Goal: Task Accomplishment & Management: Use online tool/utility

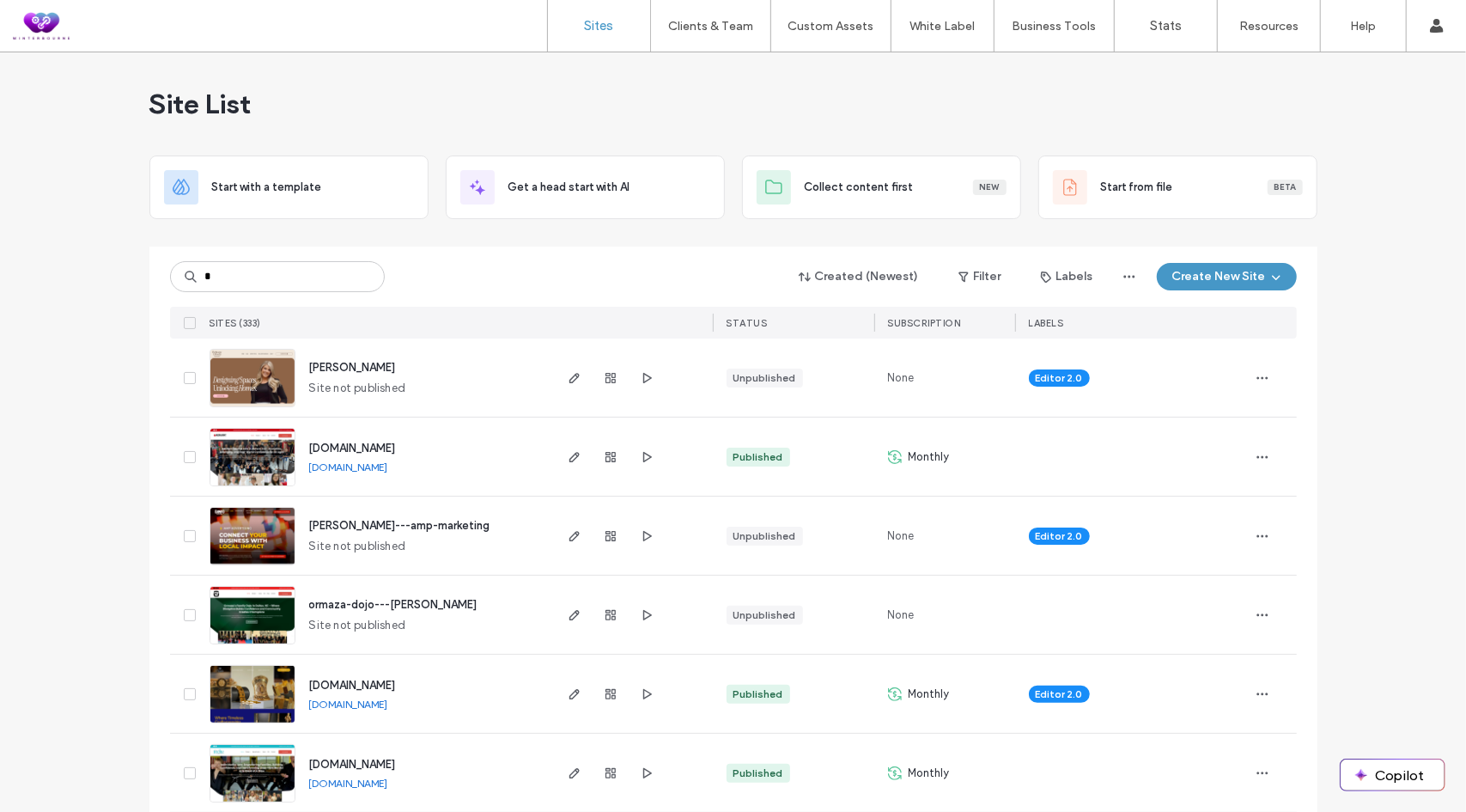
type input "*"
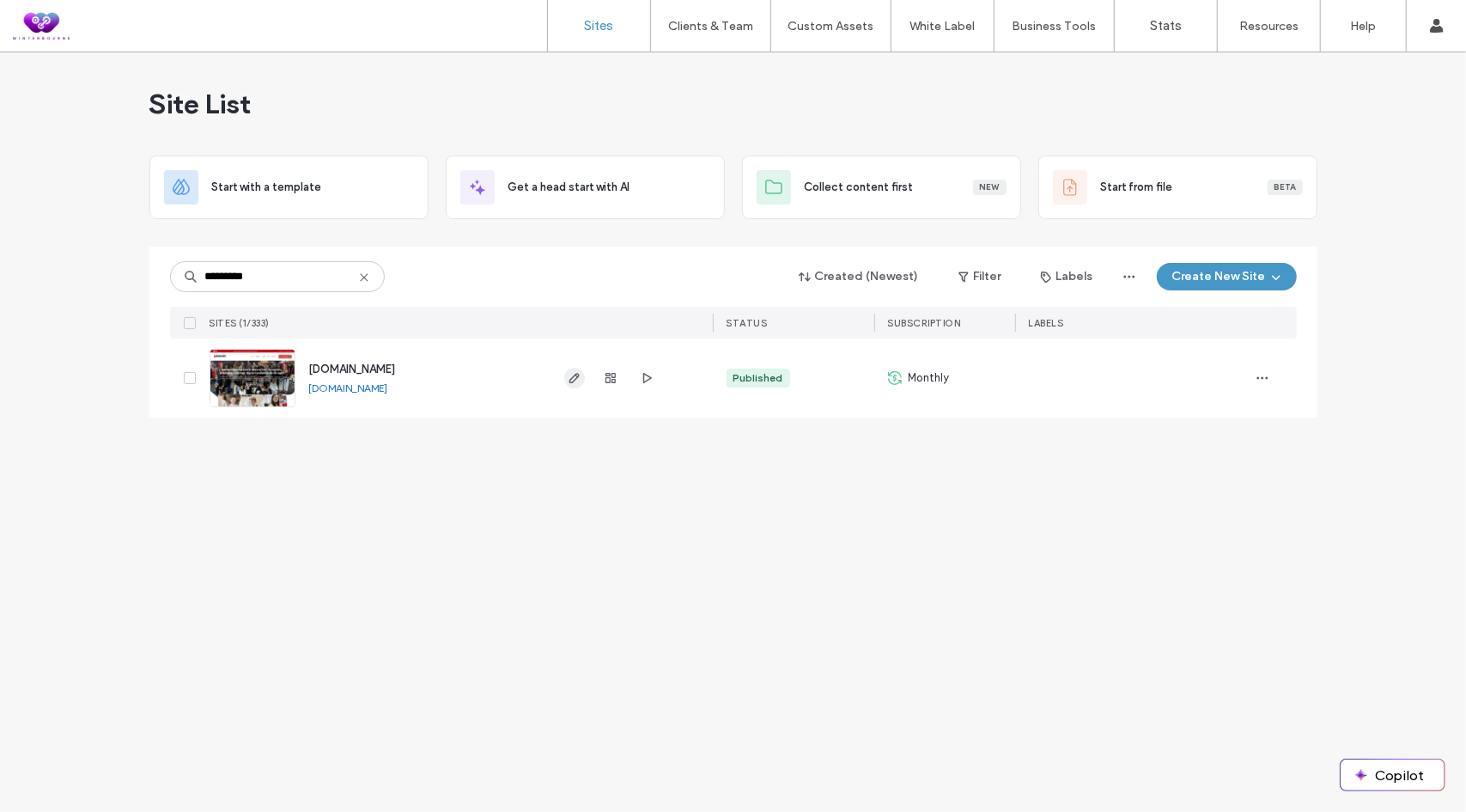
type input "*********"
click at [565, 378] on span "button" at bounding box center [574, 377] width 20 height 20
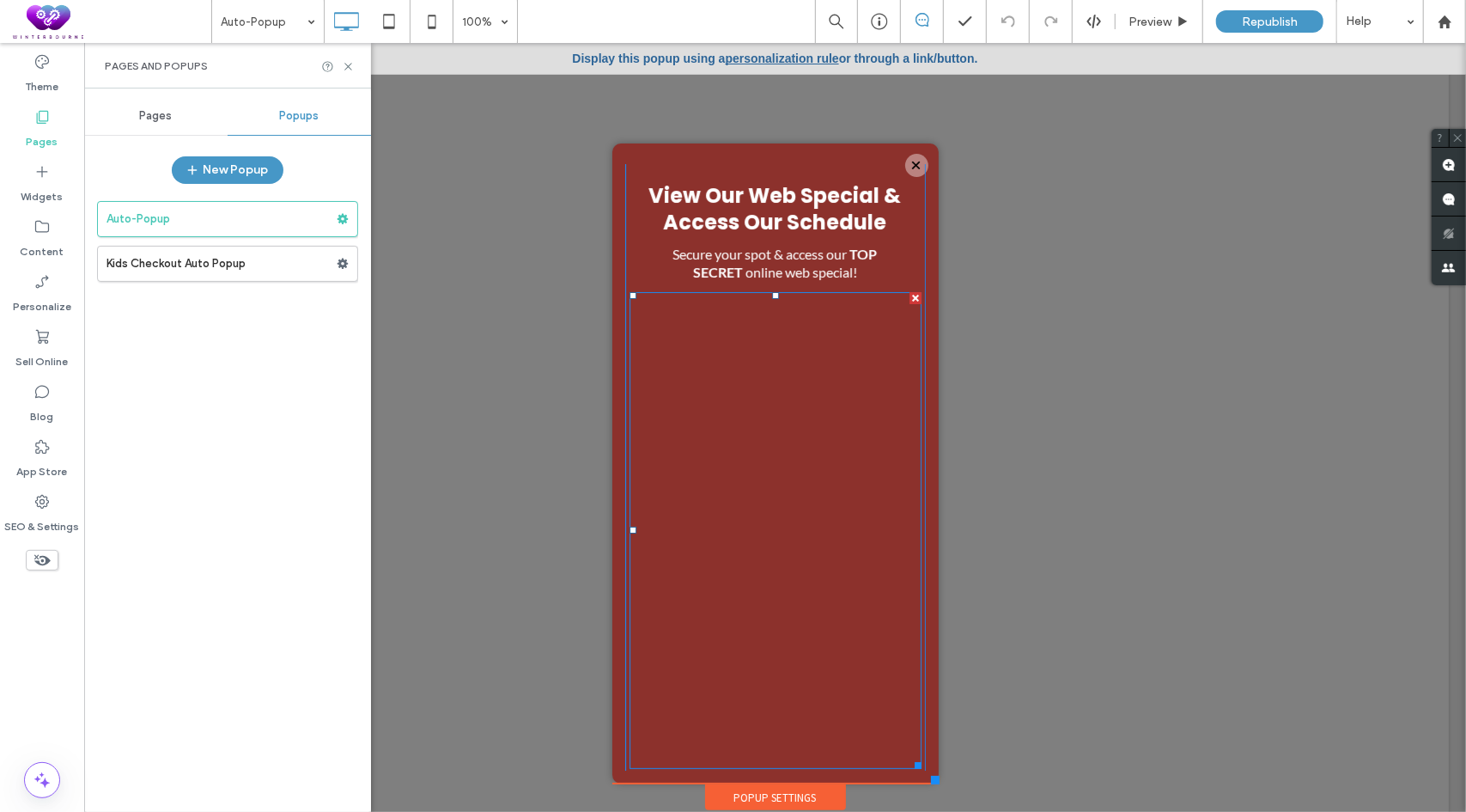
scroll to position [84, 0]
click at [833, 406] on span at bounding box center [775, 525] width 292 height 477
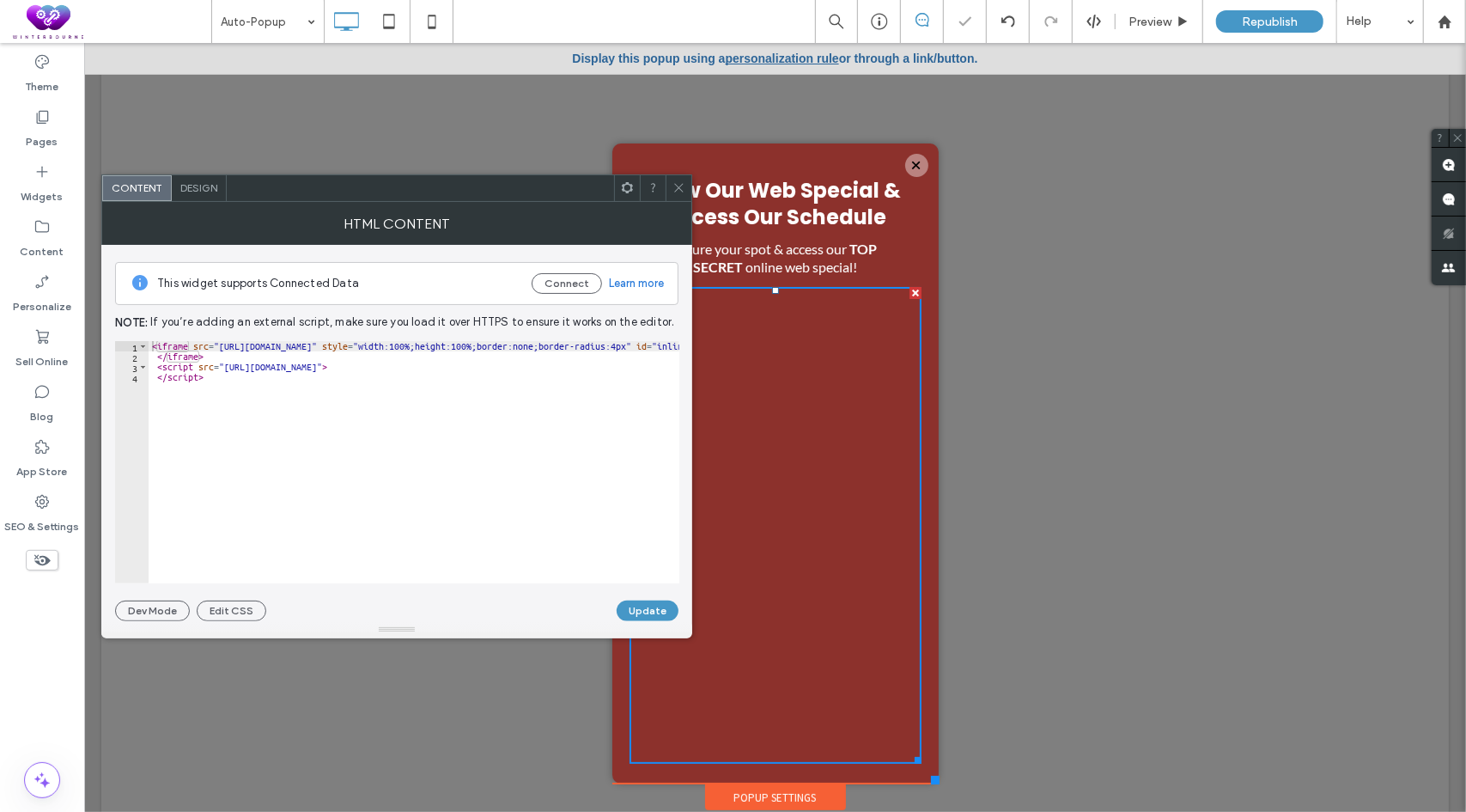
type textarea "*********"
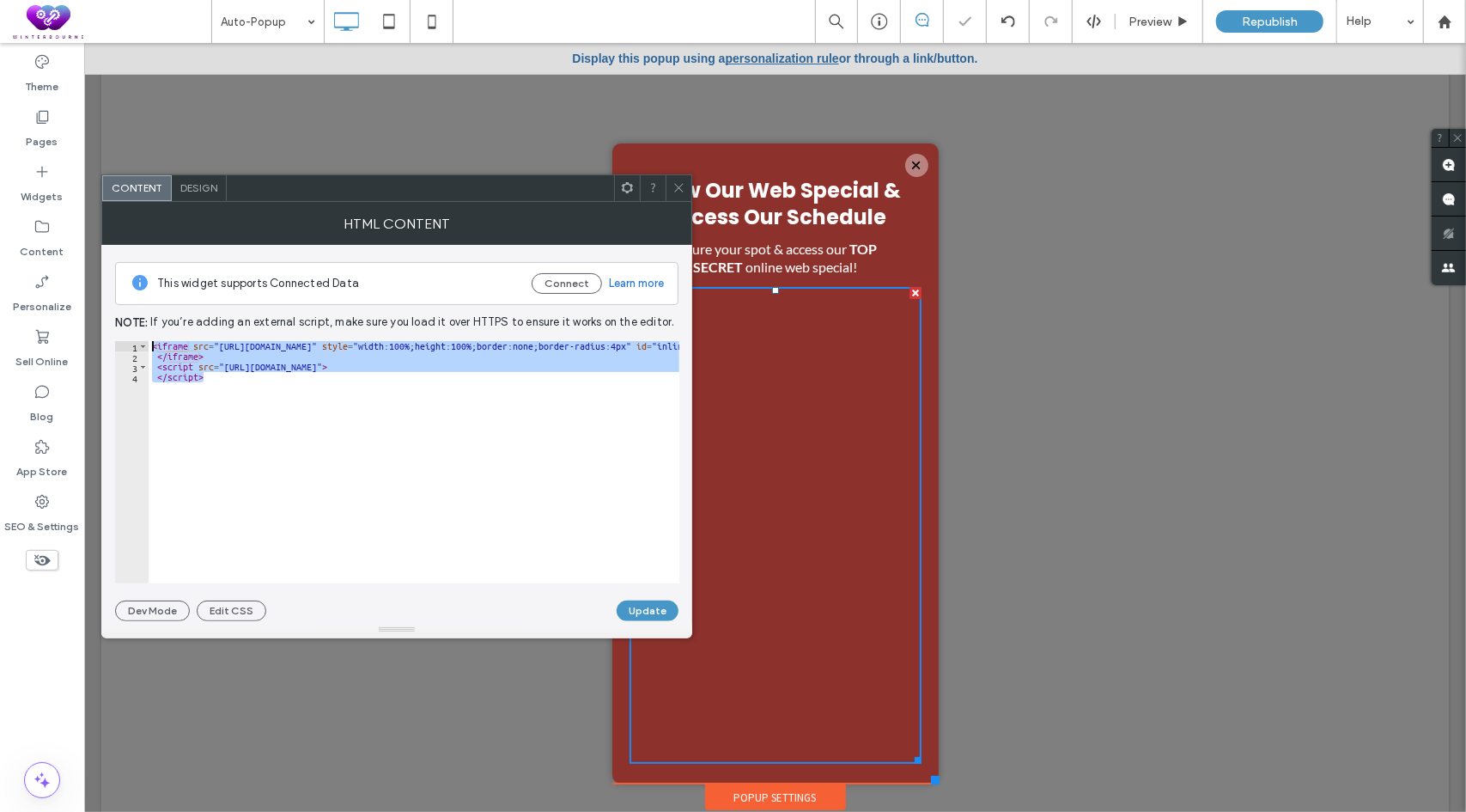
drag, startPoint x: 212, startPoint y: 378, endPoint x: 133, endPoint y: 327, distance: 94.0
click at [133, 327] on div "This widget supports Connected Data Connect Learn more Note: If you’re adding a…" at bounding box center [396, 432] width 563 height 376
click at [682, 187] on icon at bounding box center [679, 188] width 12 height 12
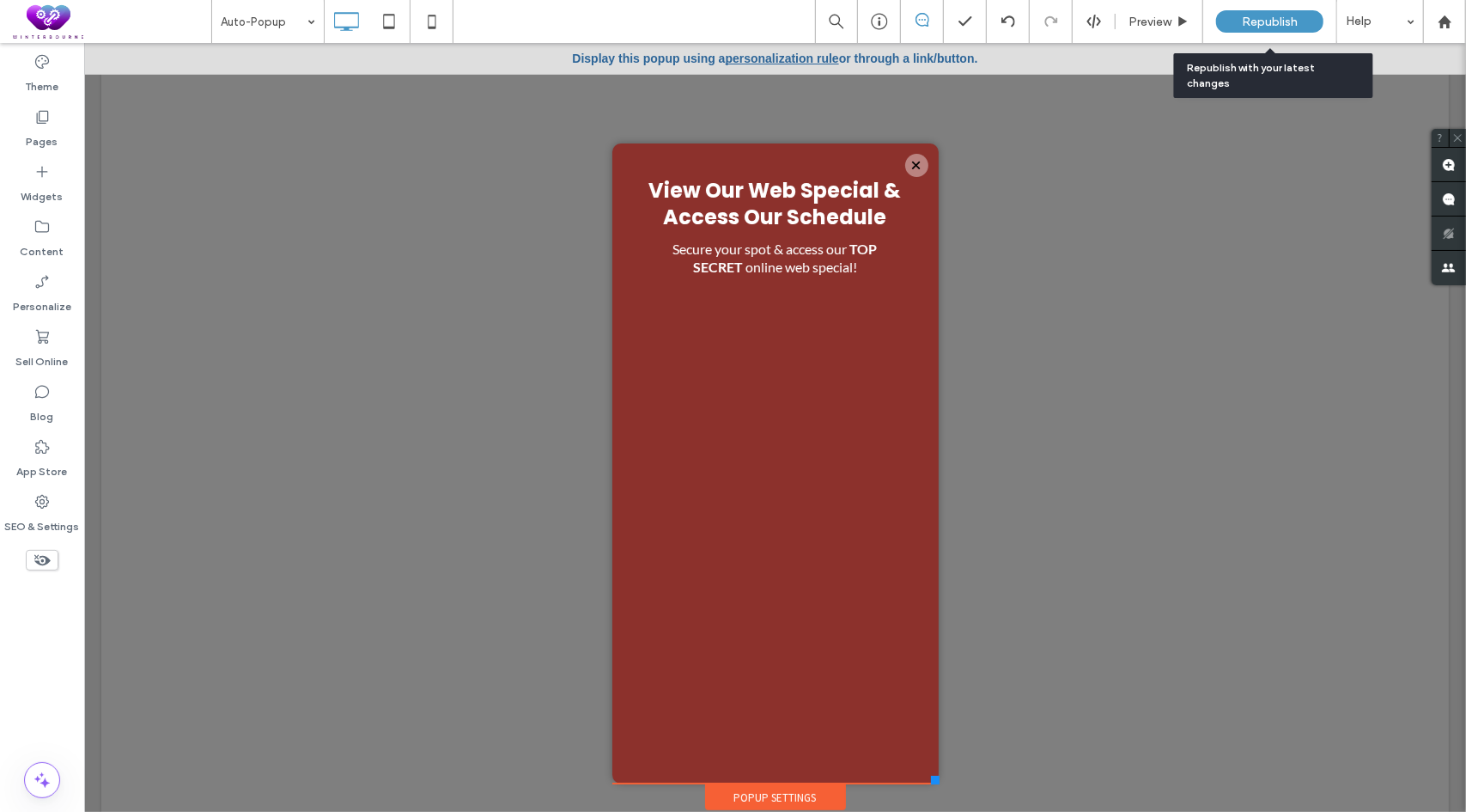
click at [1277, 20] on span "Republish" at bounding box center [1269, 21] width 56 height 14
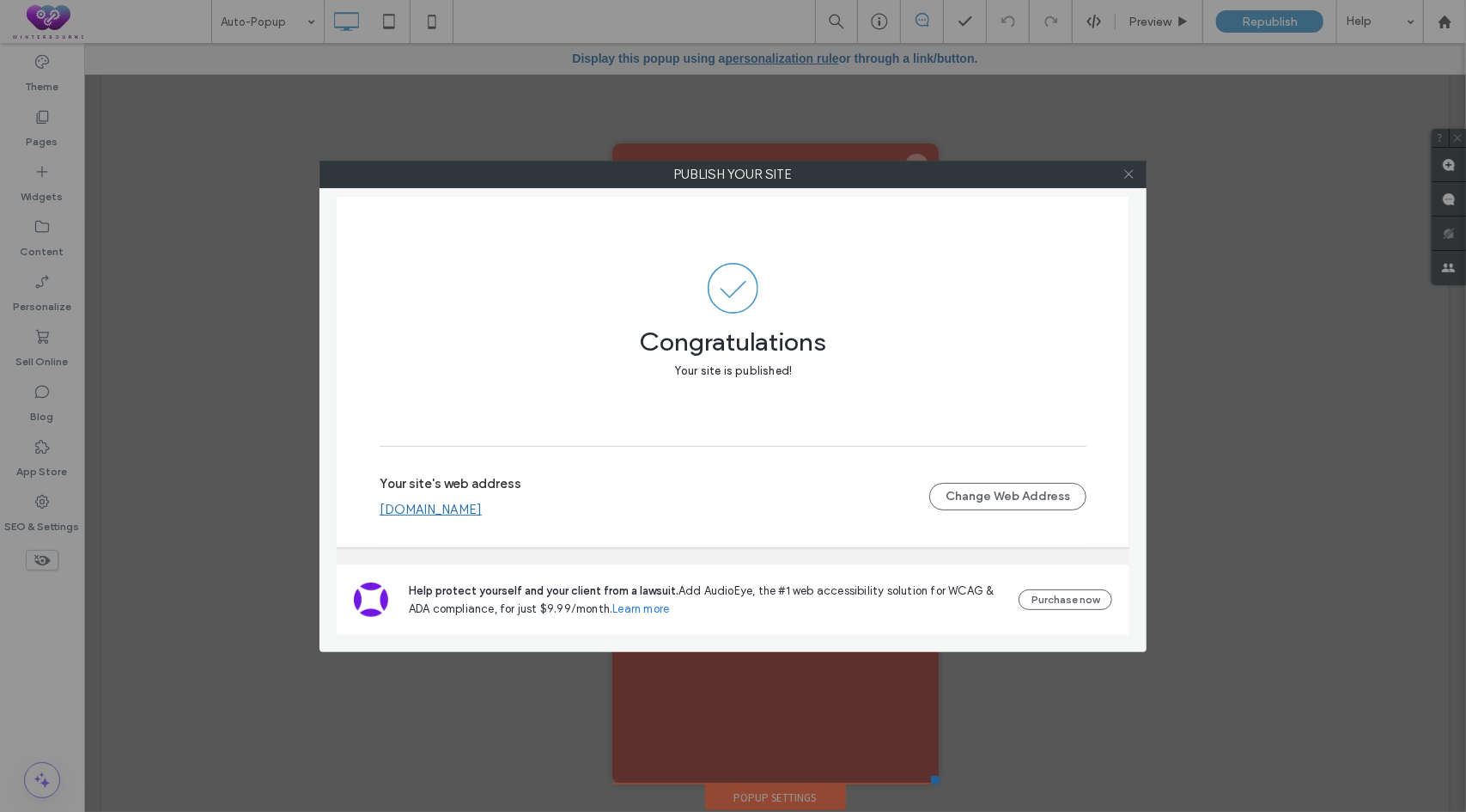
click at [1127, 167] on icon at bounding box center [1129, 173] width 12 height 12
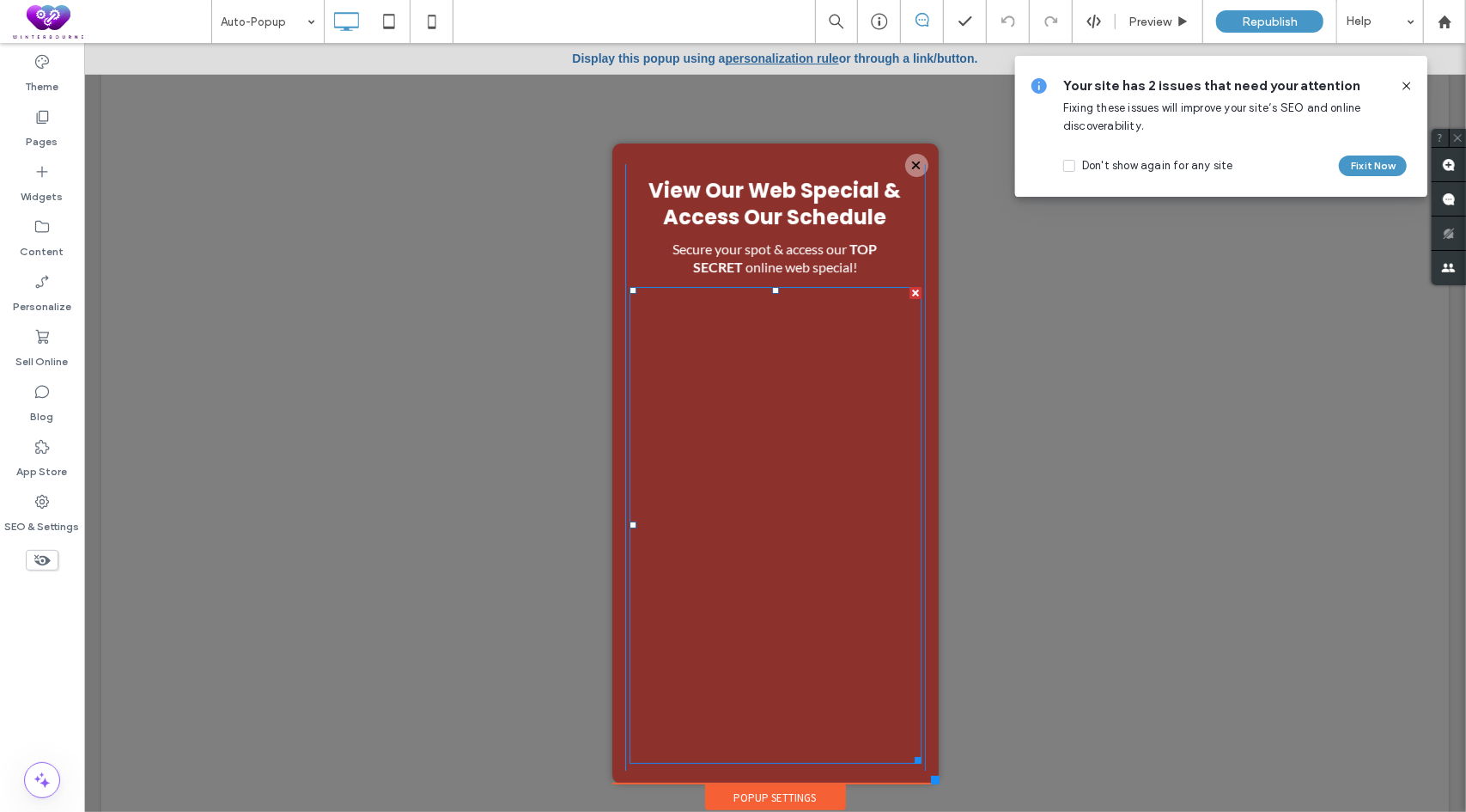
click at [791, 465] on span at bounding box center [775, 525] width 292 height 477
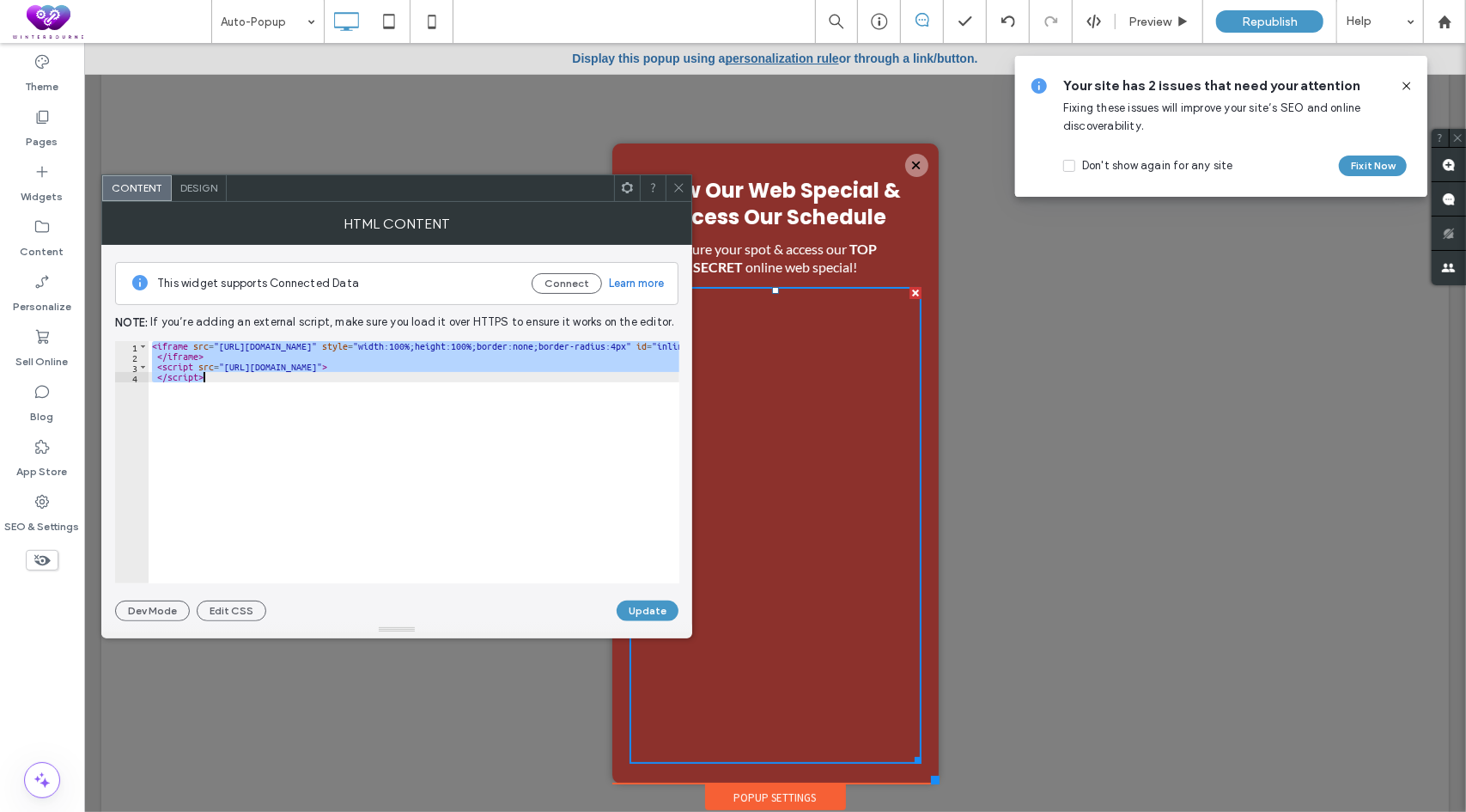
paste textarea "Cursor at row 4"
type textarea "**********"
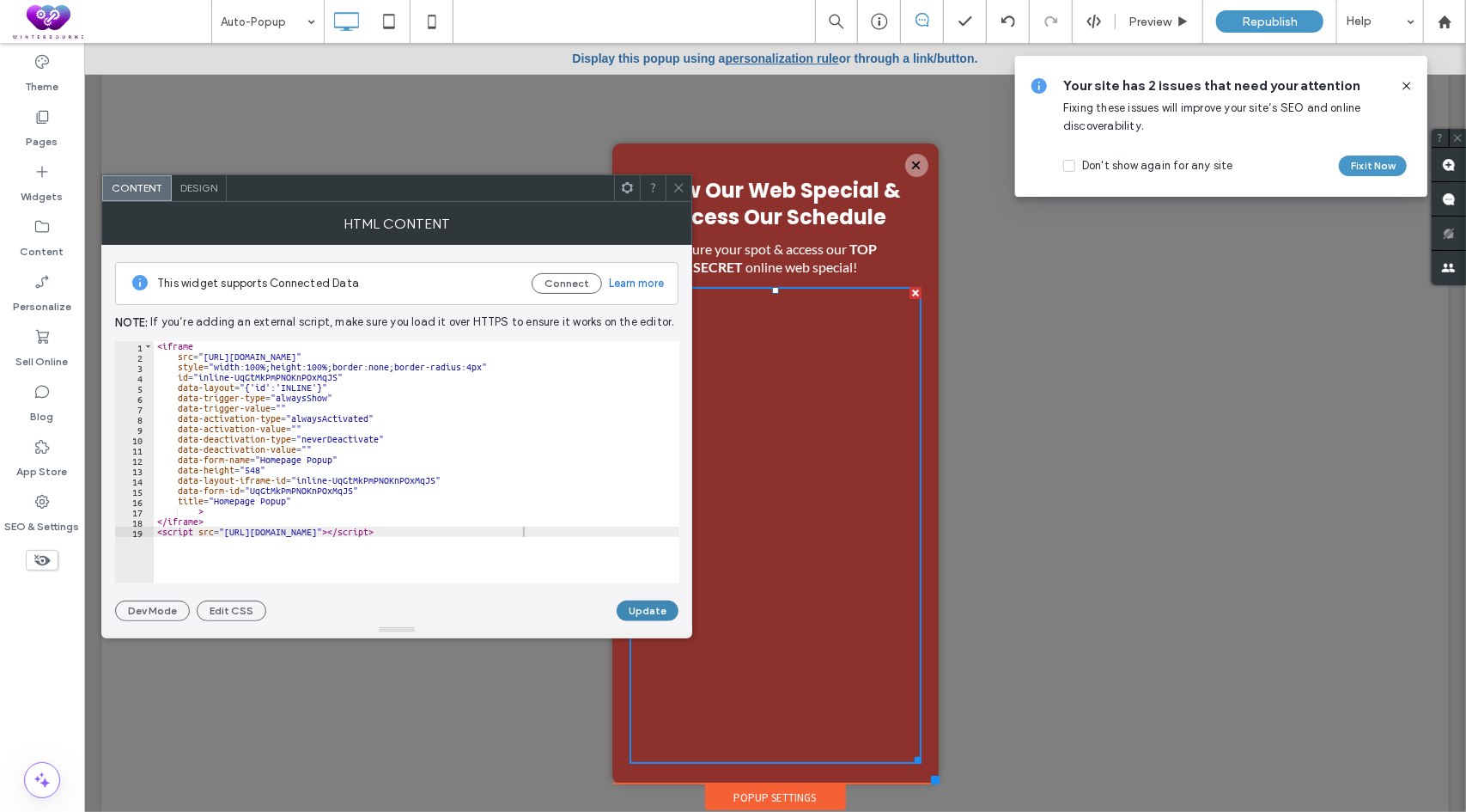
click at [649, 611] on button "Update" at bounding box center [648, 610] width 62 height 20
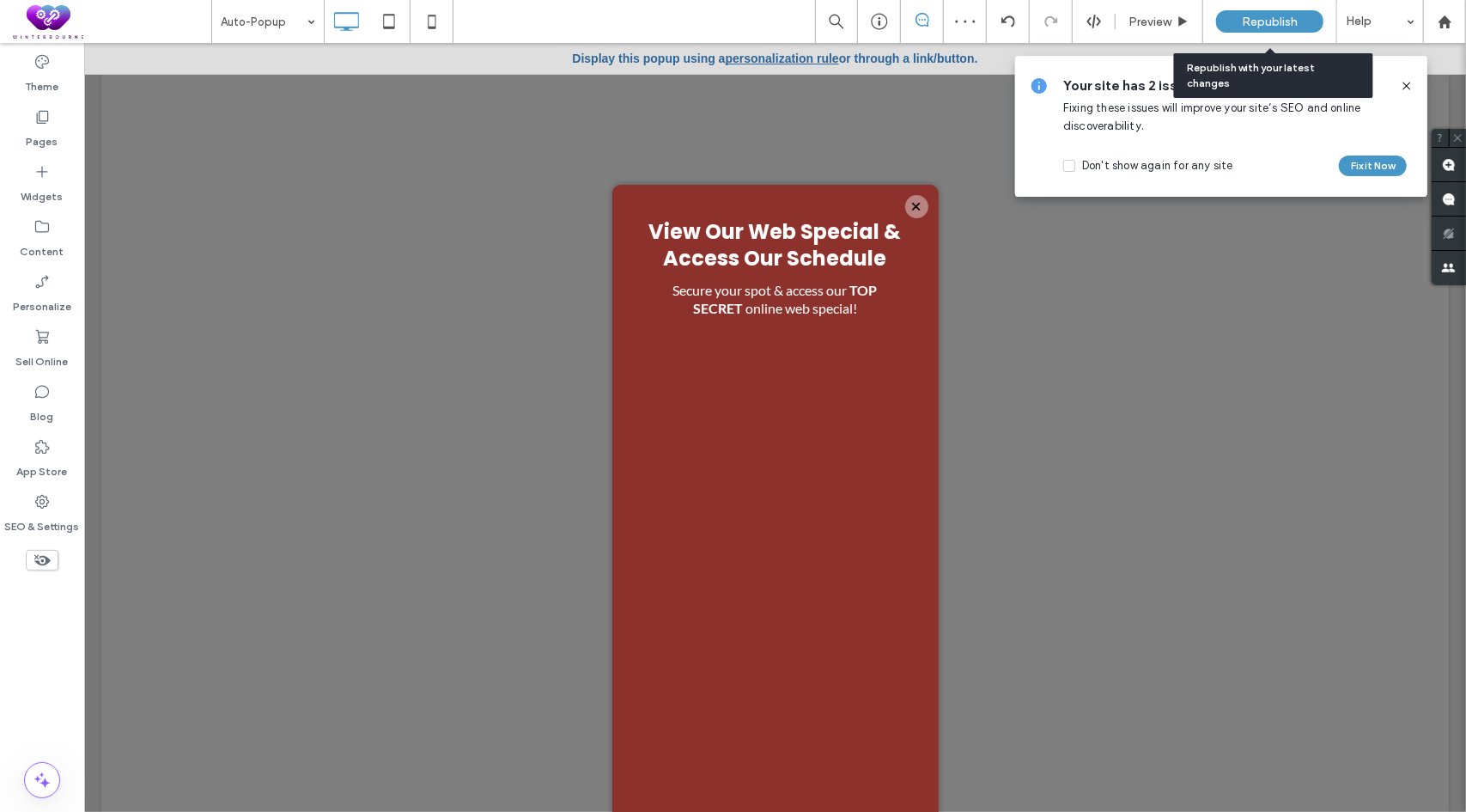
click at [1260, 25] on span "Republish" at bounding box center [1269, 21] width 56 height 14
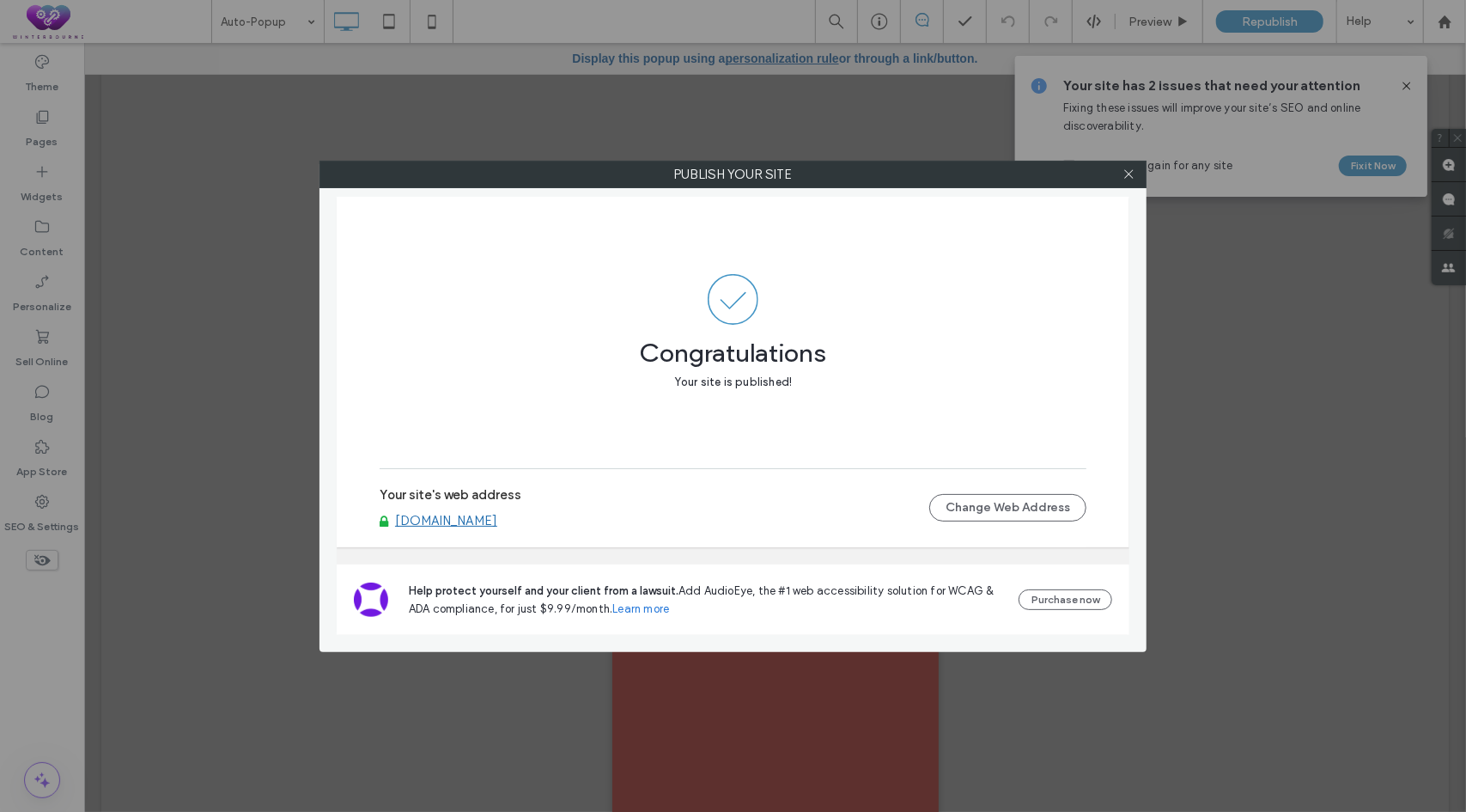
click at [479, 521] on link "[DOMAIN_NAME]" at bounding box center [446, 519] width 102 height 15
click at [1129, 174] on use at bounding box center [1129, 174] width 9 height 9
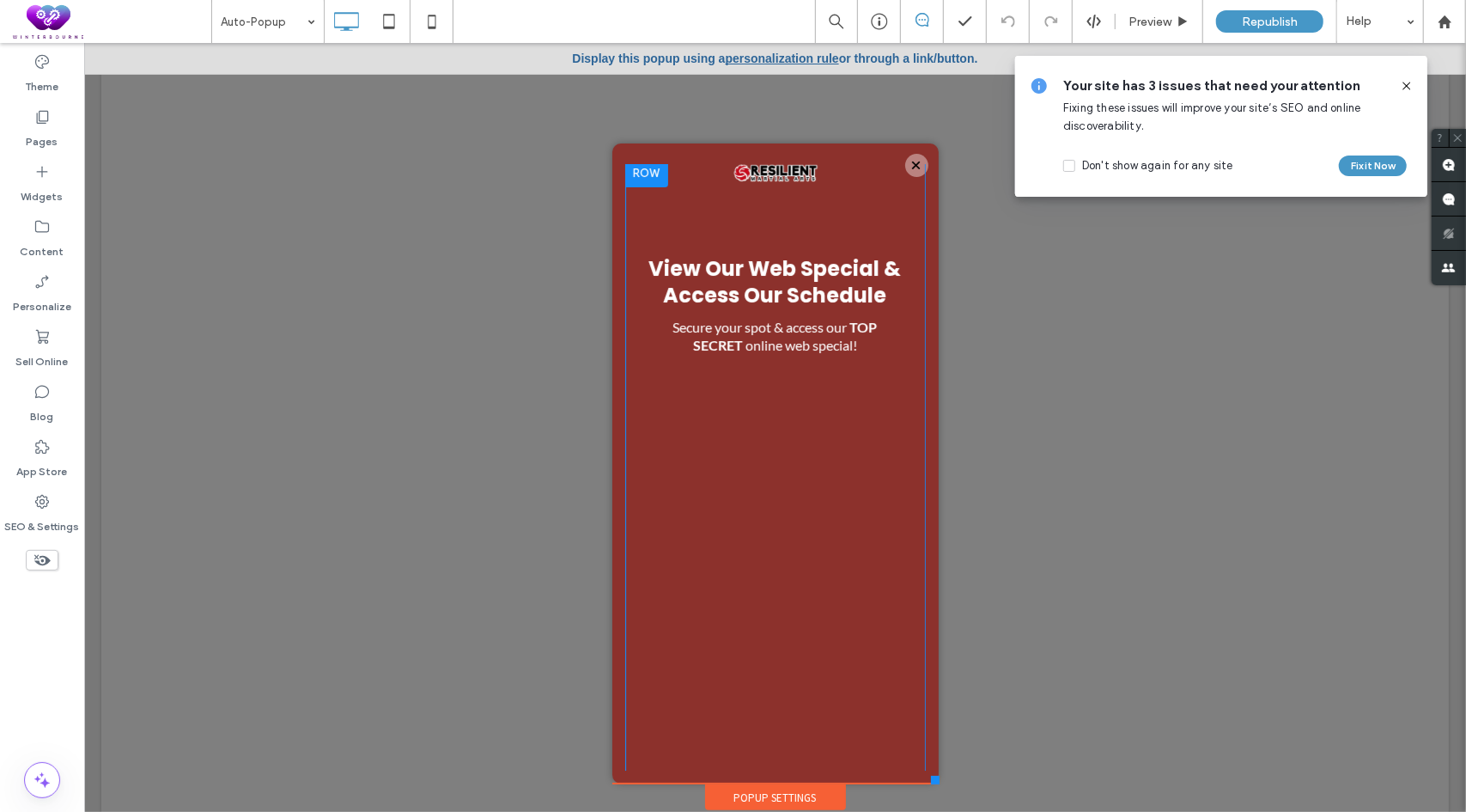
scroll to position [0, 0]
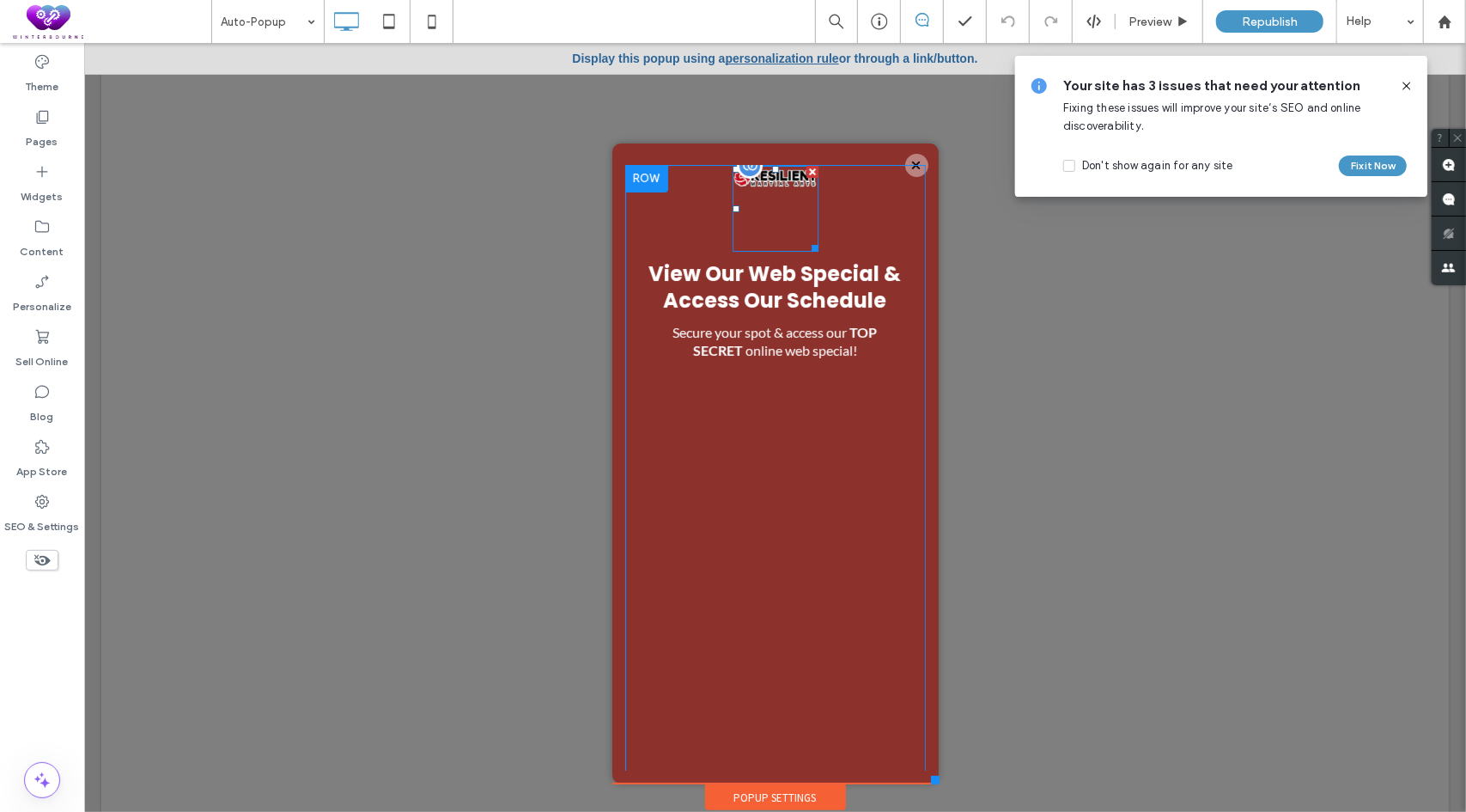
click at [765, 224] on div at bounding box center [775, 207] width 86 height 86
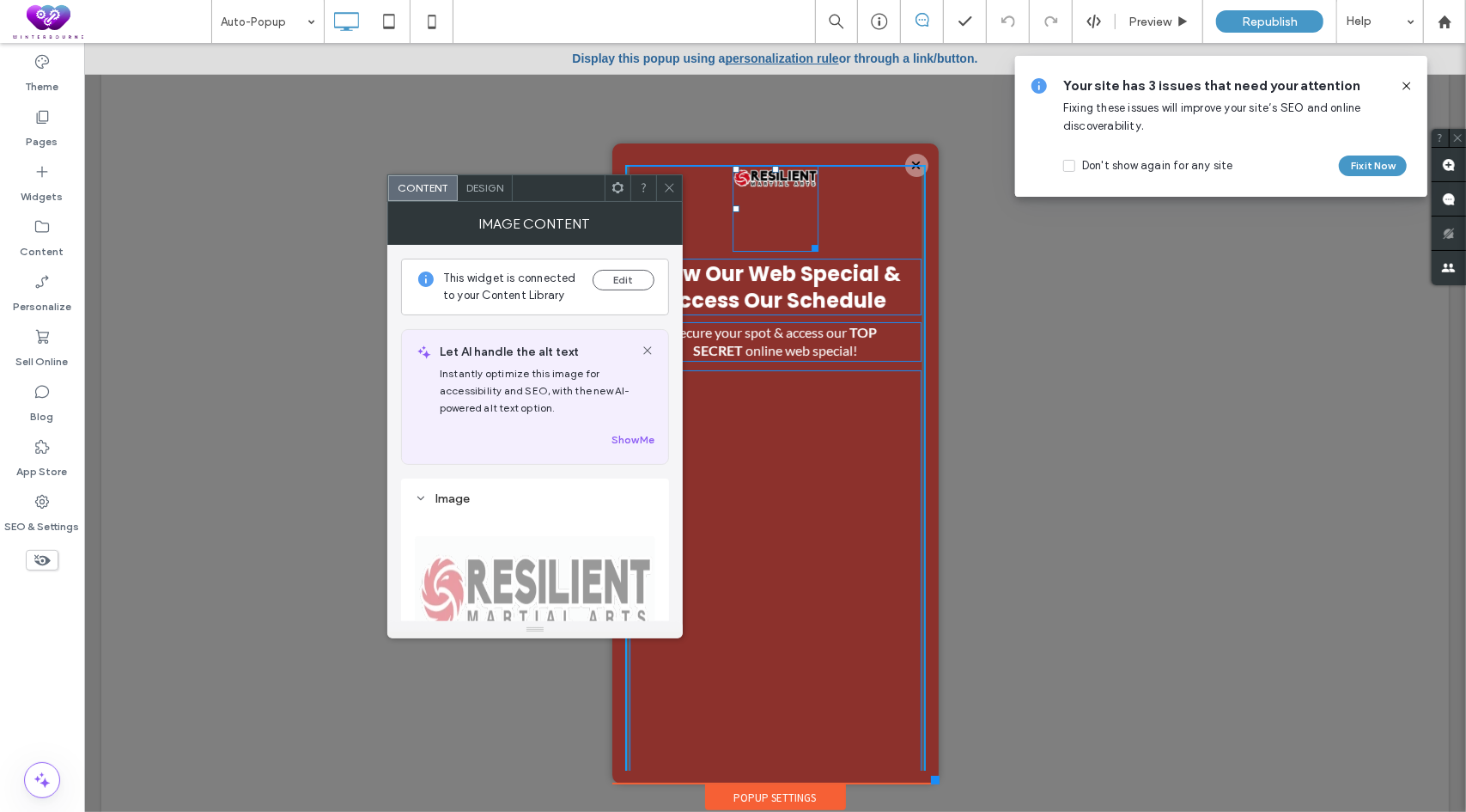
drag, startPoint x: 798, startPoint y: 242, endPoint x: 890, endPoint y: 285, distance: 101.6
click at [806, 242] on div "View Our Web Special & Access Our Schedule Secure your spot & access our TOP SE…" at bounding box center [775, 509] width 301 height 690
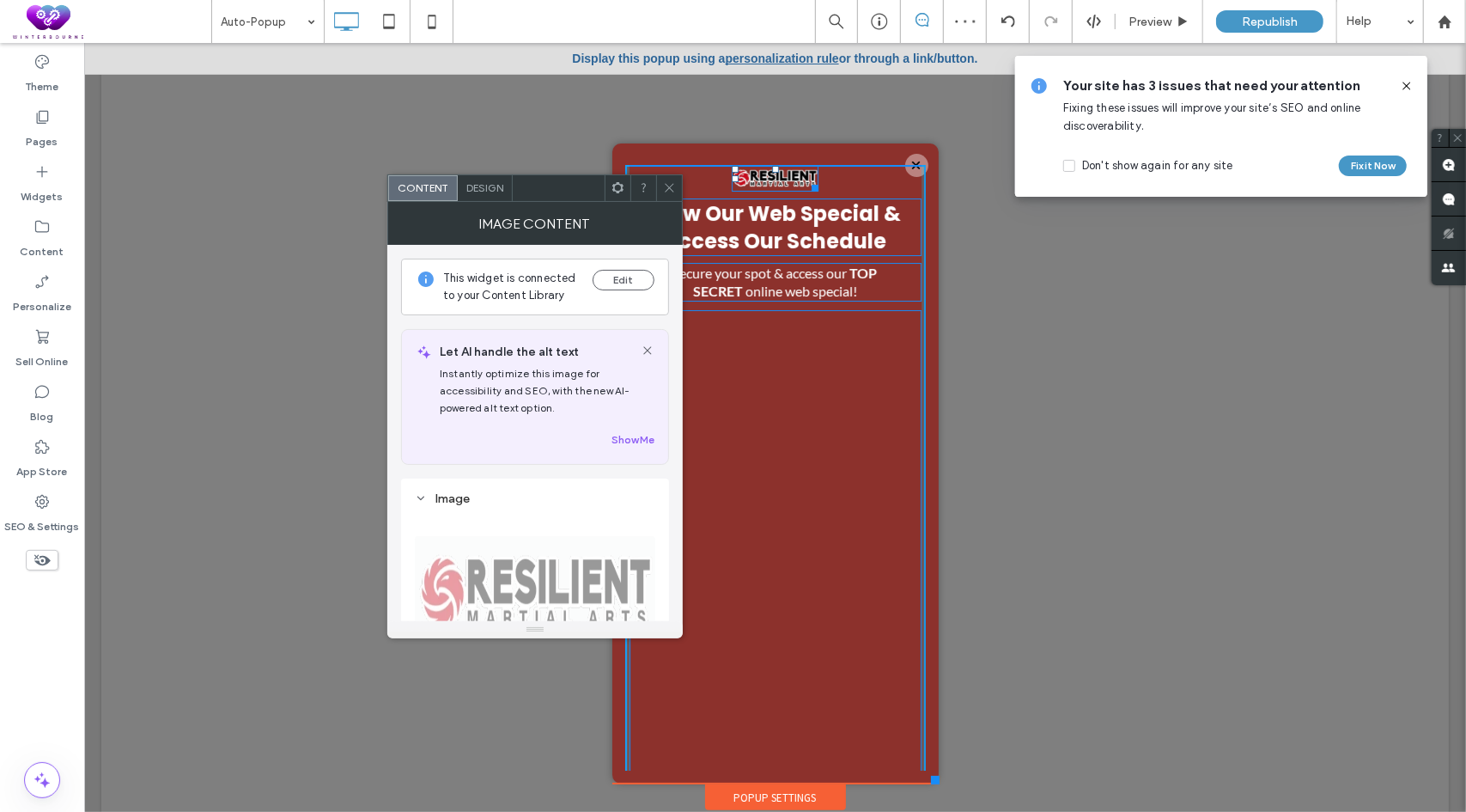
drag, startPoint x: 796, startPoint y: 187, endPoint x: 912, endPoint y: 261, distance: 137.6
click at [827, 218] on div "W:172 H:51 View Our Web Special & Access Our Schedule Secure your spot & access…" at bounding box center [775, 478] width 301 height 631
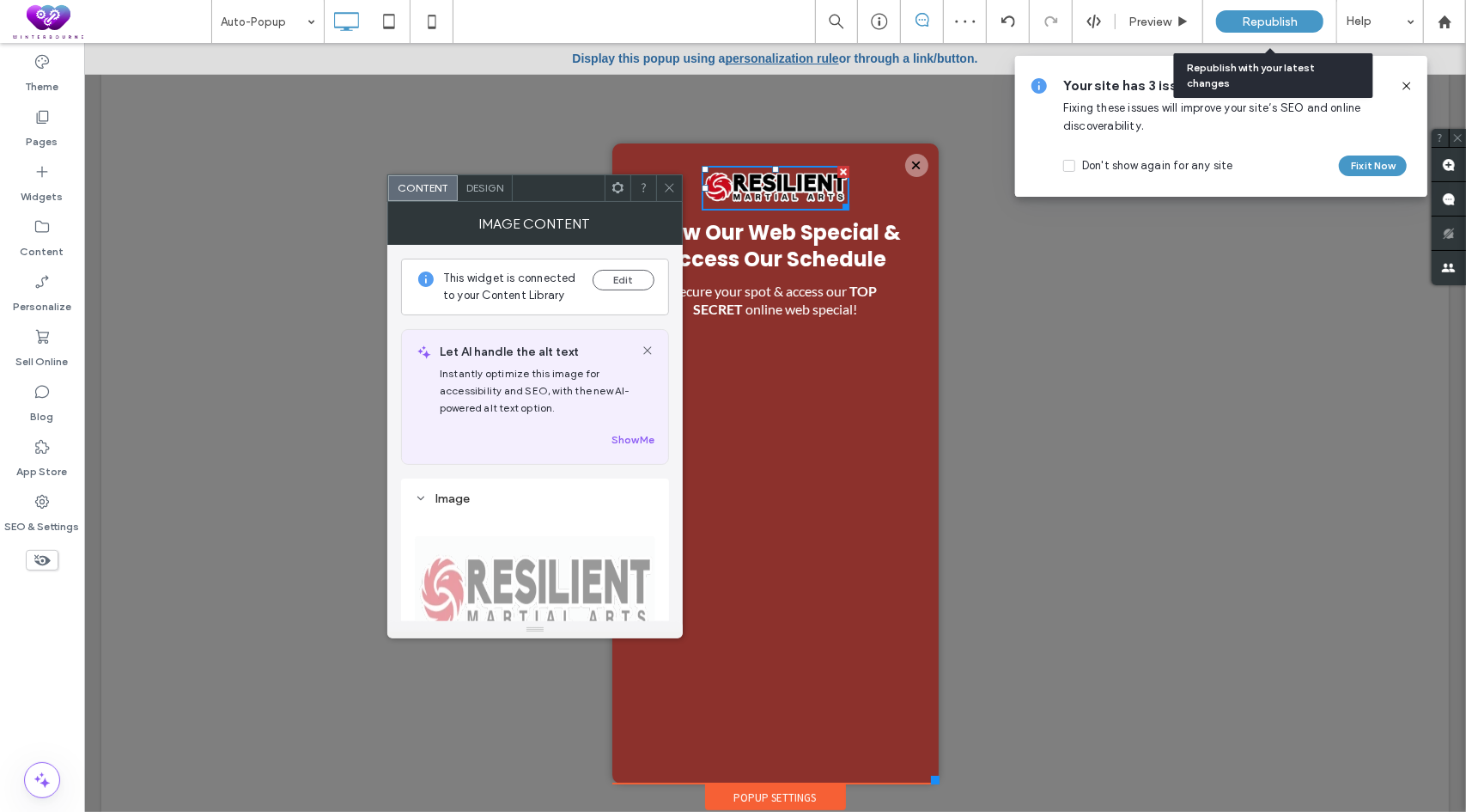
click at [1280, 16] on span "Republish" at bounding box center [1269, 21] width 56 height 14
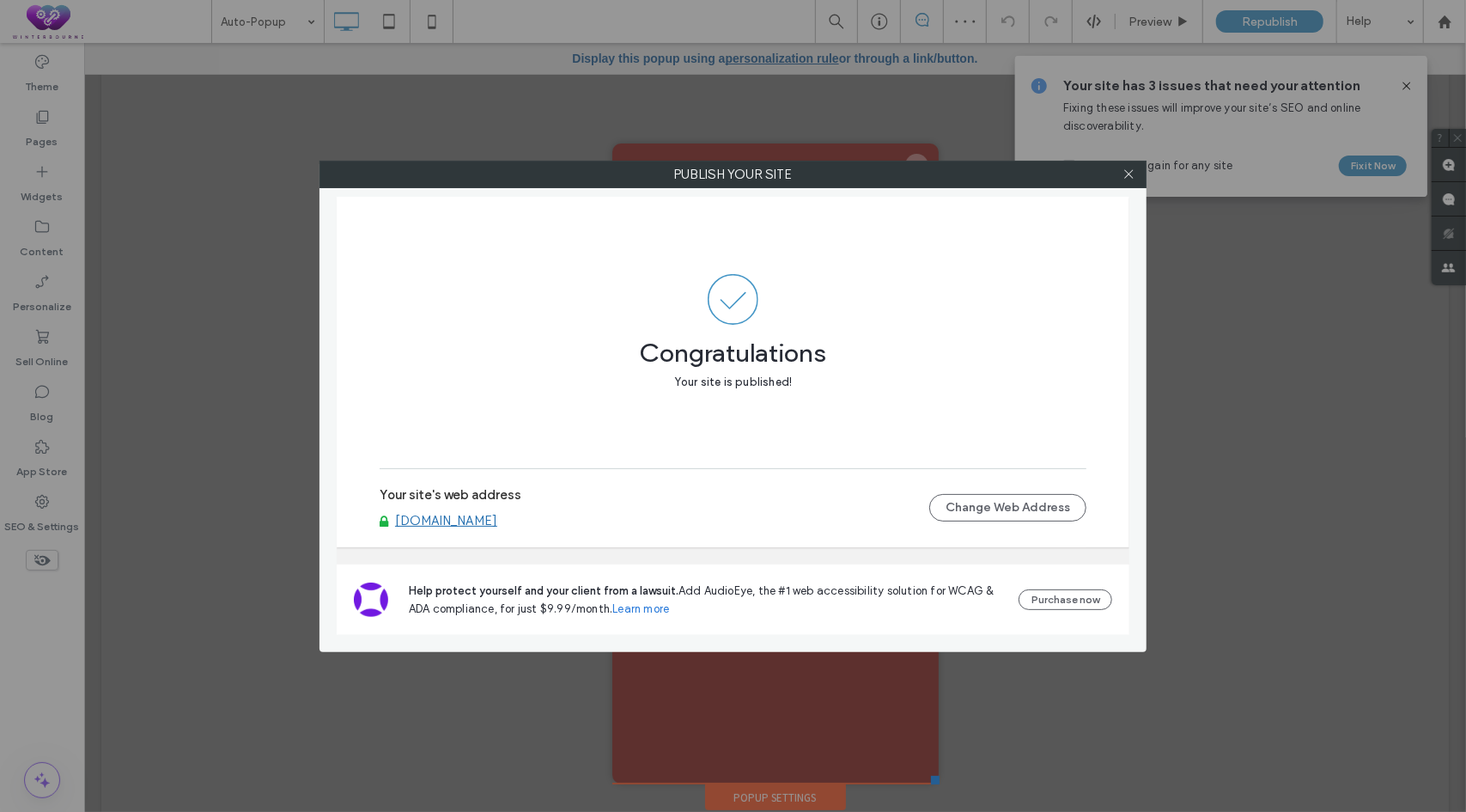
click at [483, 520] on link "[DOMAIN_NAME]" at bounding box center [446, 519] width 102 height 15
click at [1126, 174] on icon at bounding box center [1129, 173] width 12 height 12
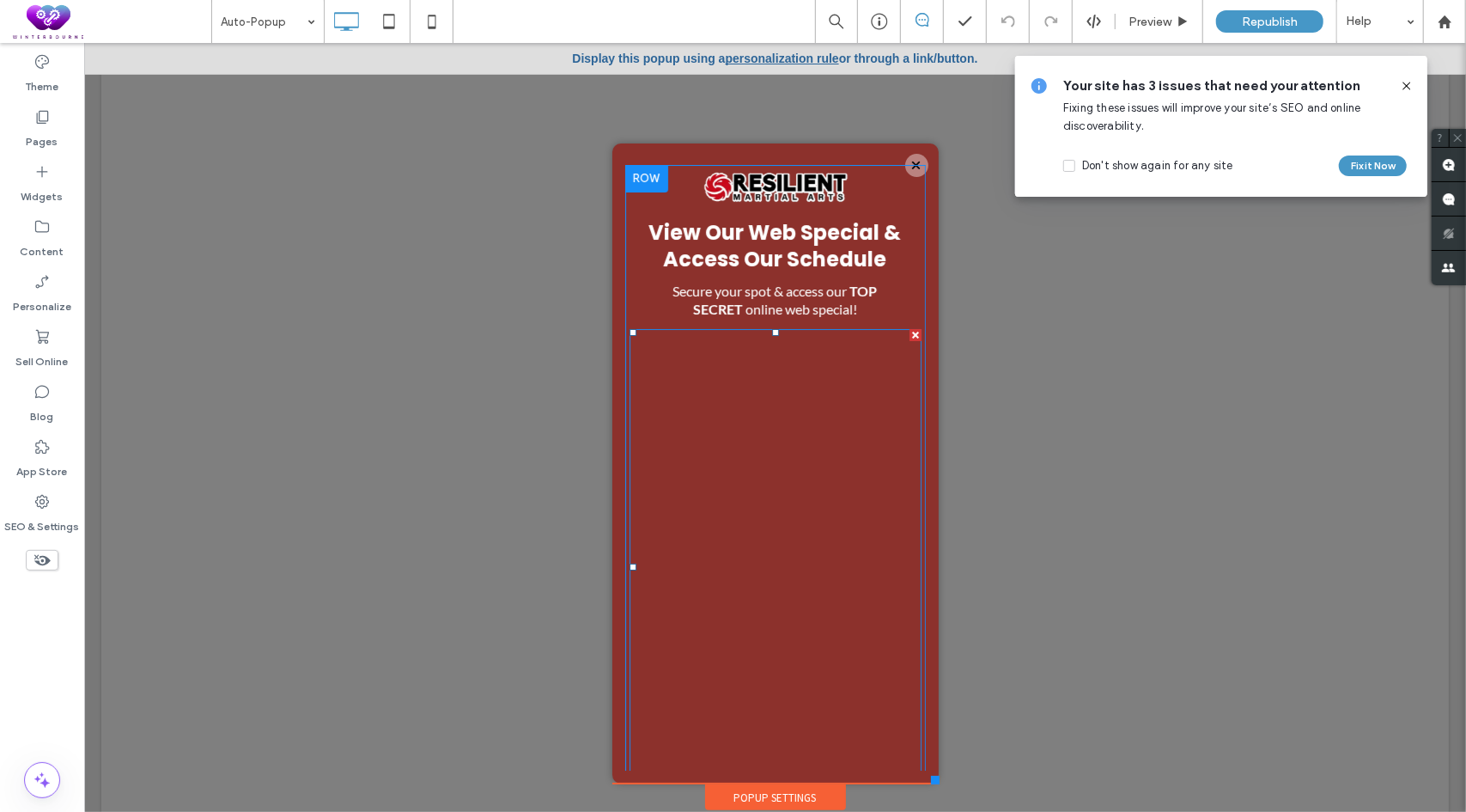
click at [812, 400] on span at bounding box center [775, 567] width 292 height 477
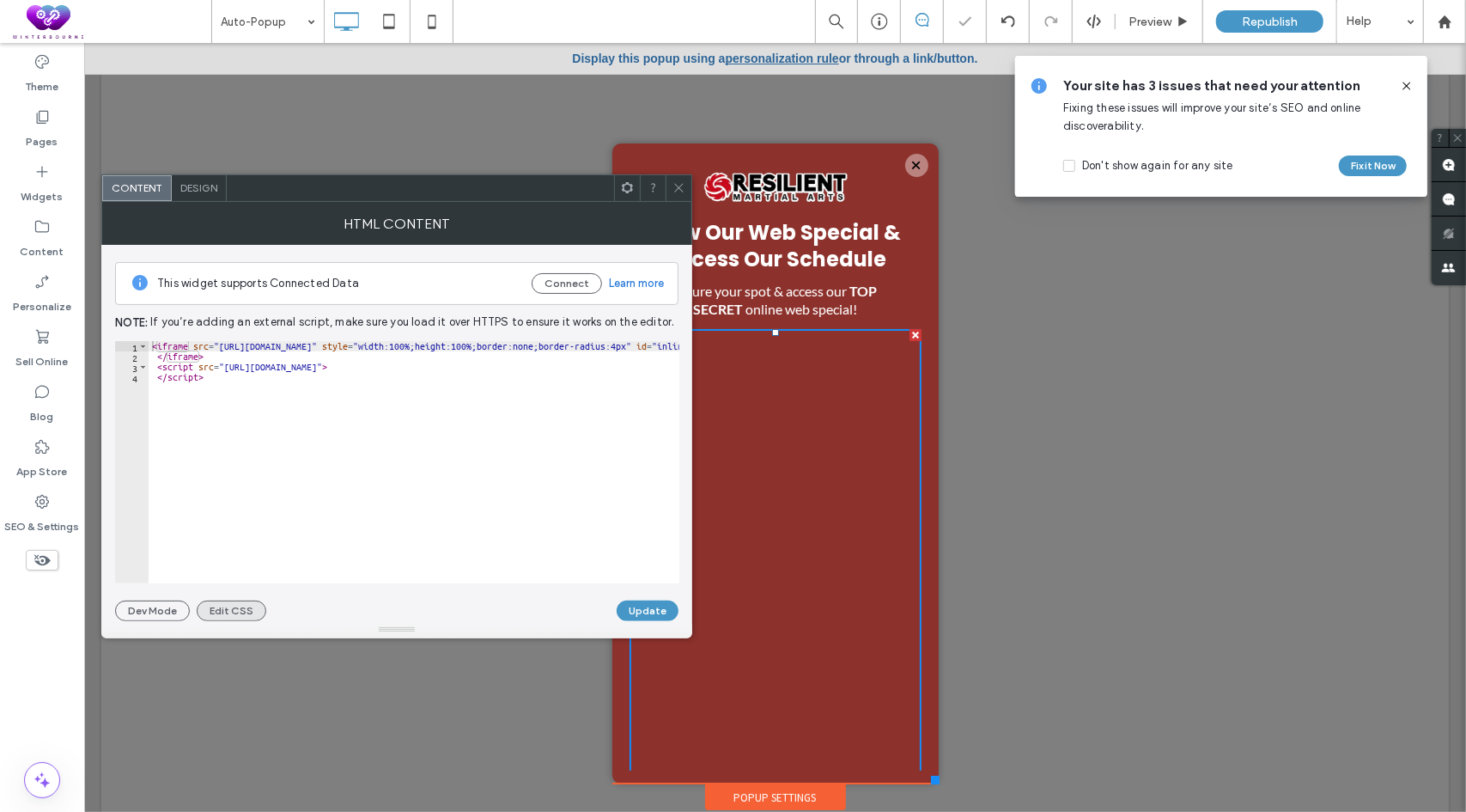
click at [228, 609] on button "Edit CSS" at bounding box center [231, 610] width 69 height 20
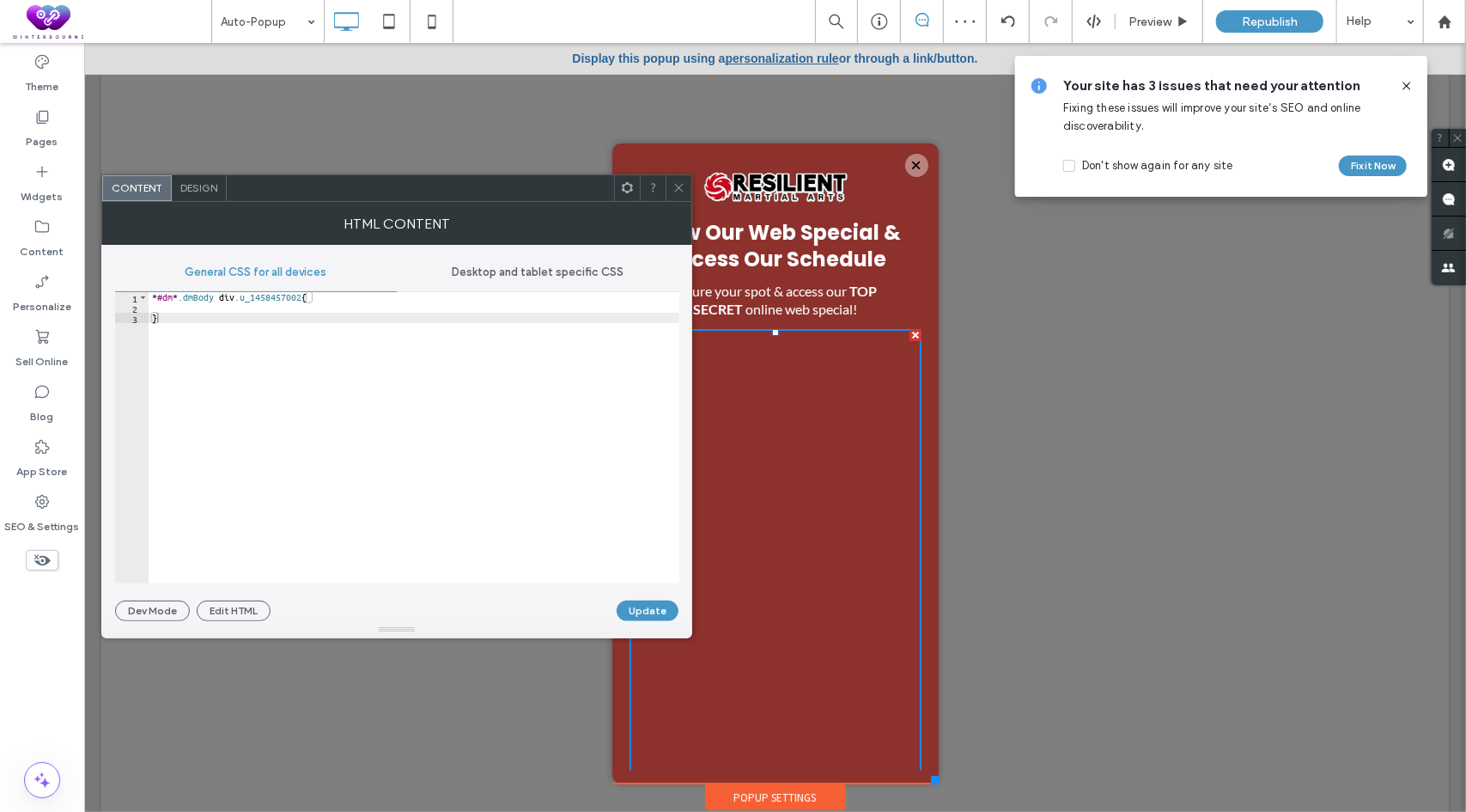
click at [232, 308] on div "* #dm * .dmBody div .u_1458457002 { }" at bounding box center [414, 447] width 531 height 312
click at [685, 183] on icon at bounding box center [679, 188] width 12 height 12
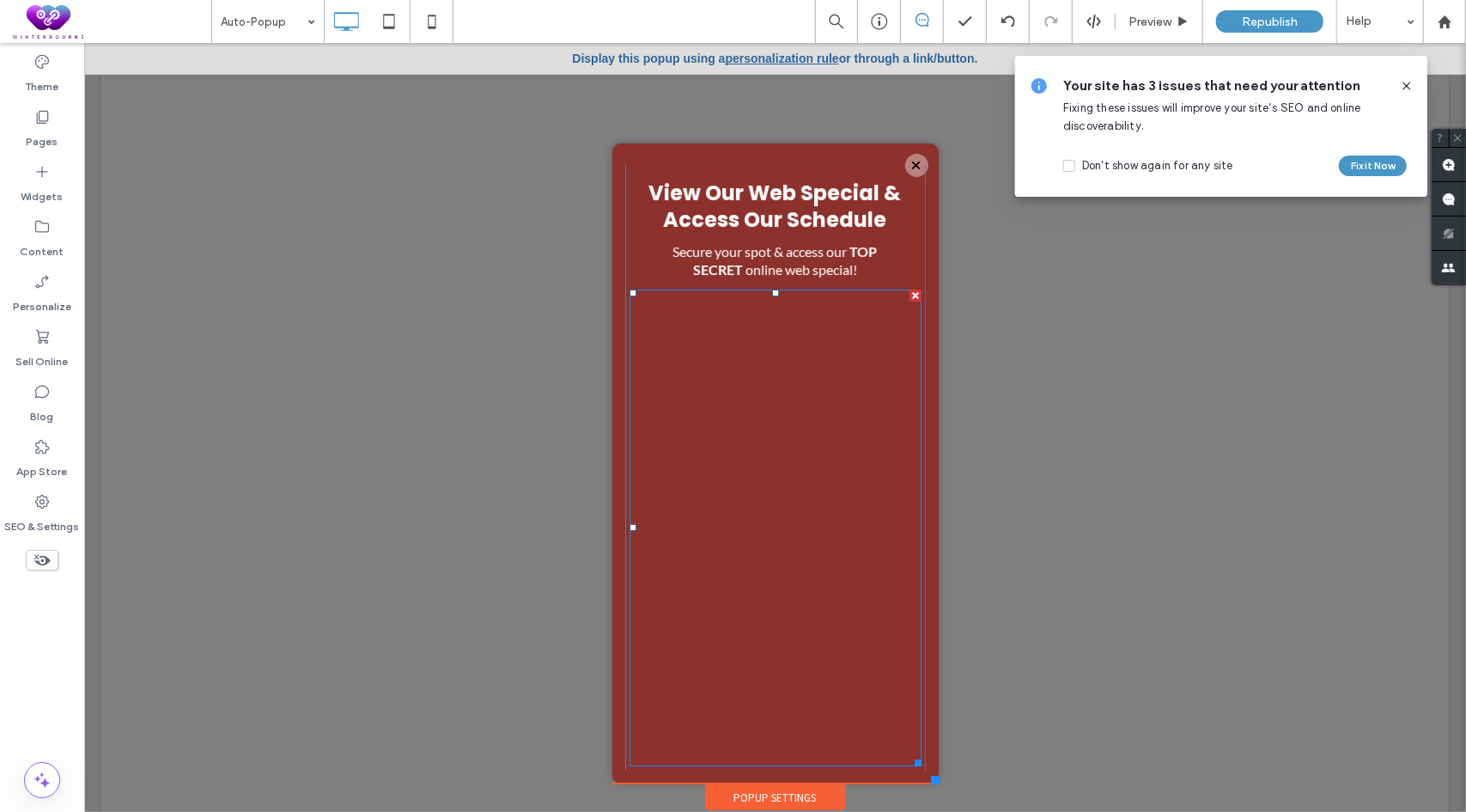
scroll to position [42, 0]
click at [909, 288] on div at bounding box center [915, 293] width 12 height 12
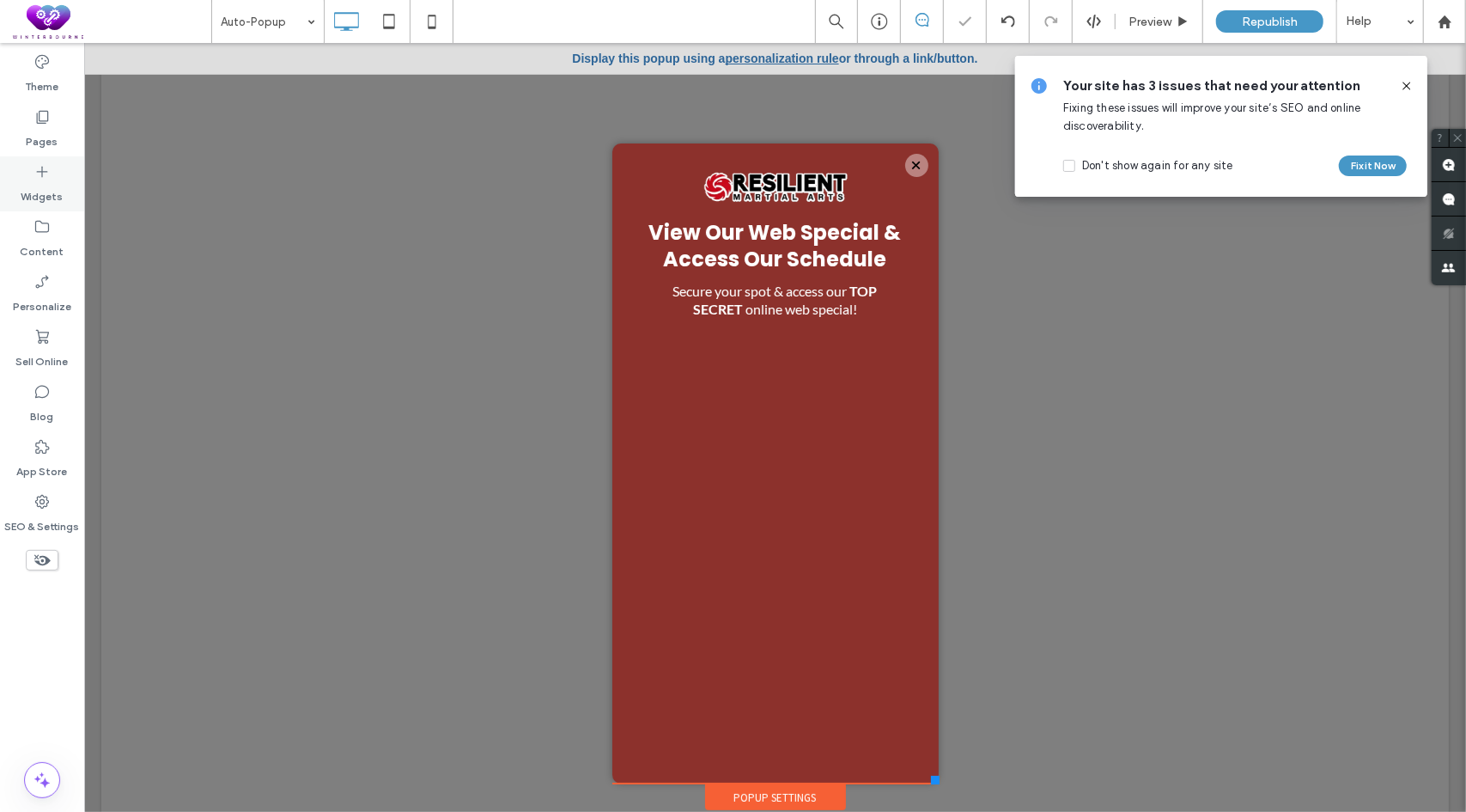
click at [48, 180] on icon at bounding box center [42, 171] width 17 height 17
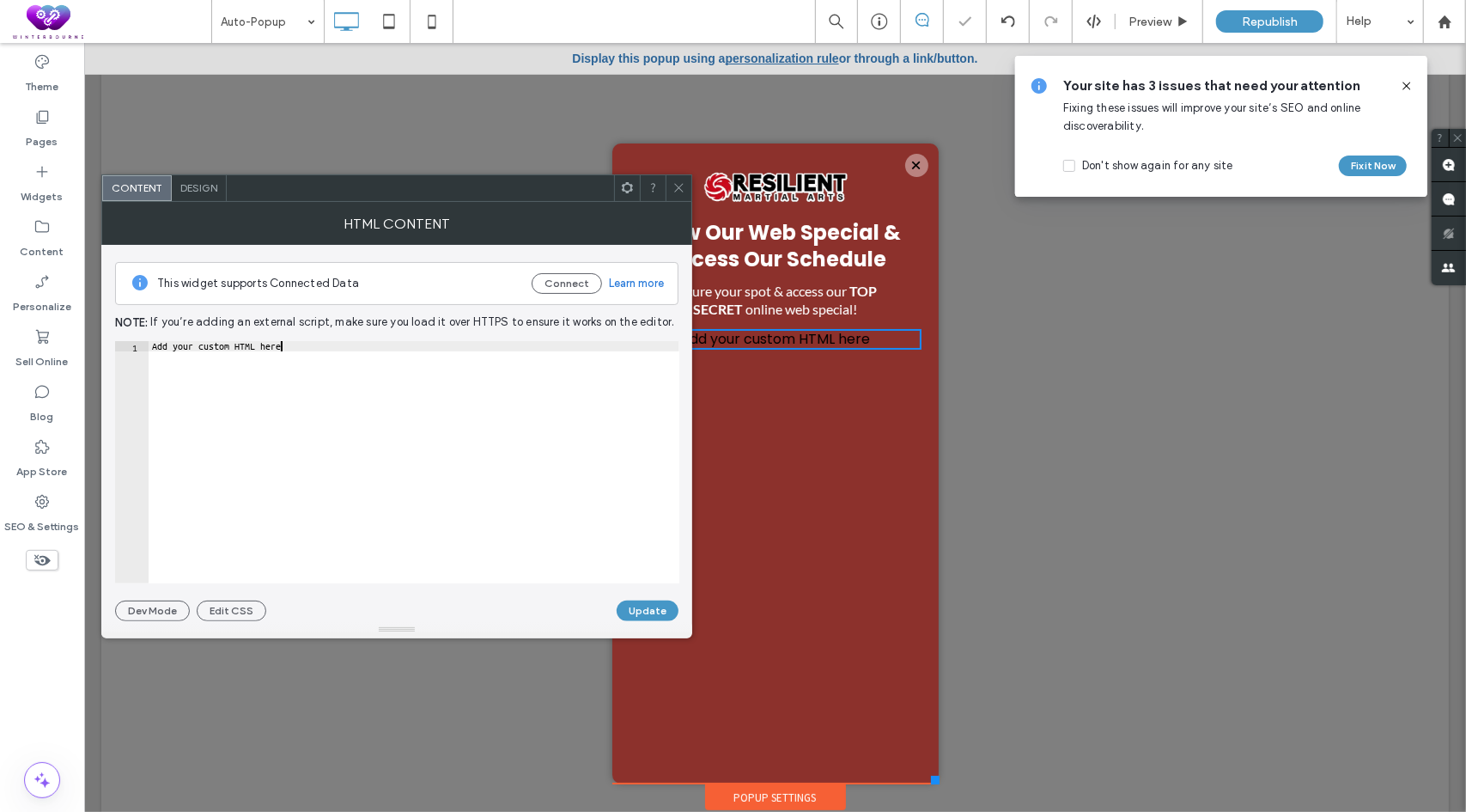
click at [414, 379] on div "Add your custom HTML here" at bounding box center [414, 472] width 531 height 263
paste textarea "**********"
type textarea "**********"
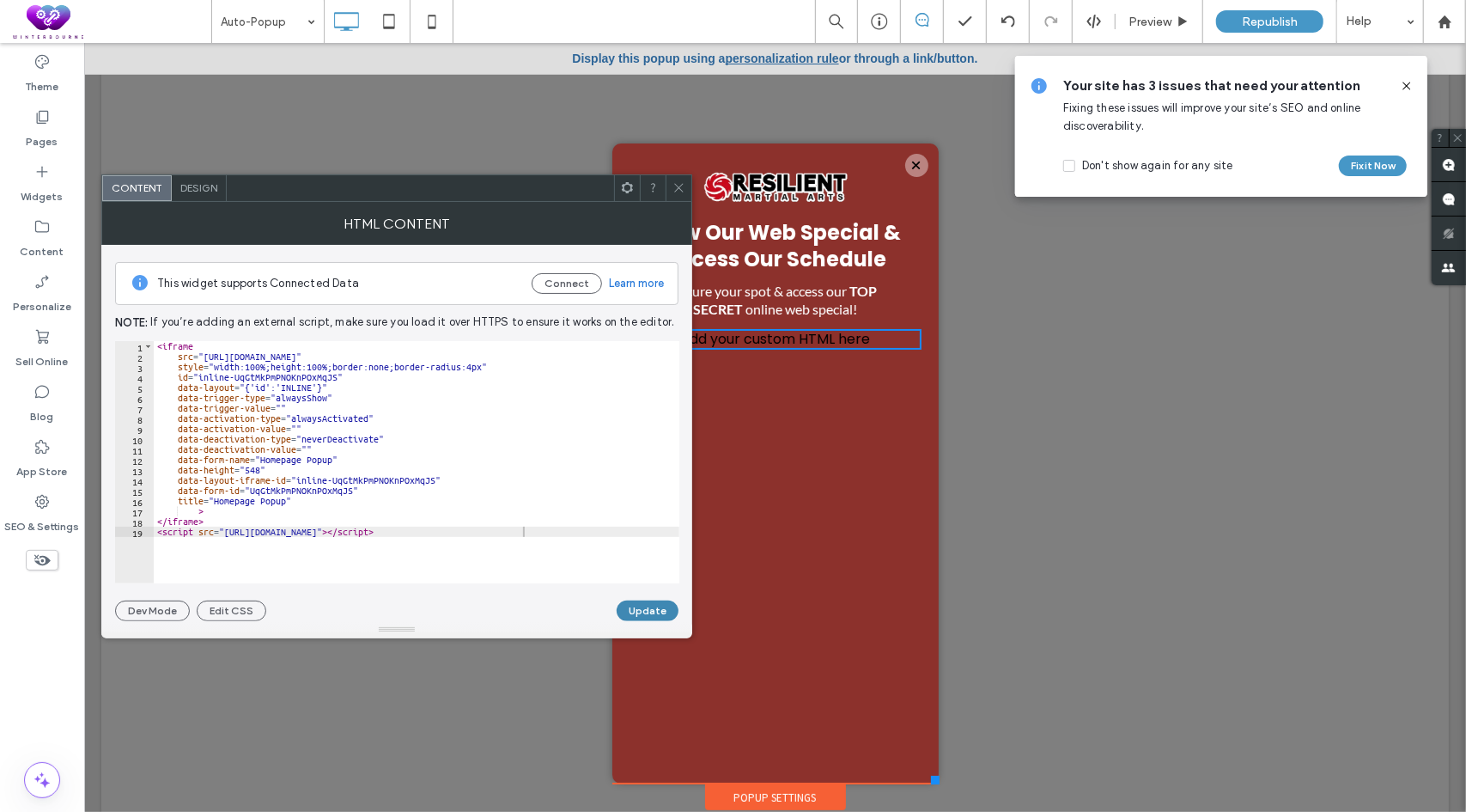
click at [639, 600] on button "Update" at bounding box center [648, 610] width 62 height 20
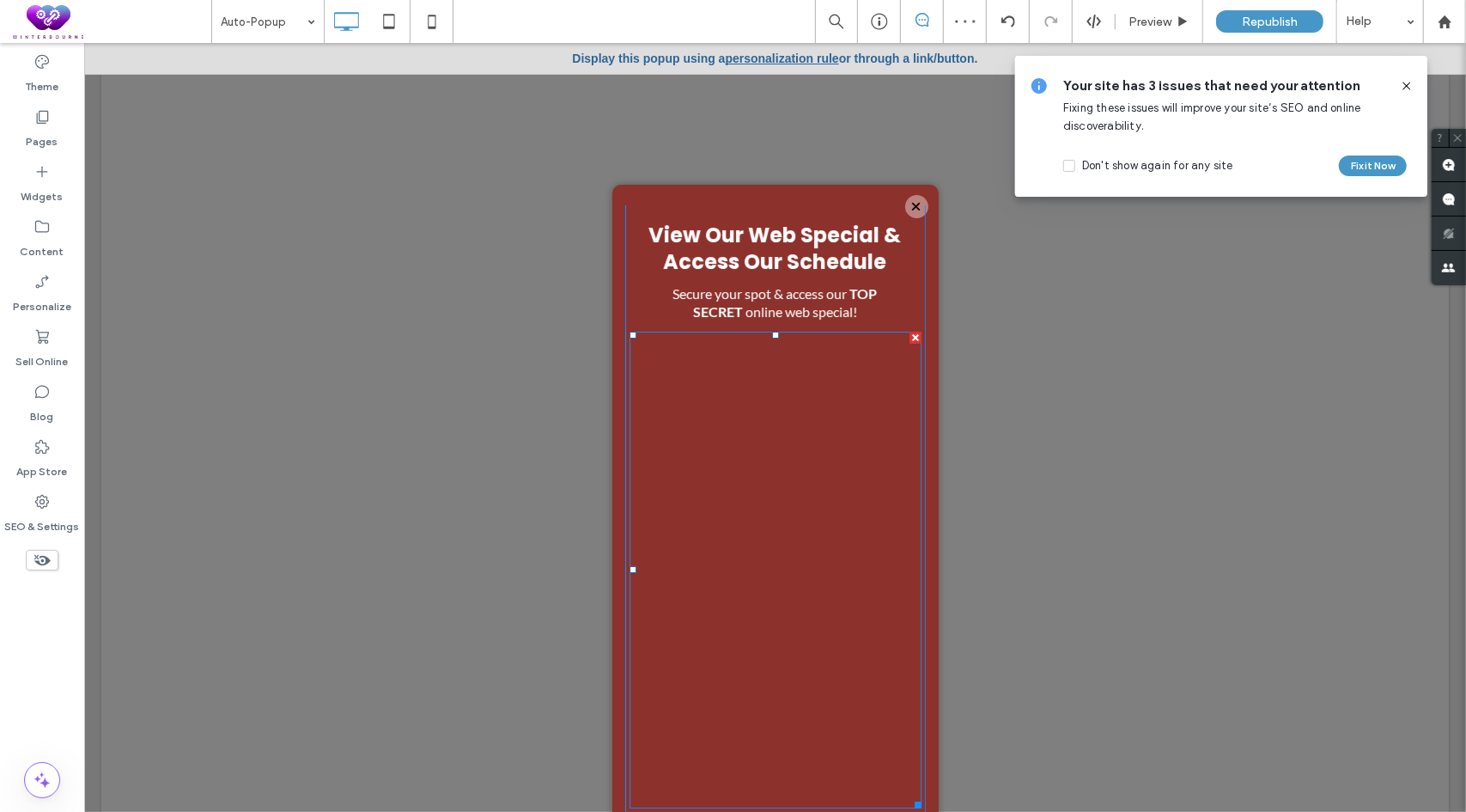
scroll to position [42, 0]
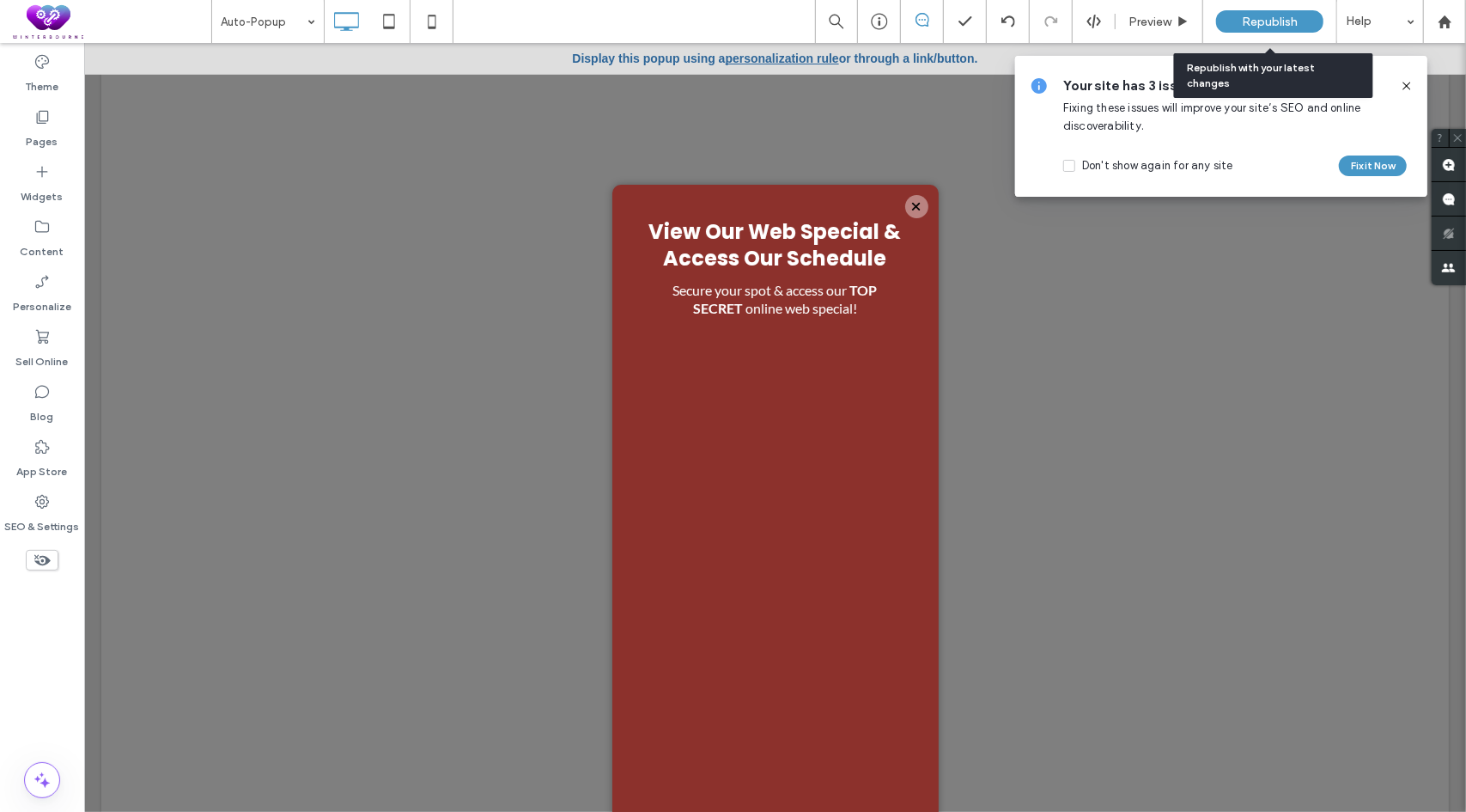
click at [1266, 18] on span "Republish" at bounding box center [1269, 21] width 56 height 14
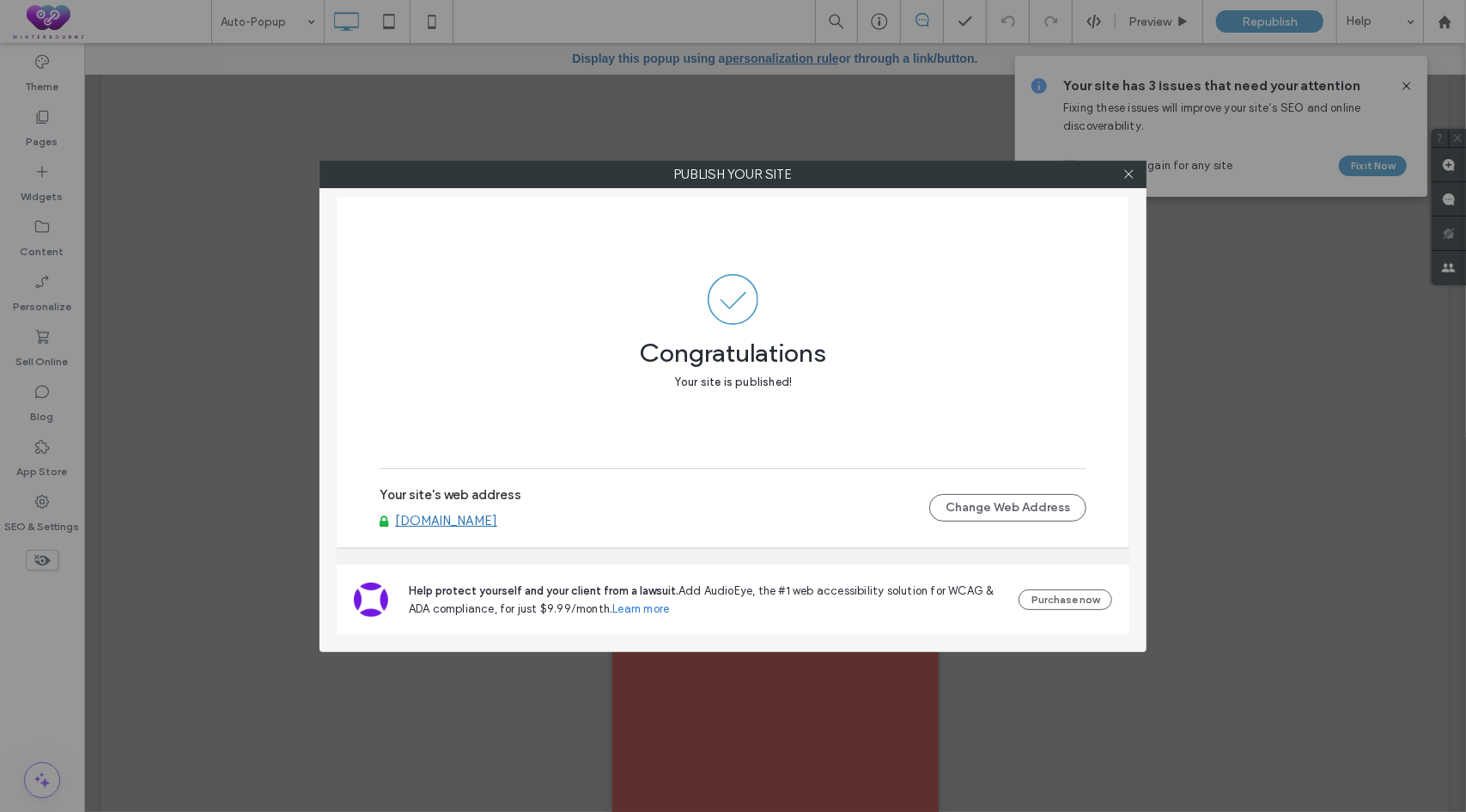
click at [497, 523] on link "[DOMAIN_NAME]" at bounding box center [446, 519] width 102 height 15
click at [1128, 177] on icon at bounding box center [1129, 173] width 12 height 12
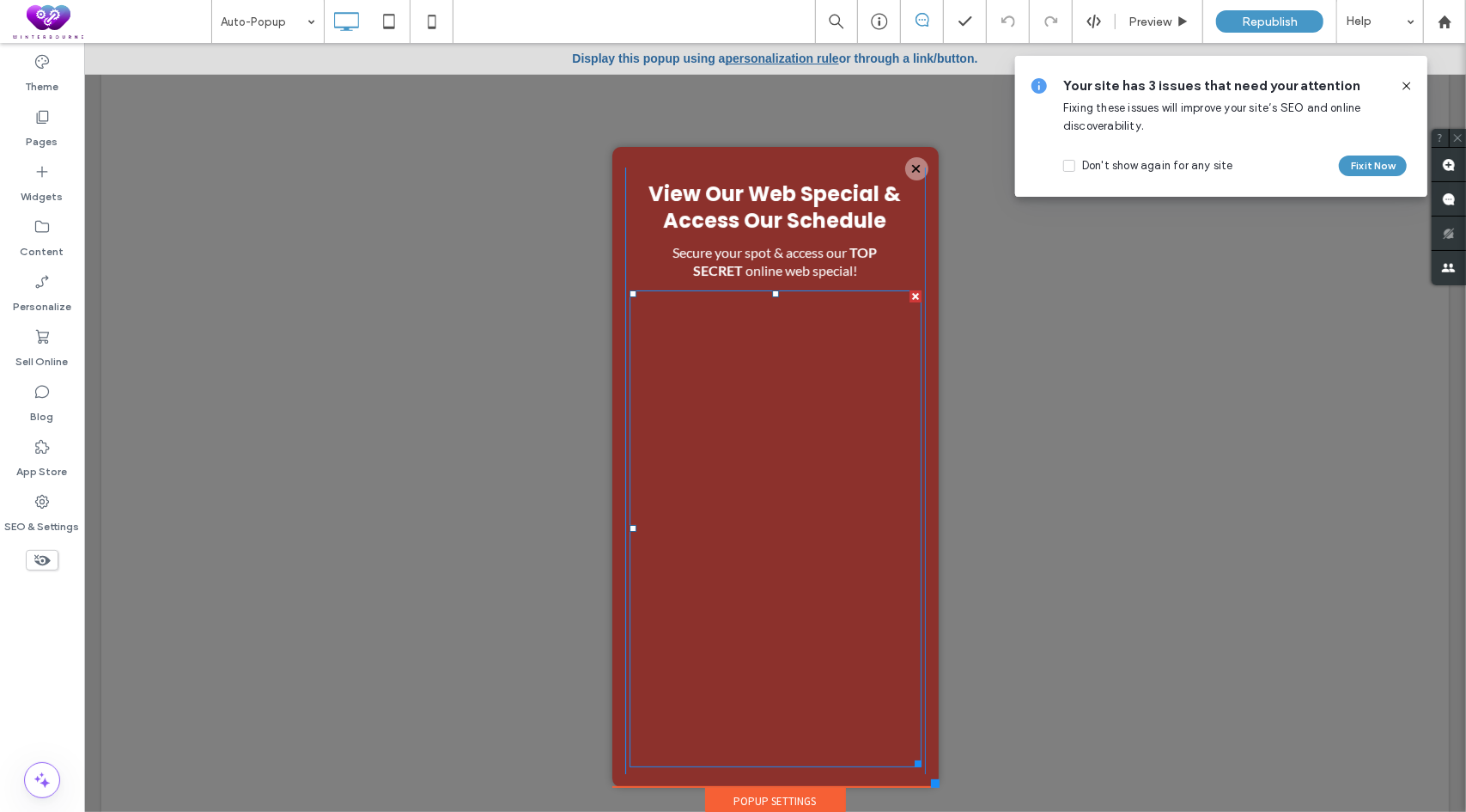
scroll to position [41, 0]
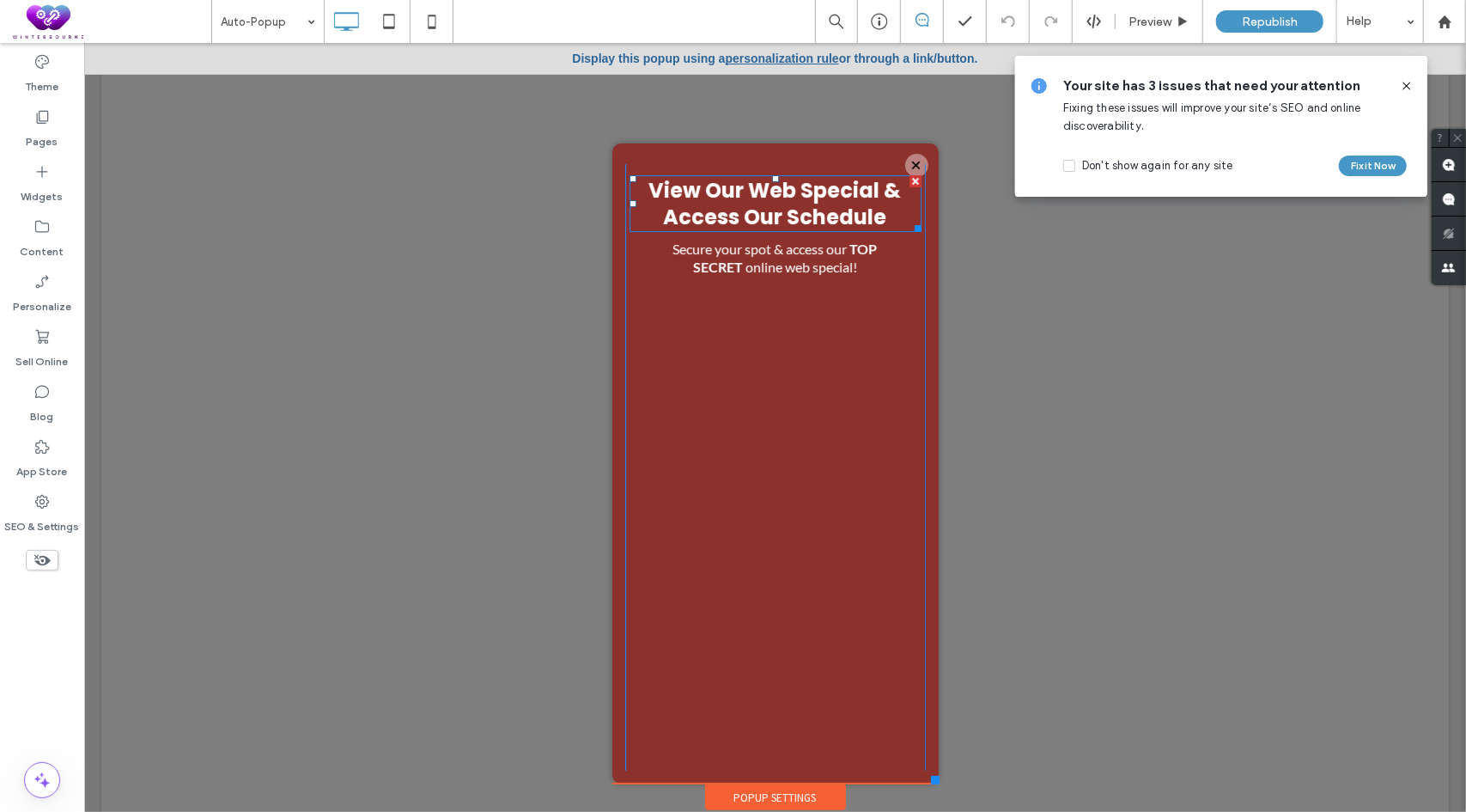
click at [629, 229] on div "View Our Web Special & Access Our Schedule" at bounding box center [775, 203] width 292 height 57
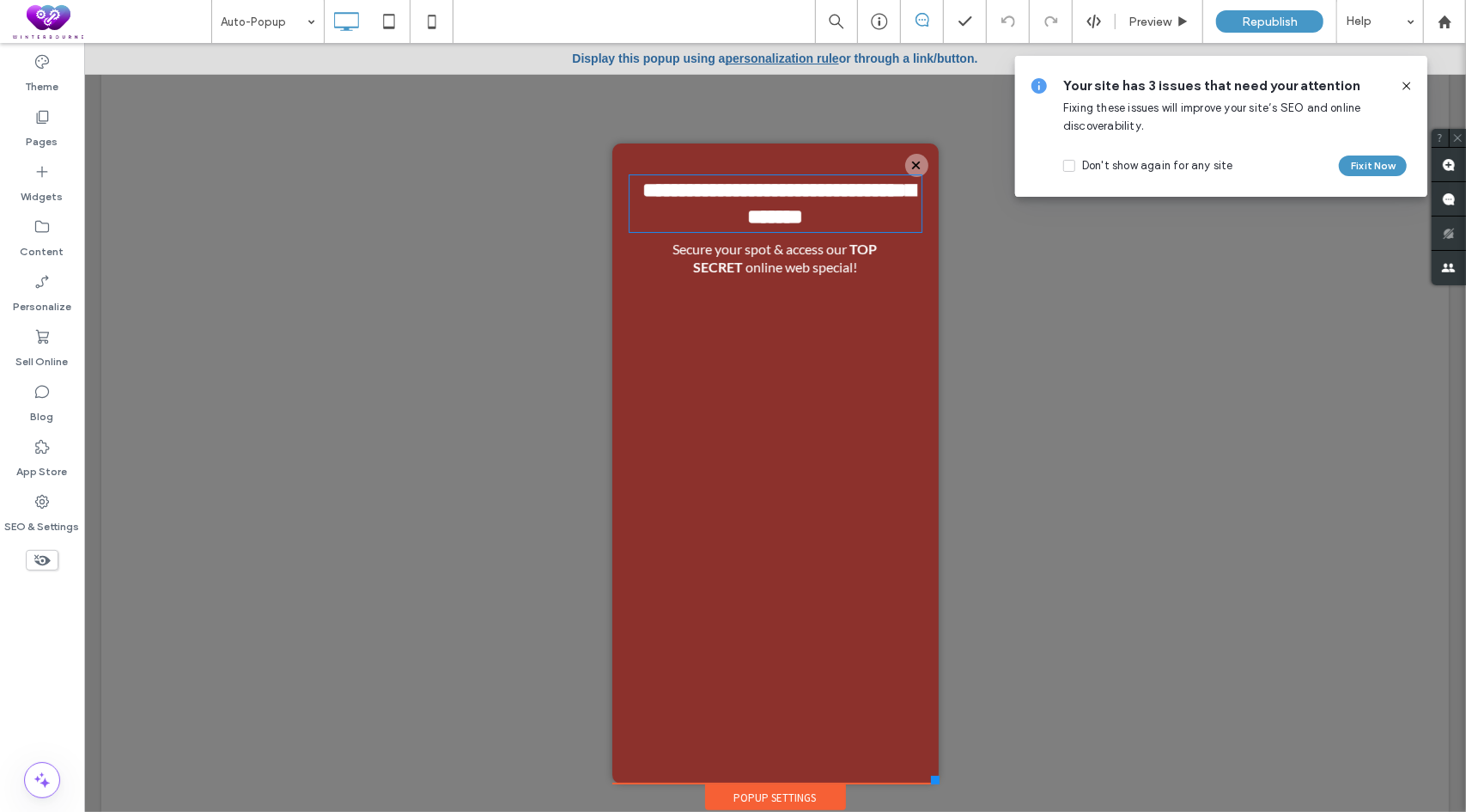
type input "*******"
type input "**"
click at [624, 238] on div "**********" at bounding box center [775, 446] width 301 height 649
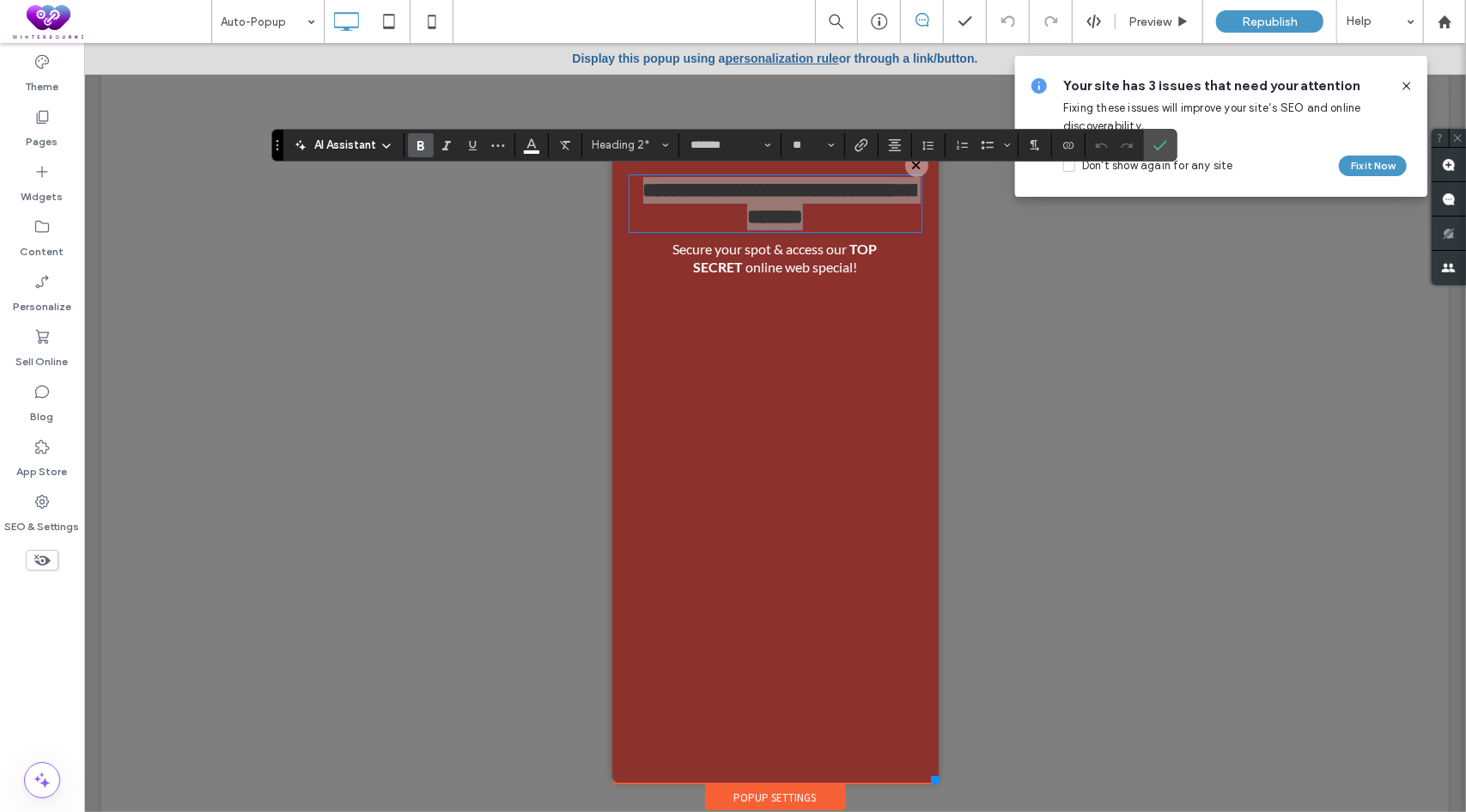
click at [1173, 142] on div "Your site has 3 issues that need your attention Fixing these issues will improv…" at bounding box center [1224, 126] width 323 height 100
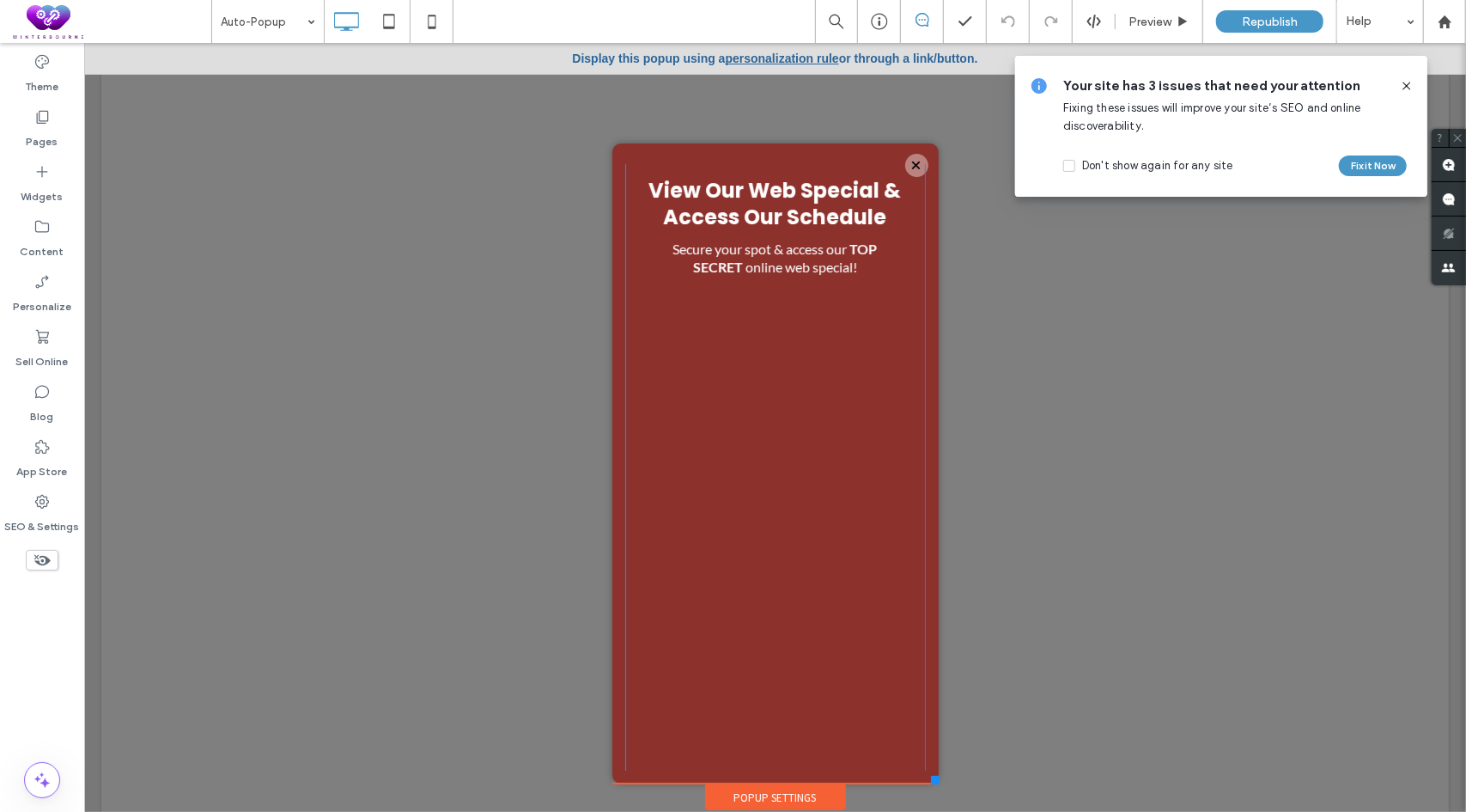
click at [624, 165] on div "View Our Web Special & Access Our Schedule Secure your spot & access our TOP SE…" at bounding box center [775, 446] width 301 height 649
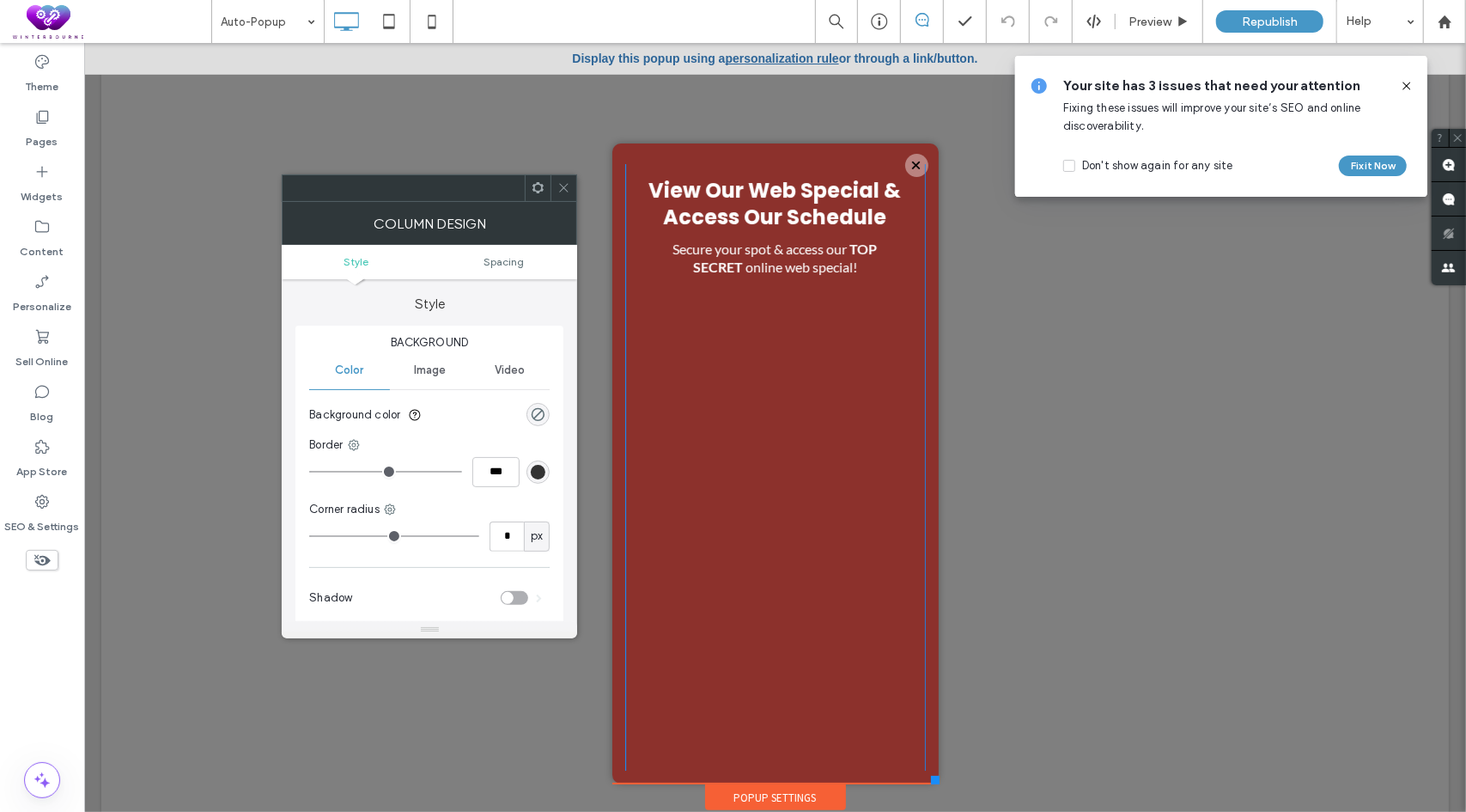
scroll to position [0, 0]
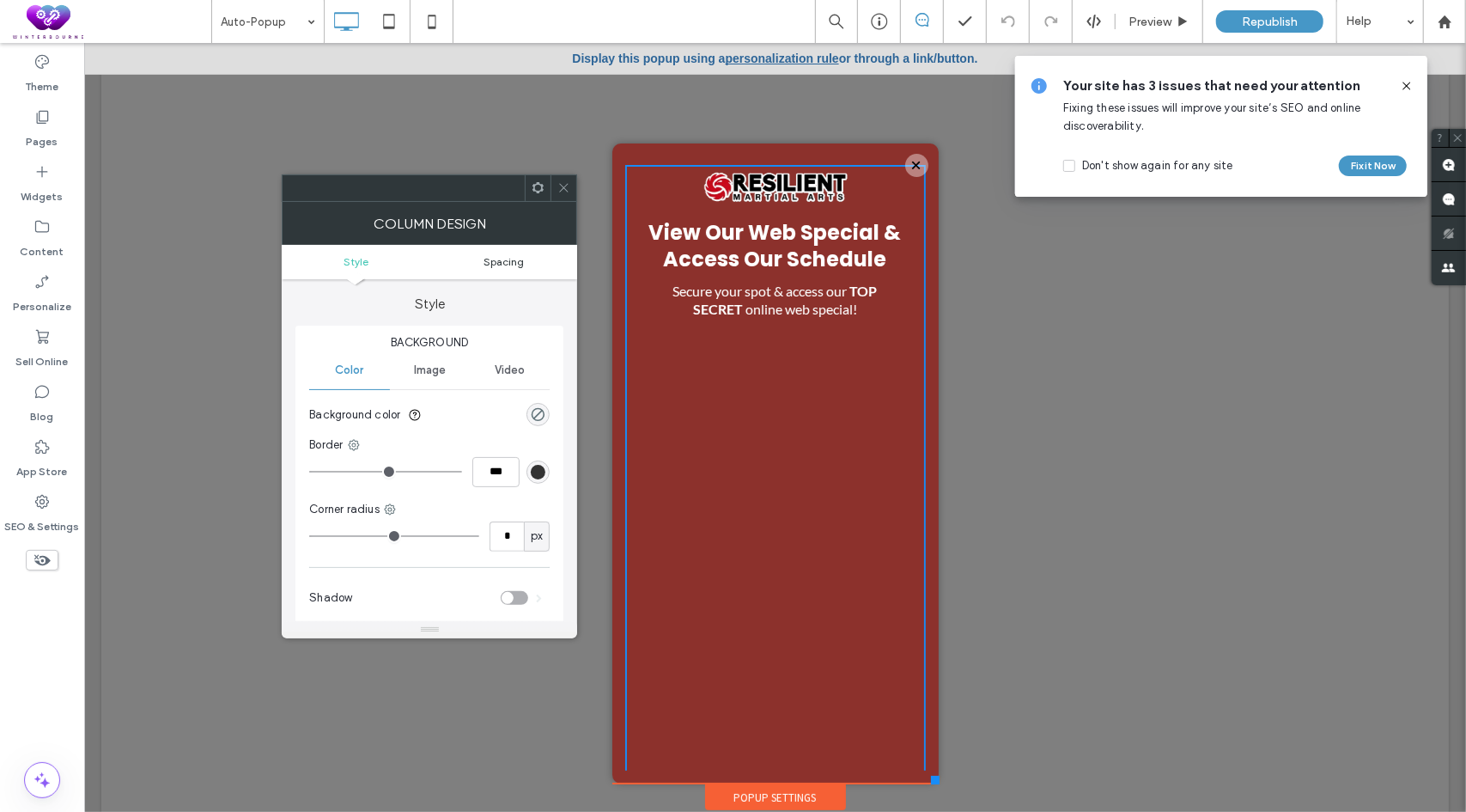
click at [507, 255] on span "Spacing" at bounding box center [503, 261] width 40 height 12
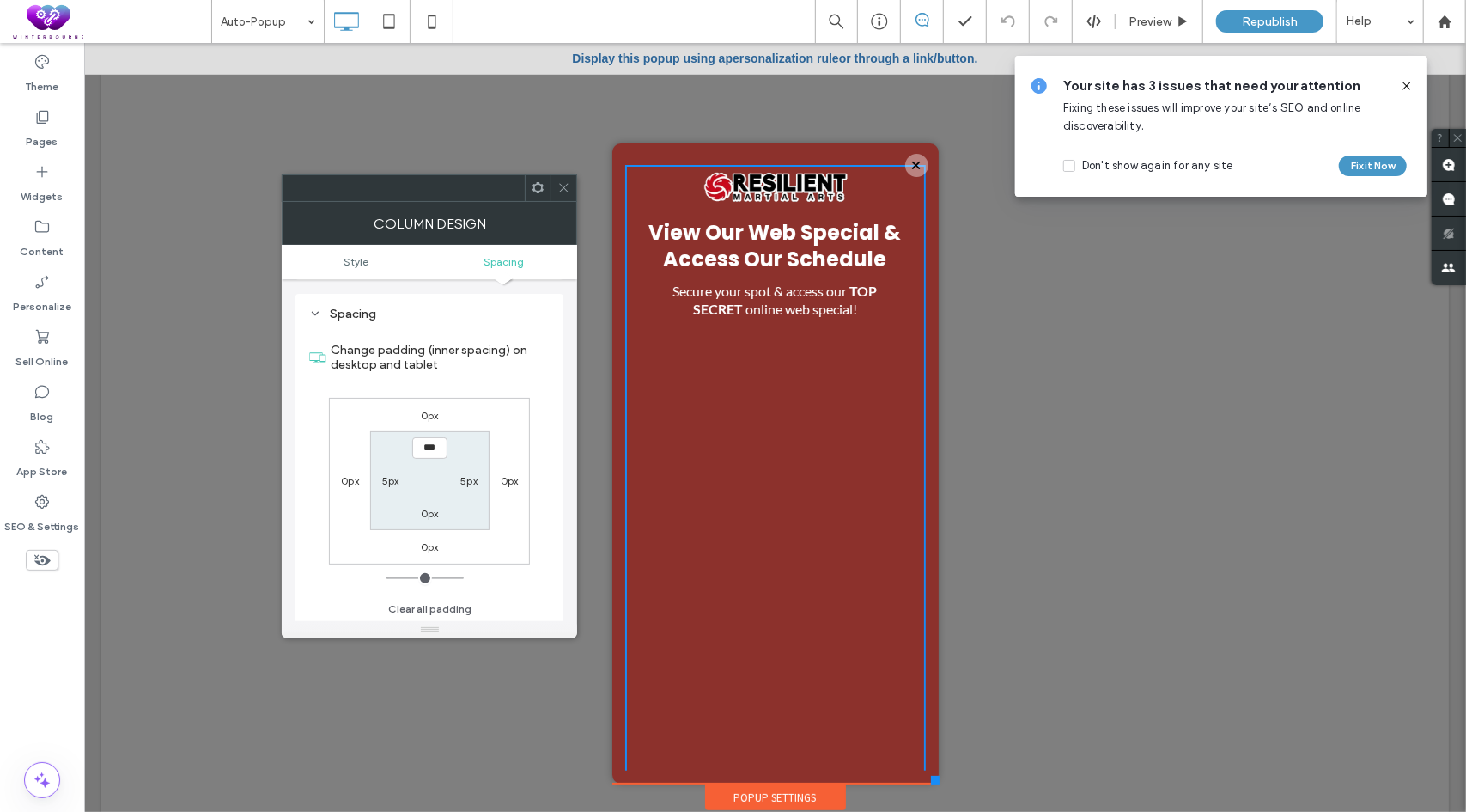
scroll to position [349, 0]
click at [565, 196] on span at bounding box center [564, 188] width 12 height 26
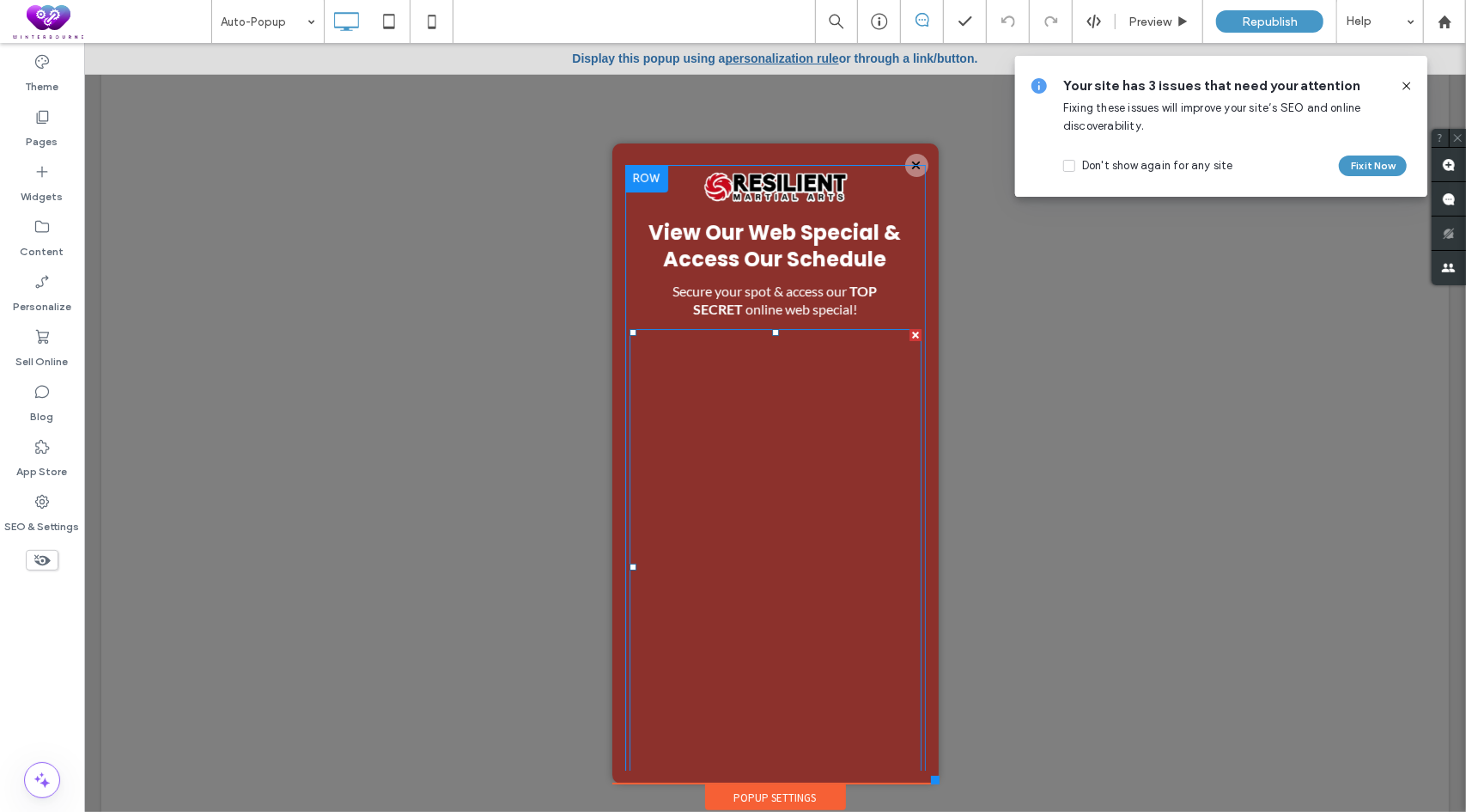
click at [638, 330] on span at bounding box center [775, 567] width 292 height 477
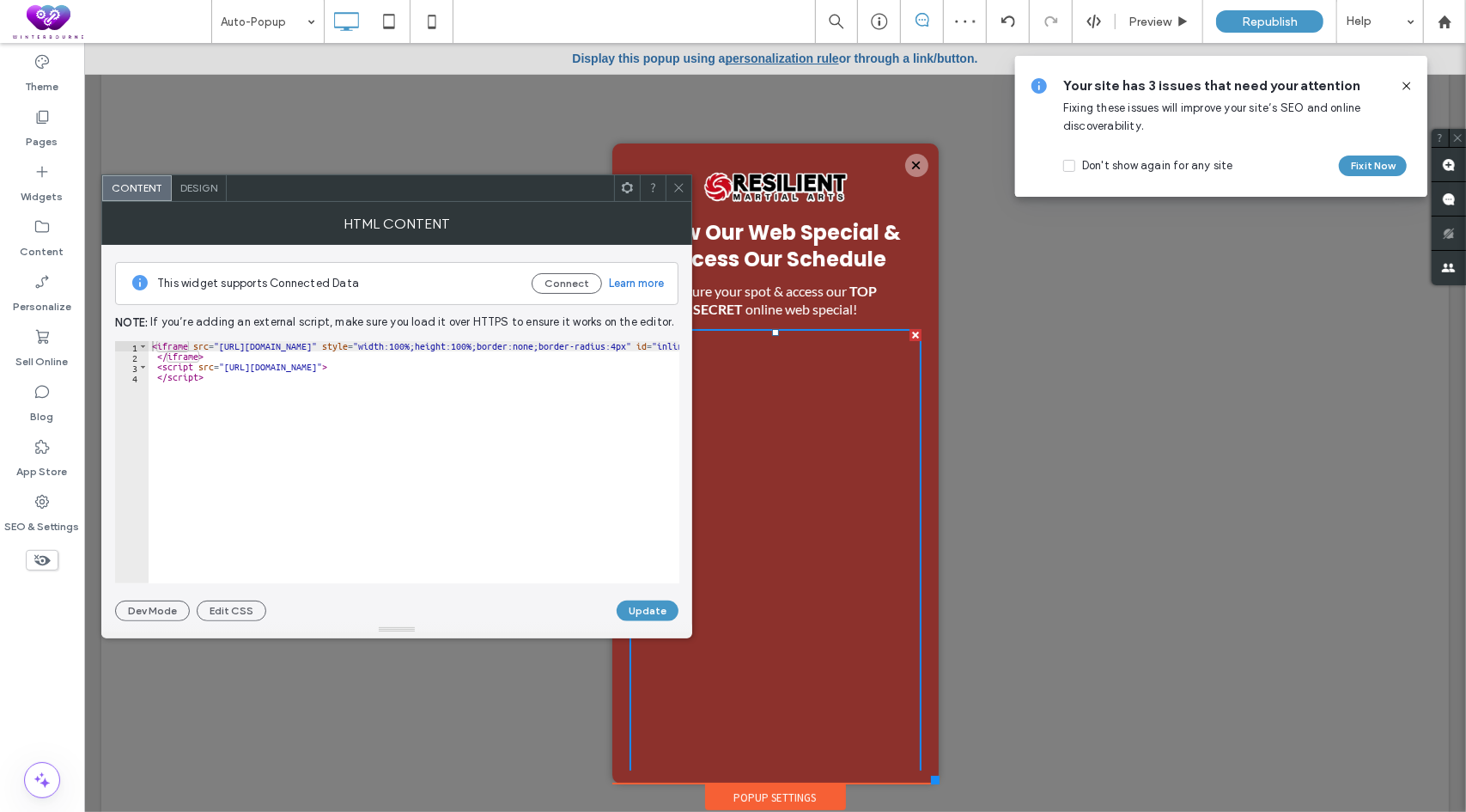
click at [679, 187] on icon at bounding box center [679, 188] width 12 height 12
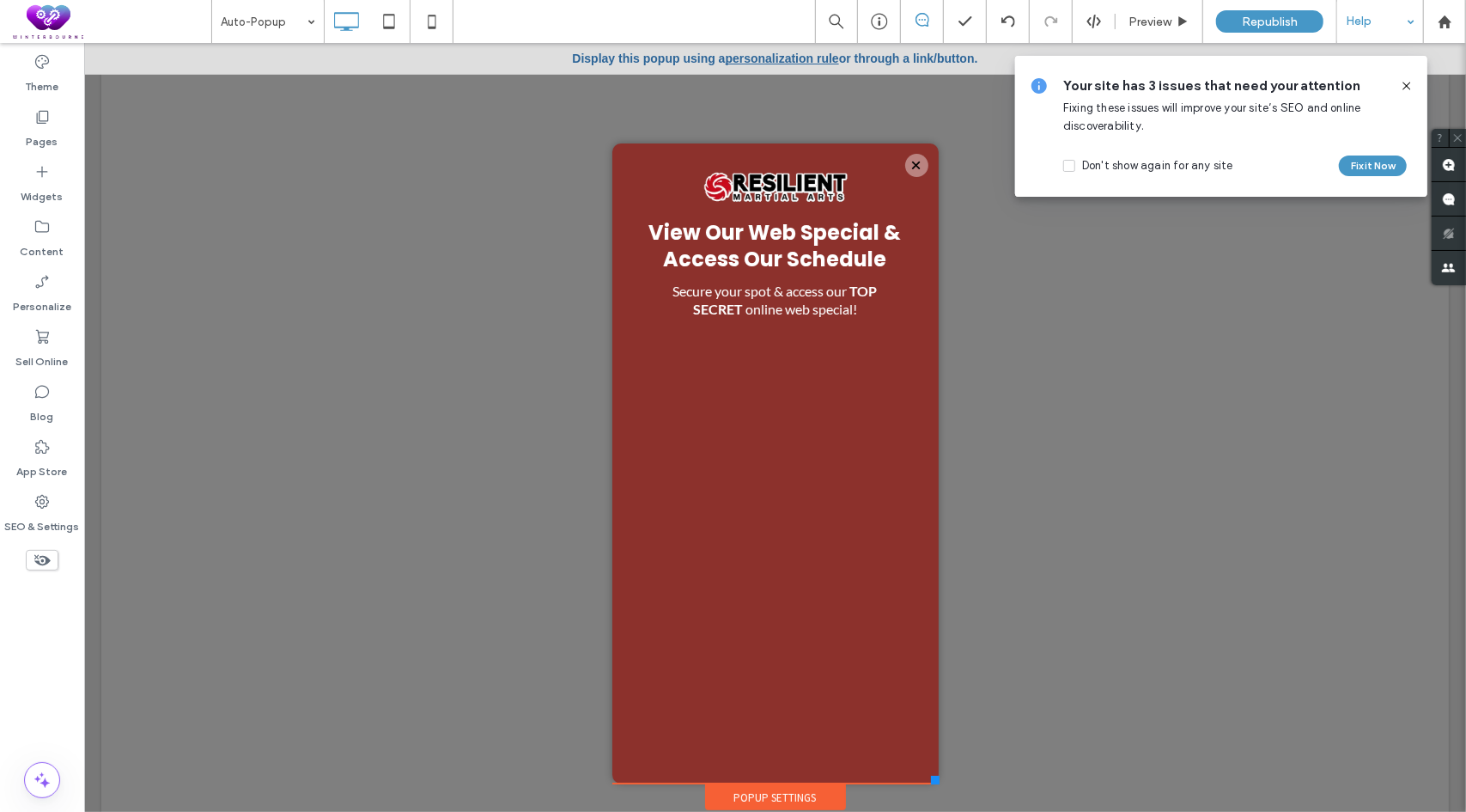
click at [1367, 20] on div "Help" at bounding box center [1381, 21] width 86 height 43
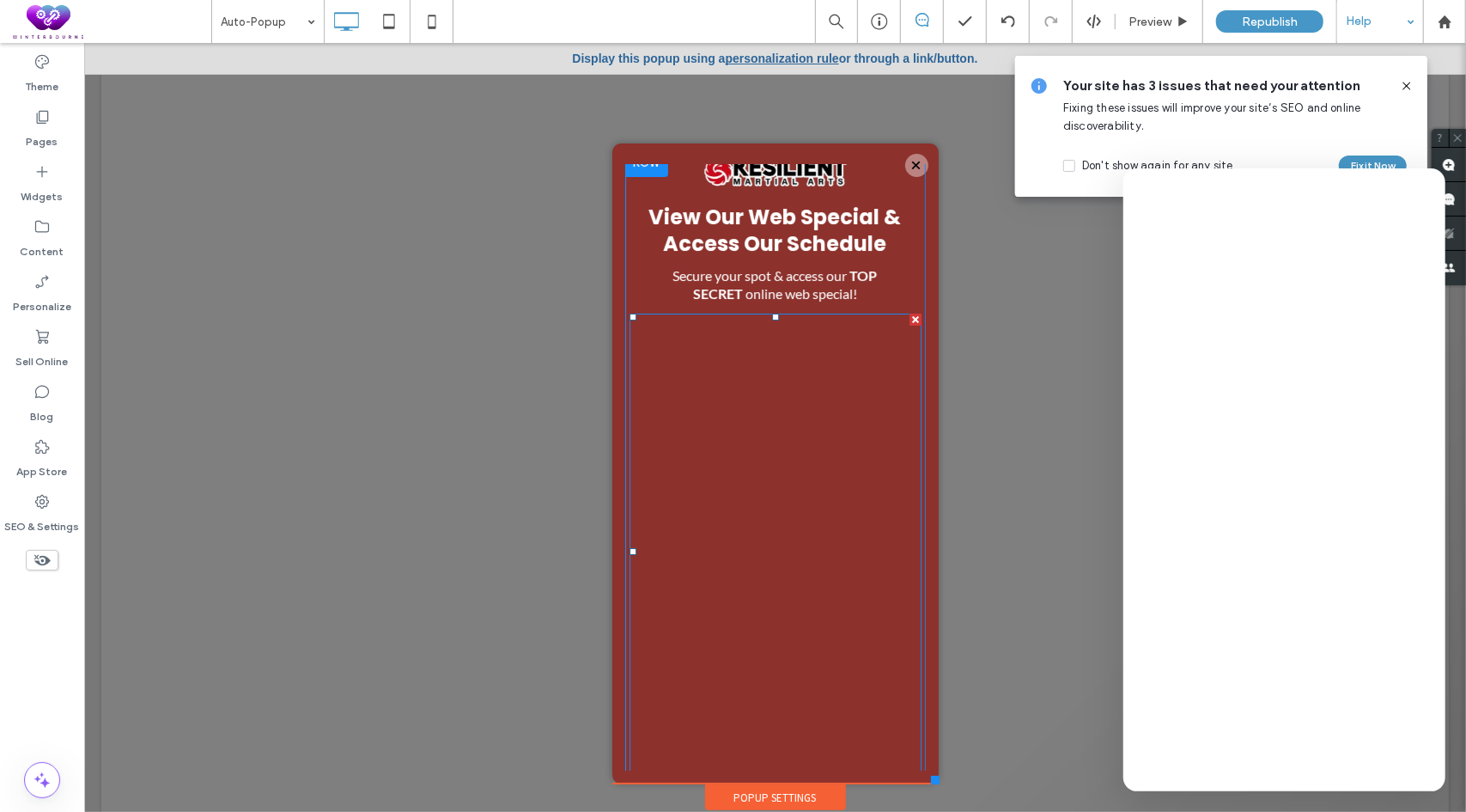
scroll to position [42, 0]
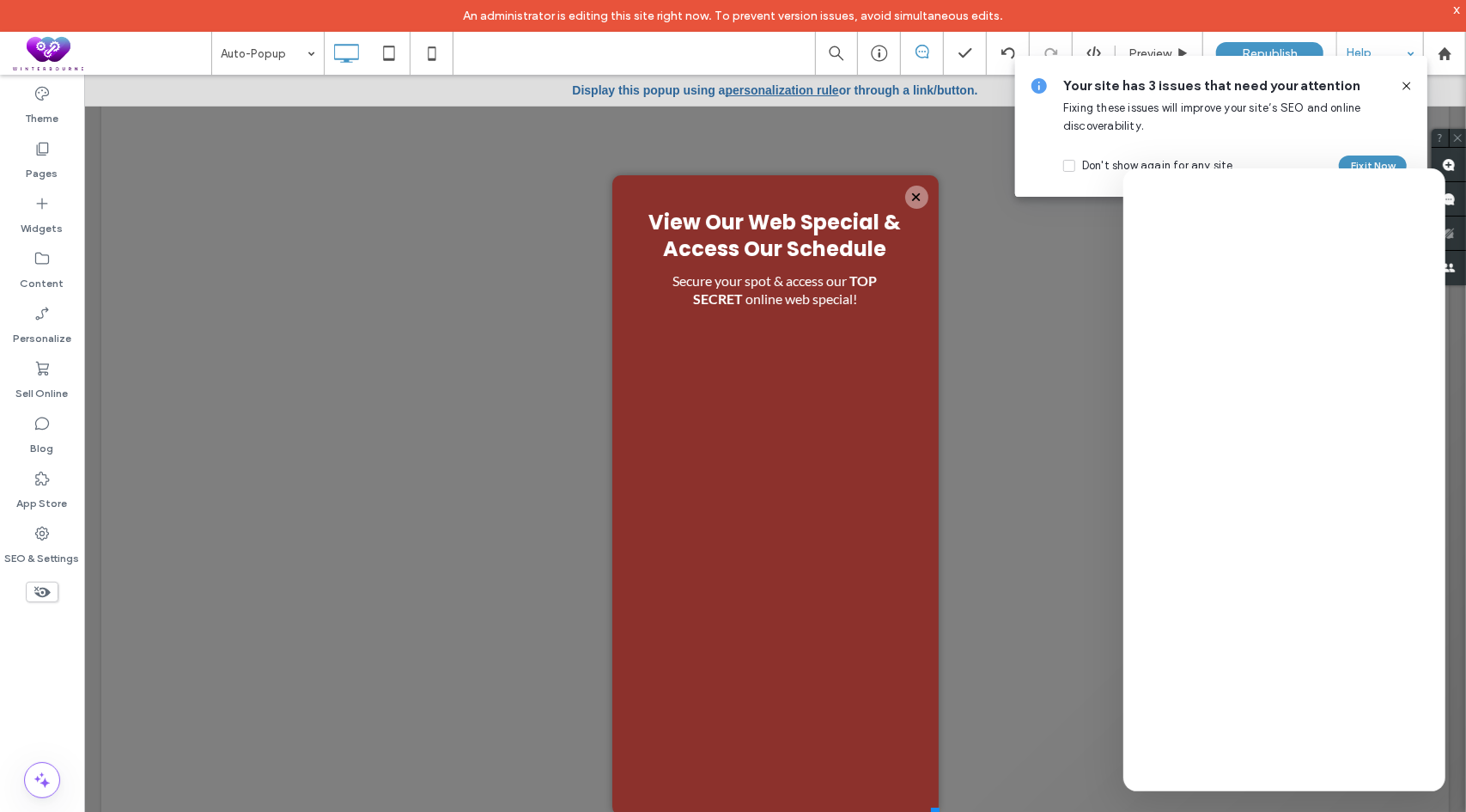
click at [1407, 88] on icon at bounding box center [1406, 85] width 13 height 13
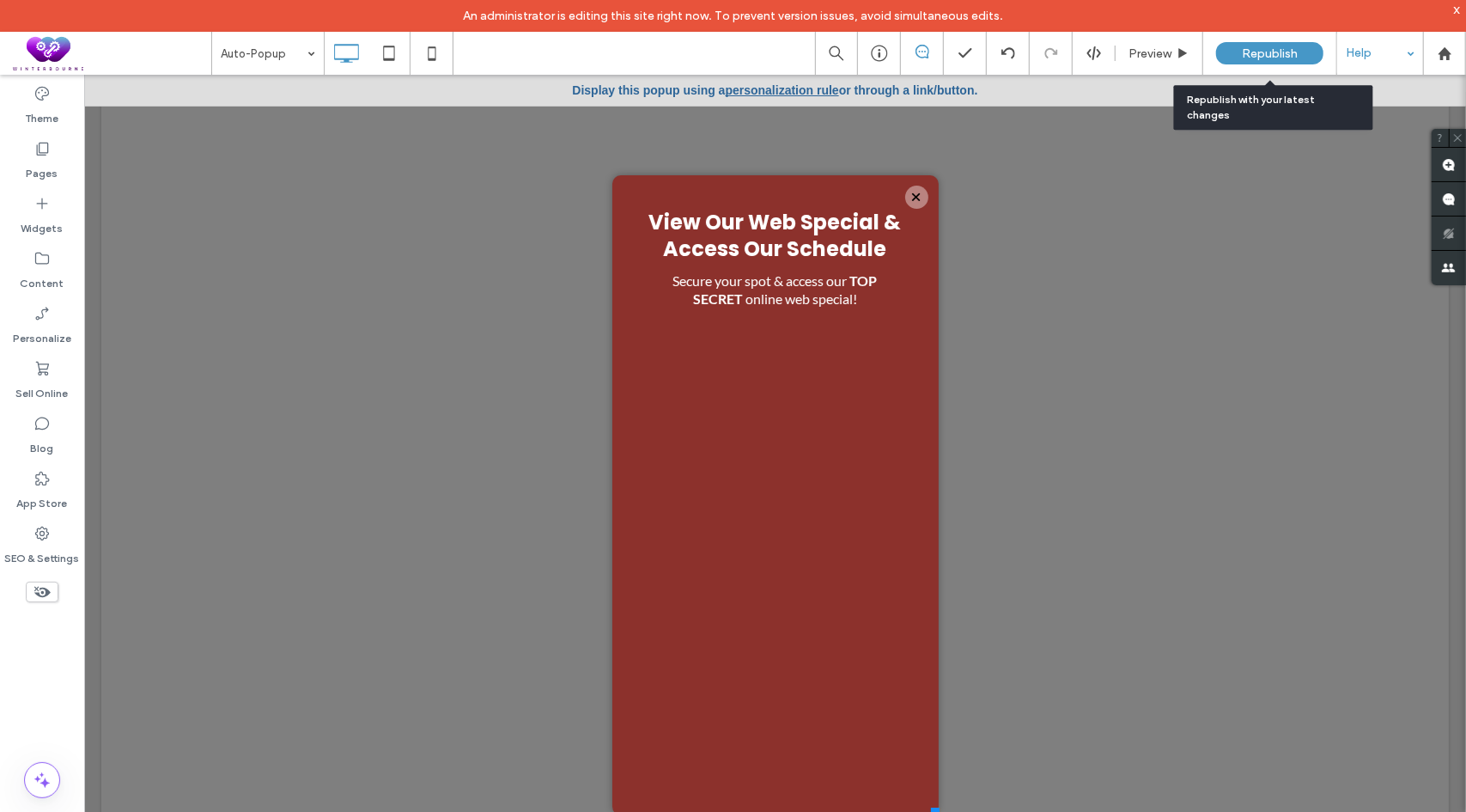
click at [1275, 52] on span "Republish" at bounding box center [1269, 53] width 56 height 14
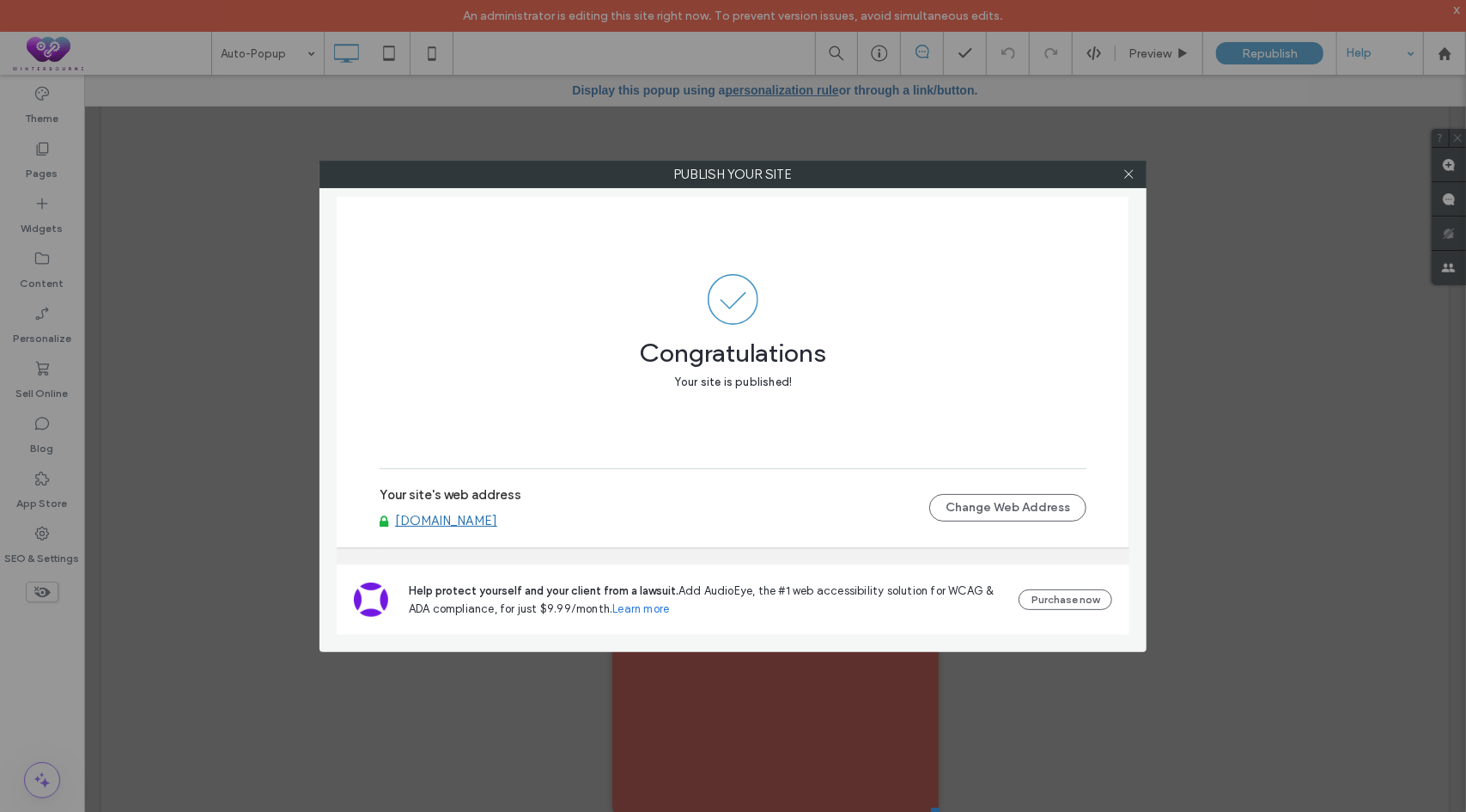
click at [497, 516] on link "[DOMAIN_NAME]" at bounding box center [446, 519] width 102 height 15
click at [1132, 167] on icon at bounding box center [1129, 173] width 12 height 12
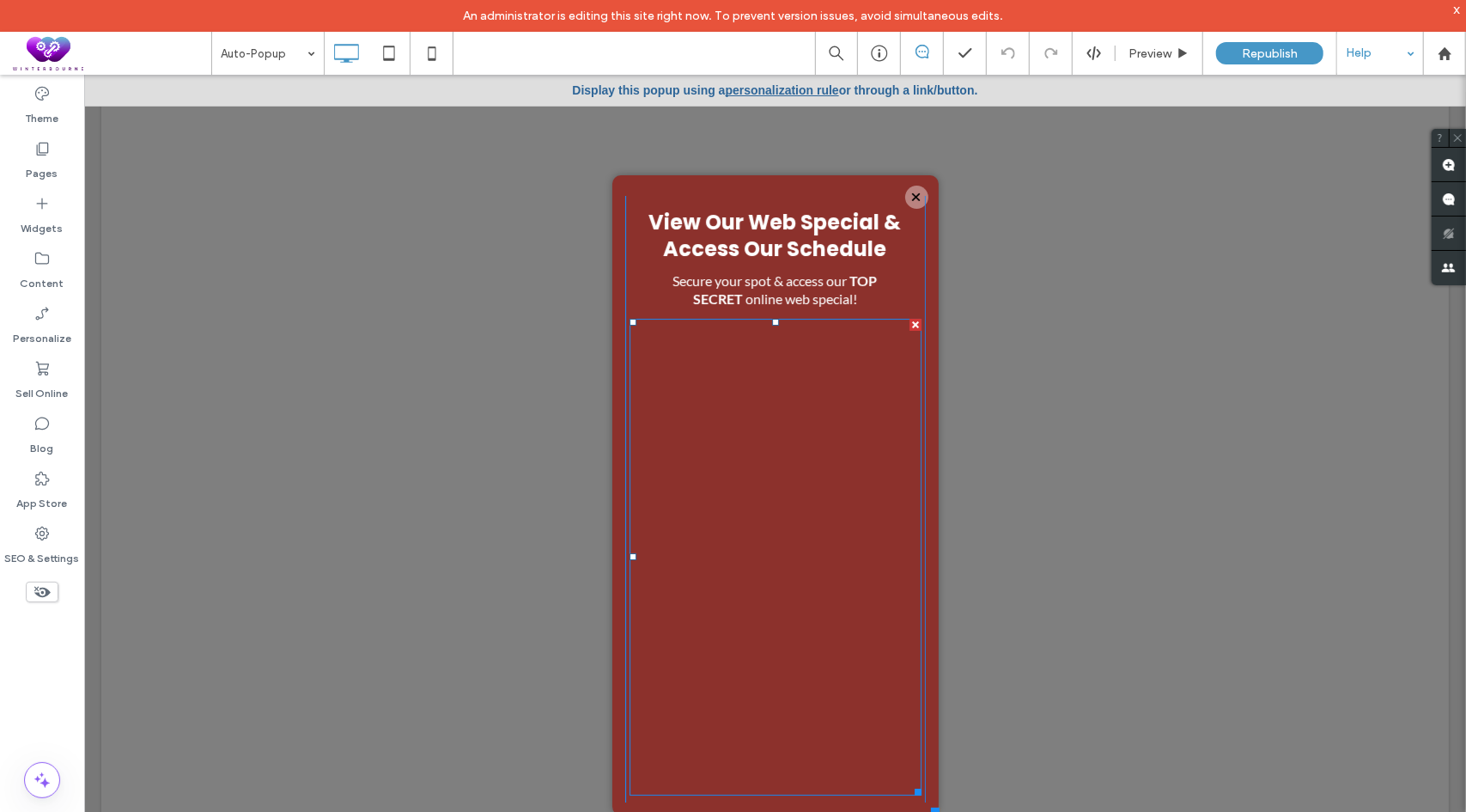
click at [812, 422] on span at bounding box center [775, 556] width 292 height 477
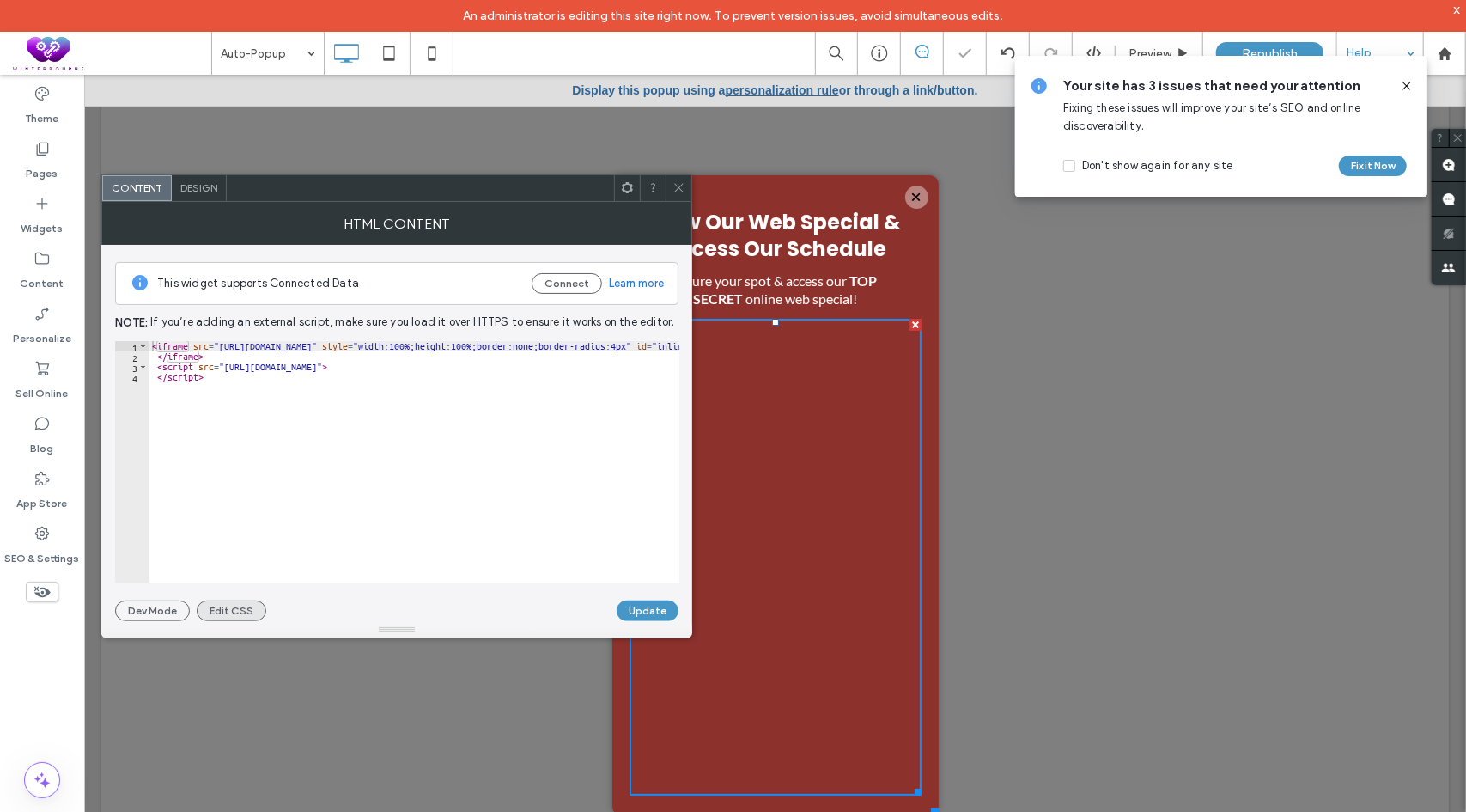
click at [222, 613] on button "Edit CSS" at bounding box center [231, 610] width 69 height 20
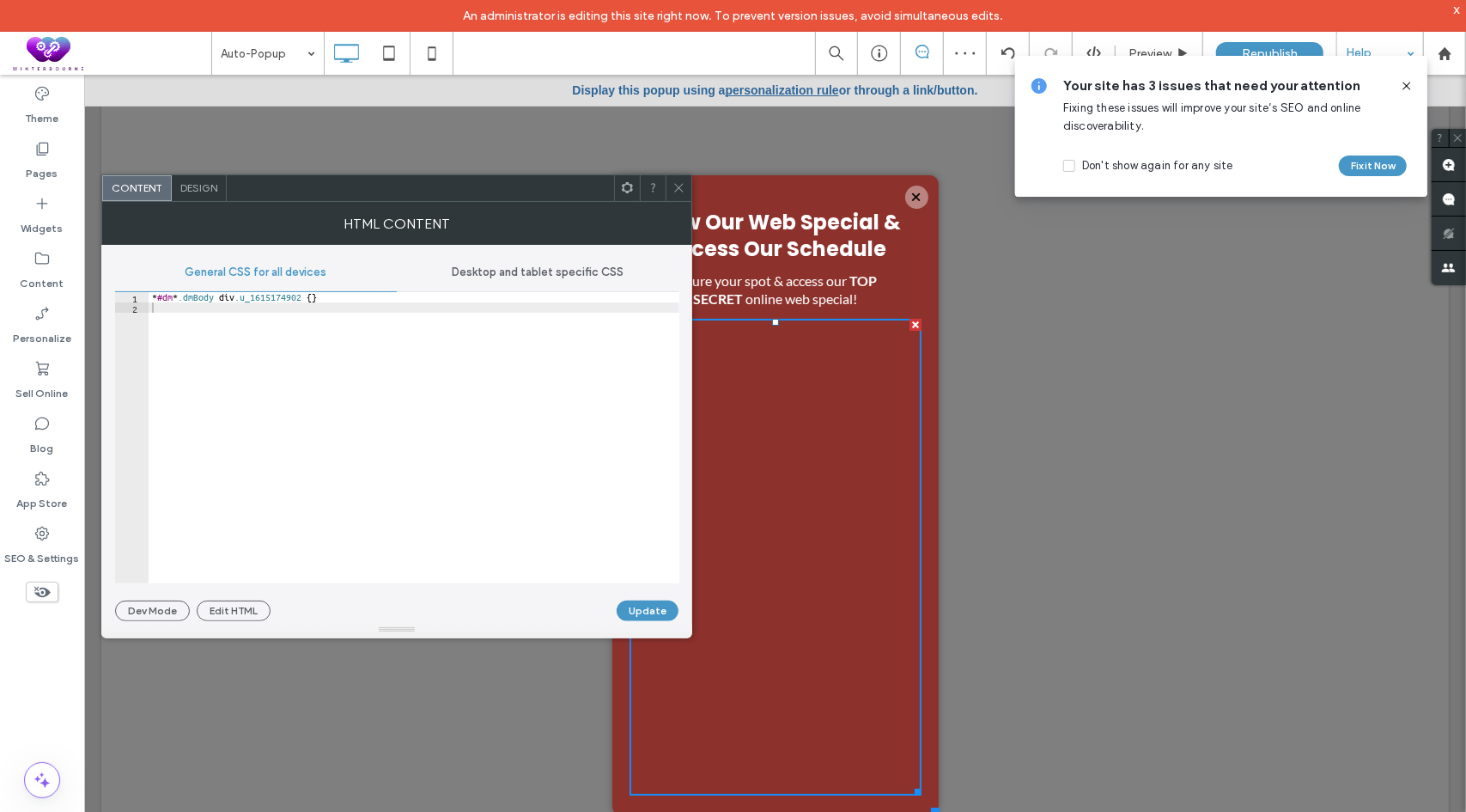
click at [681, 191] on icon at bounding box center [679, 188] width 12 height 12
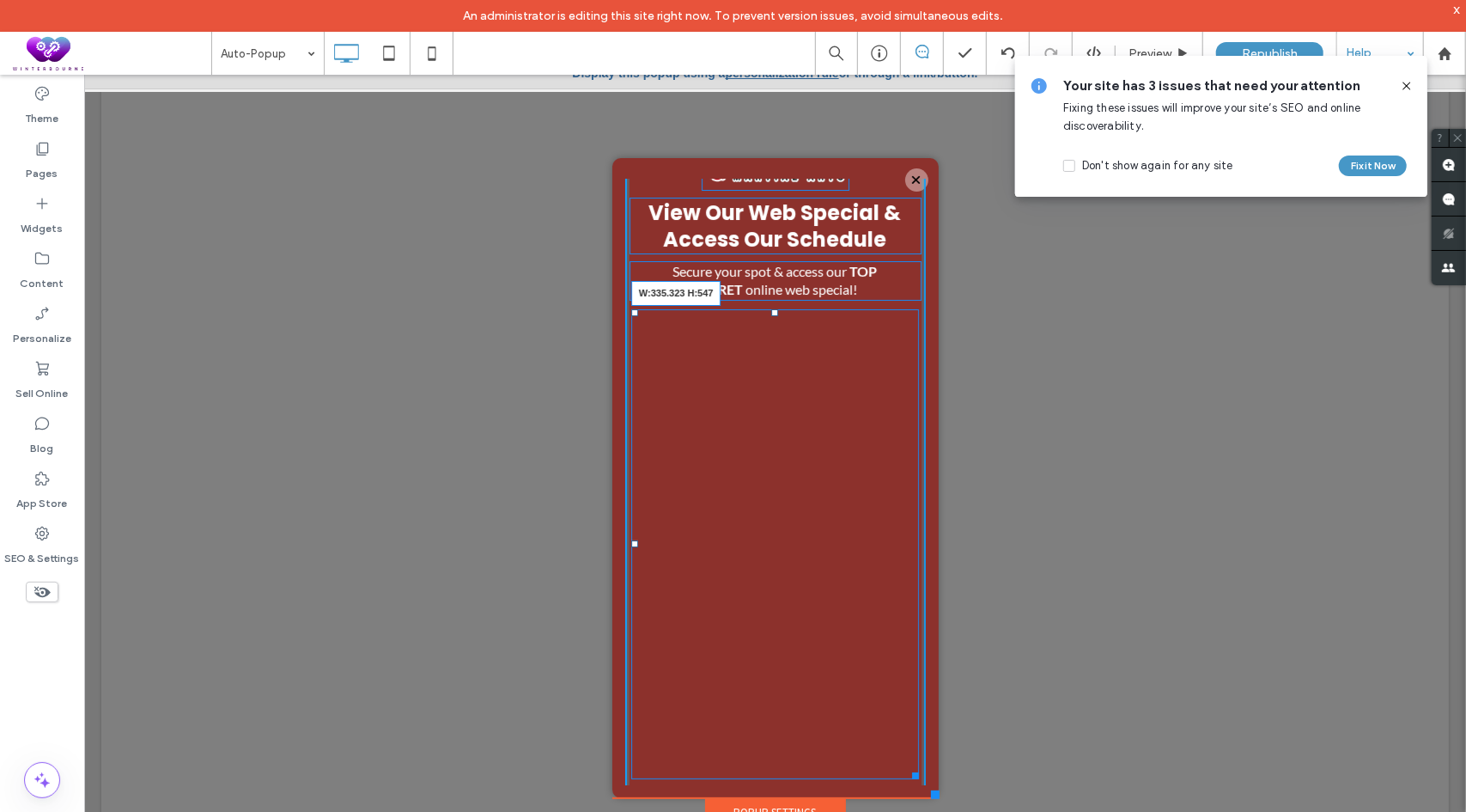
scroll to position [34, 0]
drag, startPoint x: 898, startPoint y: 772, endPoint x: 983, endPoint y: 824, distance: 99.6
click at [906, 751] on div at bounding box center [912, 757] width 12 height 12
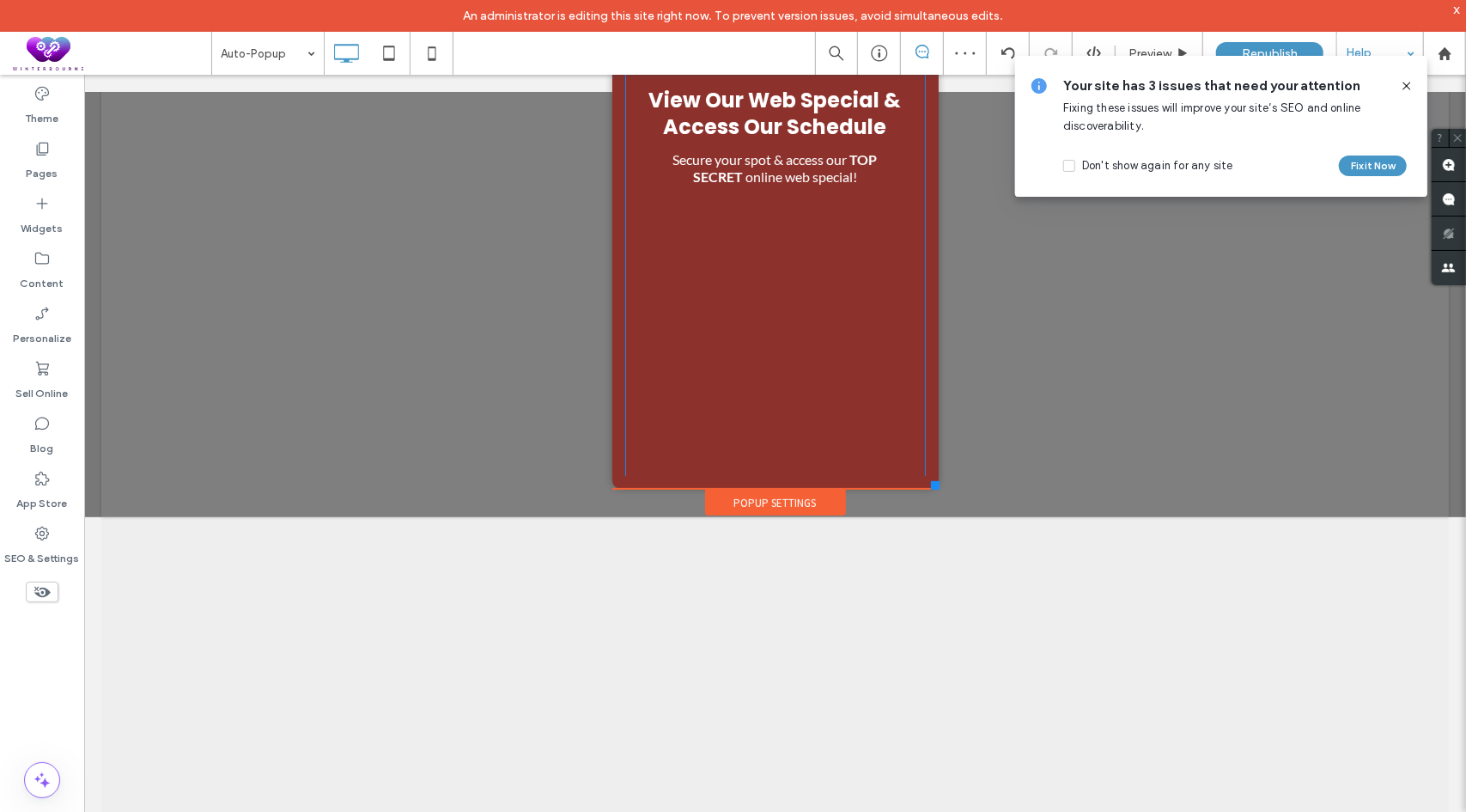
scroll to position [378, 0]
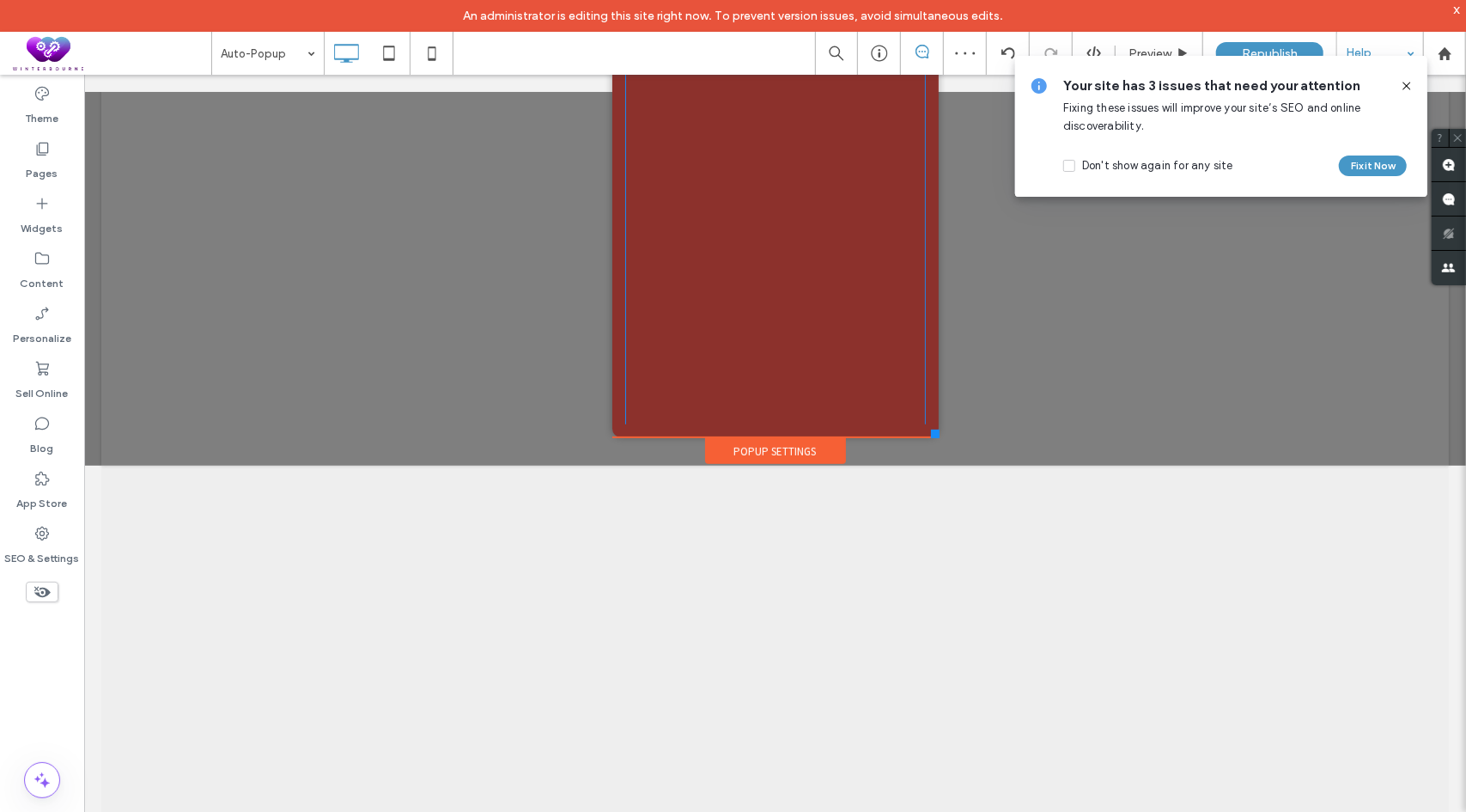
drag, startPoint x: 888, startPoint y: 768, endPoint x: 947, endPoint y: 593, distance: 184.7
click at [863, 519] on body "Click To Paste Home Classes Pre-K Martial Arts Youth Martial Arts Teen/Adult Ma…" at bounding box center [775, 447] width 1382 height 1503
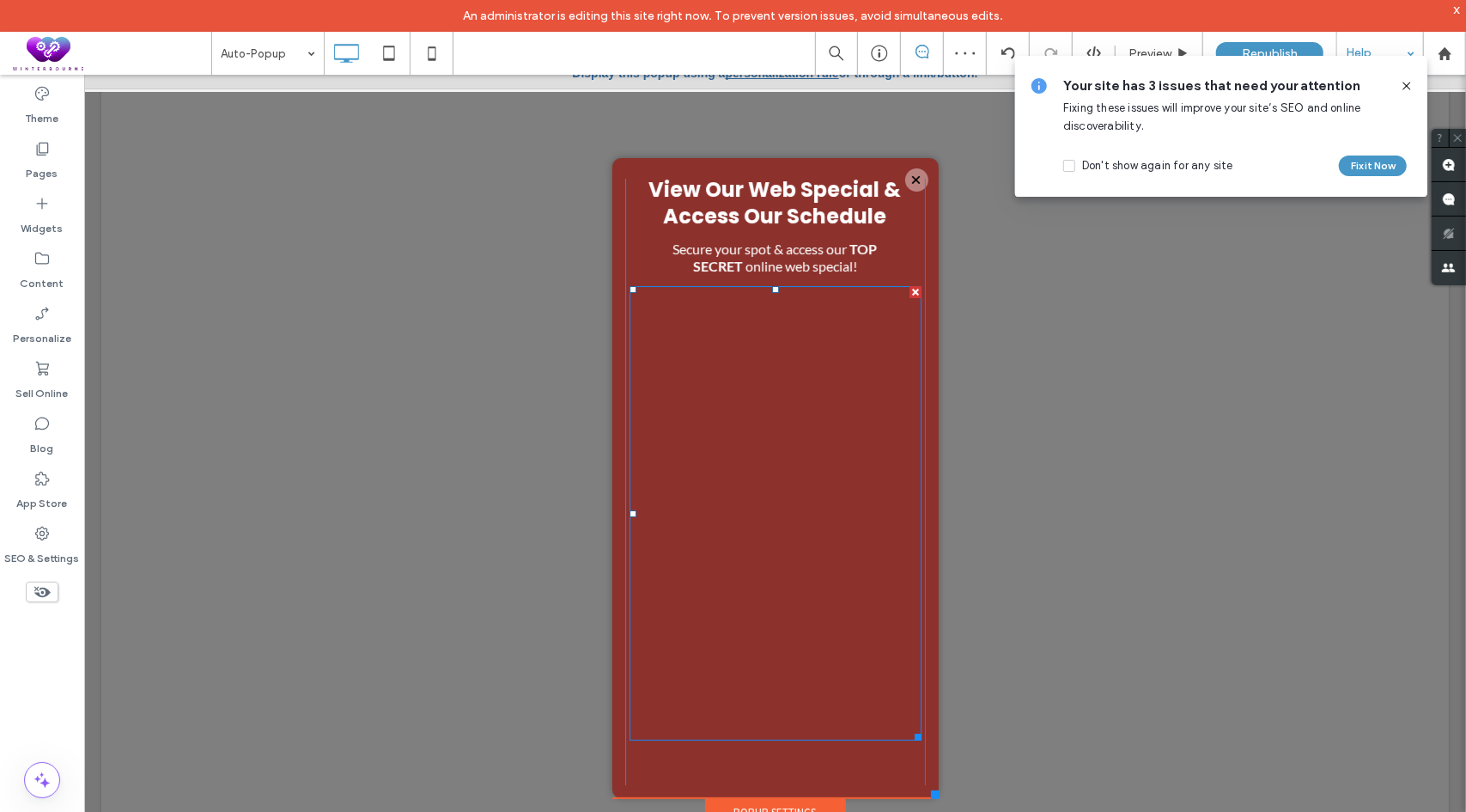
scroll to position [131, 0]
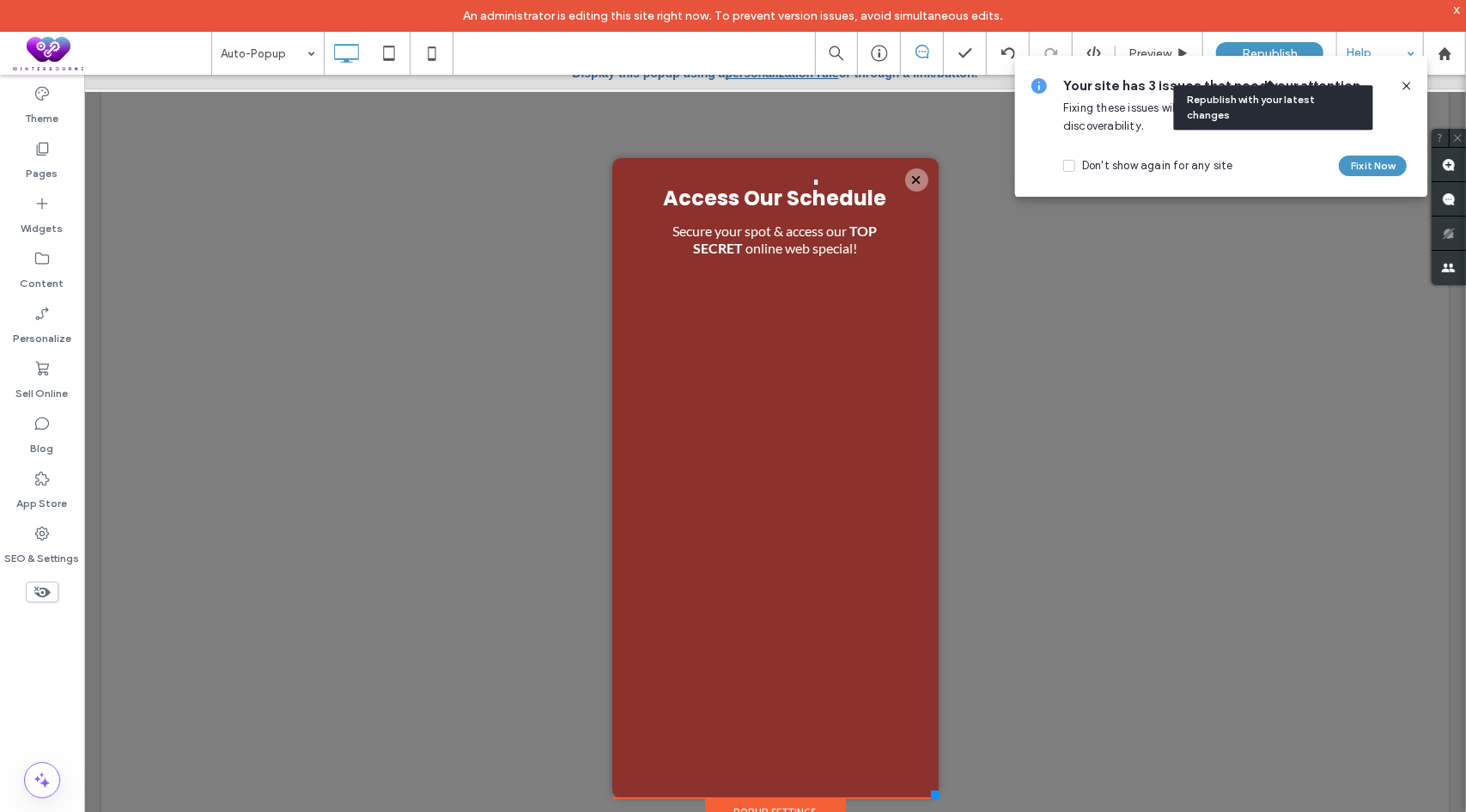
click at [1268, 46] on span "Republish" at bounding box center [1269, 53] width 56 height 14
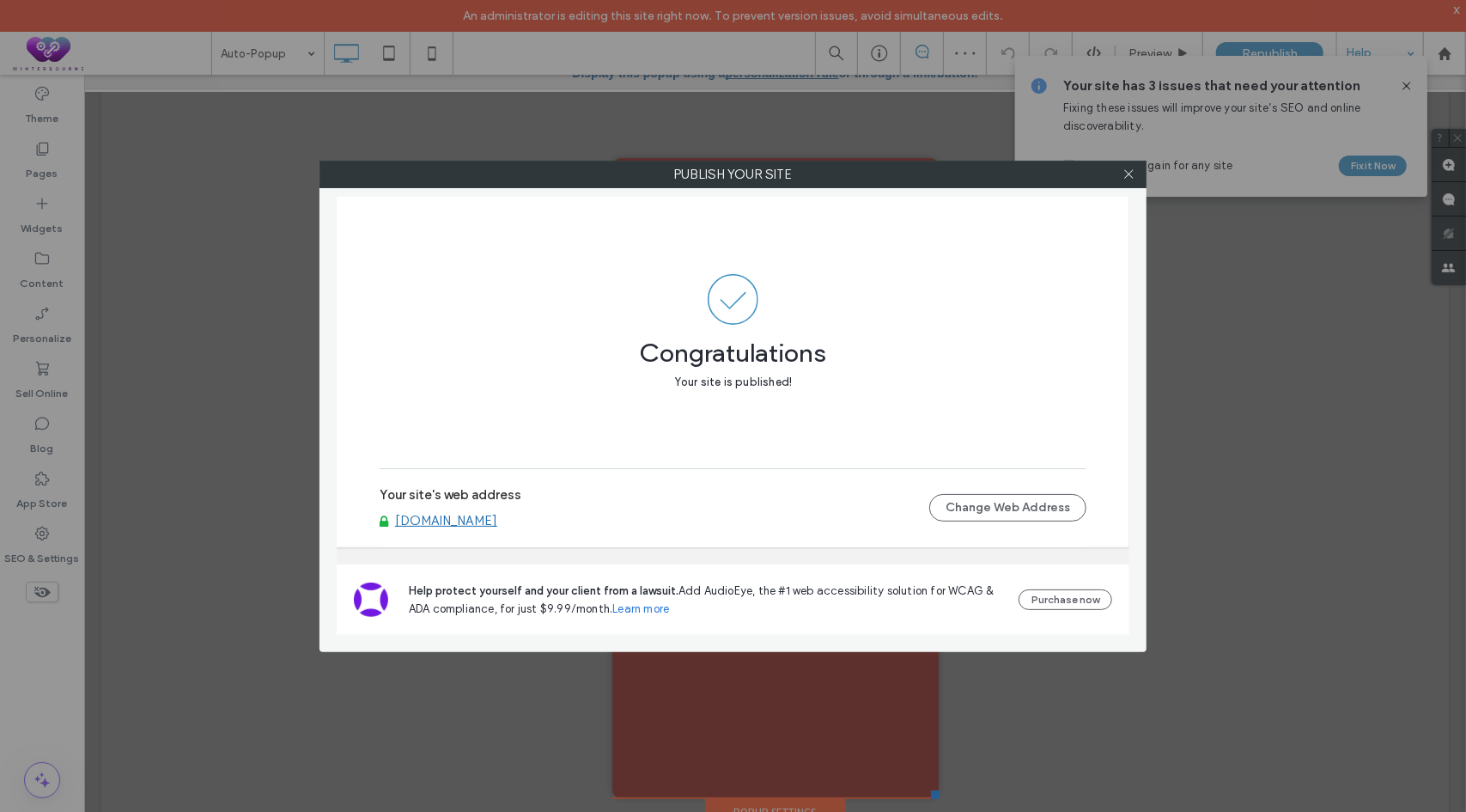
click at [497, 518] on link "[DOMAIN_NAME]" at bounding box center [446, 519] width 102 height 15
click at [1128, 172] on icon at bounding box center [1129, 173] width 12 height 12
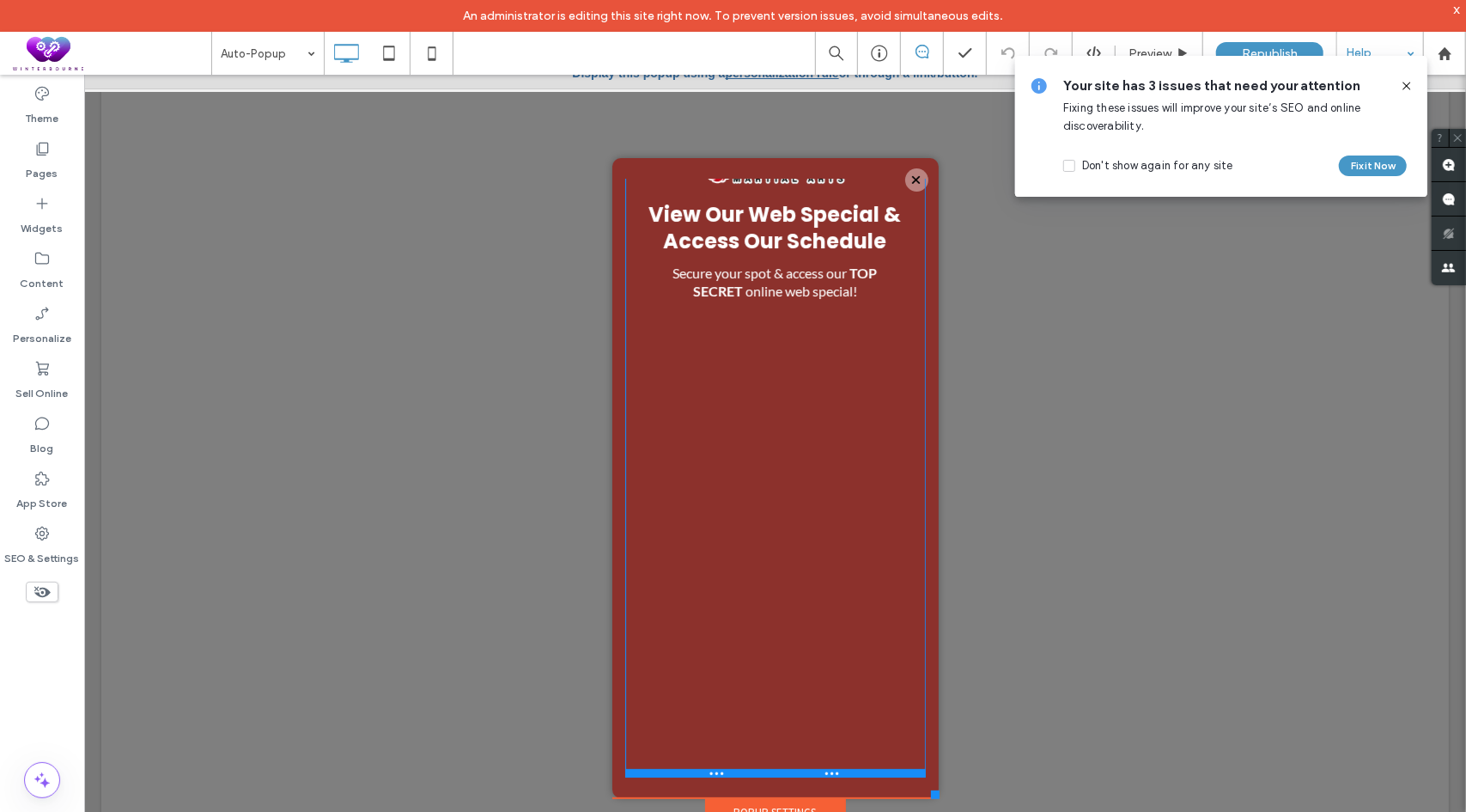
scroll to position [34, 0]
drag, startPoint x: 764, startPoint y: 781, endPoint x: 855, endPoint y: 687, distance: 130.8
click at [770, 613] on div "View Our Web Special & Access Our Schedule Secure your spot & access our TOP SE…" at bounding box center [775, 458] width 301 height 627
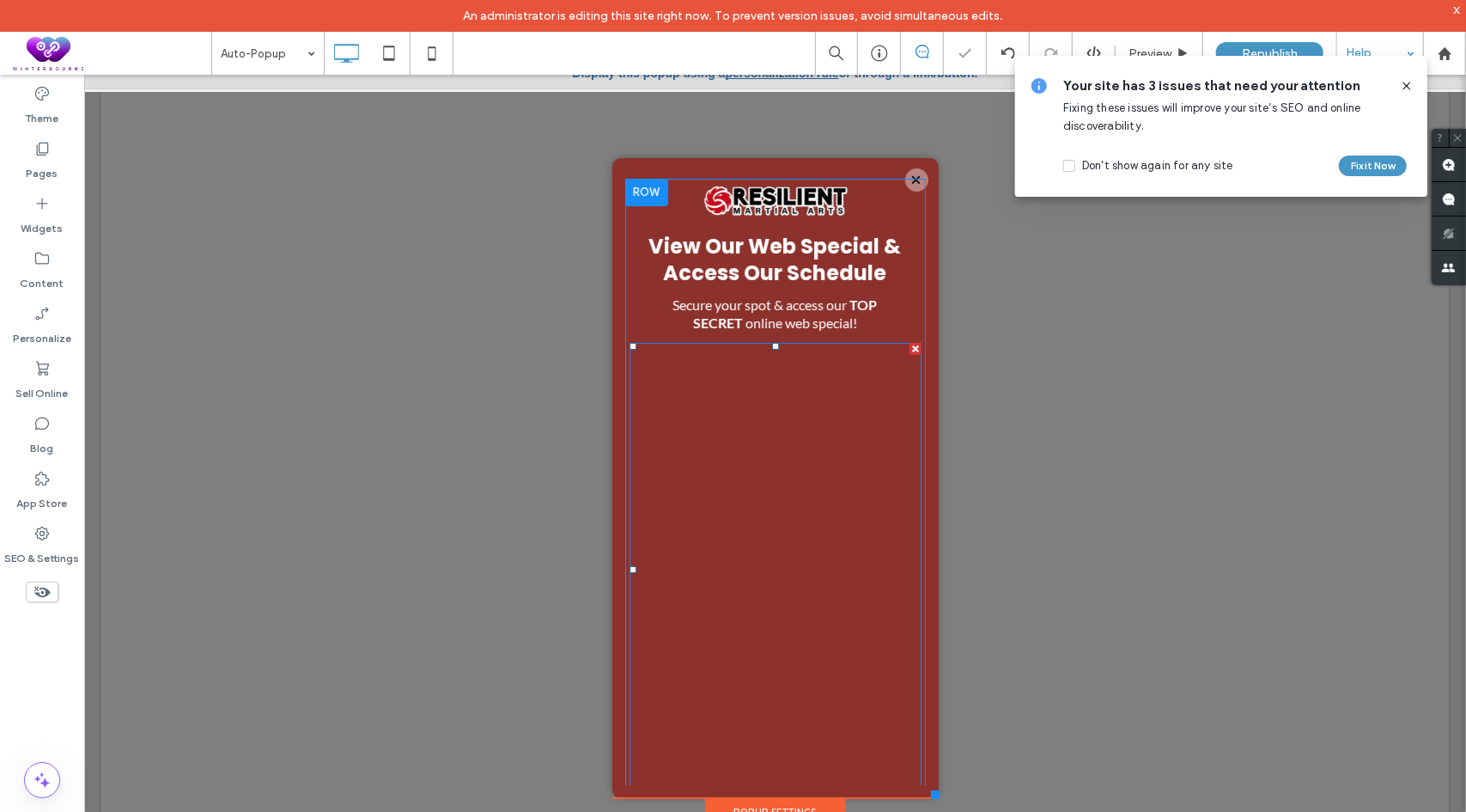
scroll to position [0, 0]
click at [798, 205] on img at bounding box center [775, 202] width 148 height 44
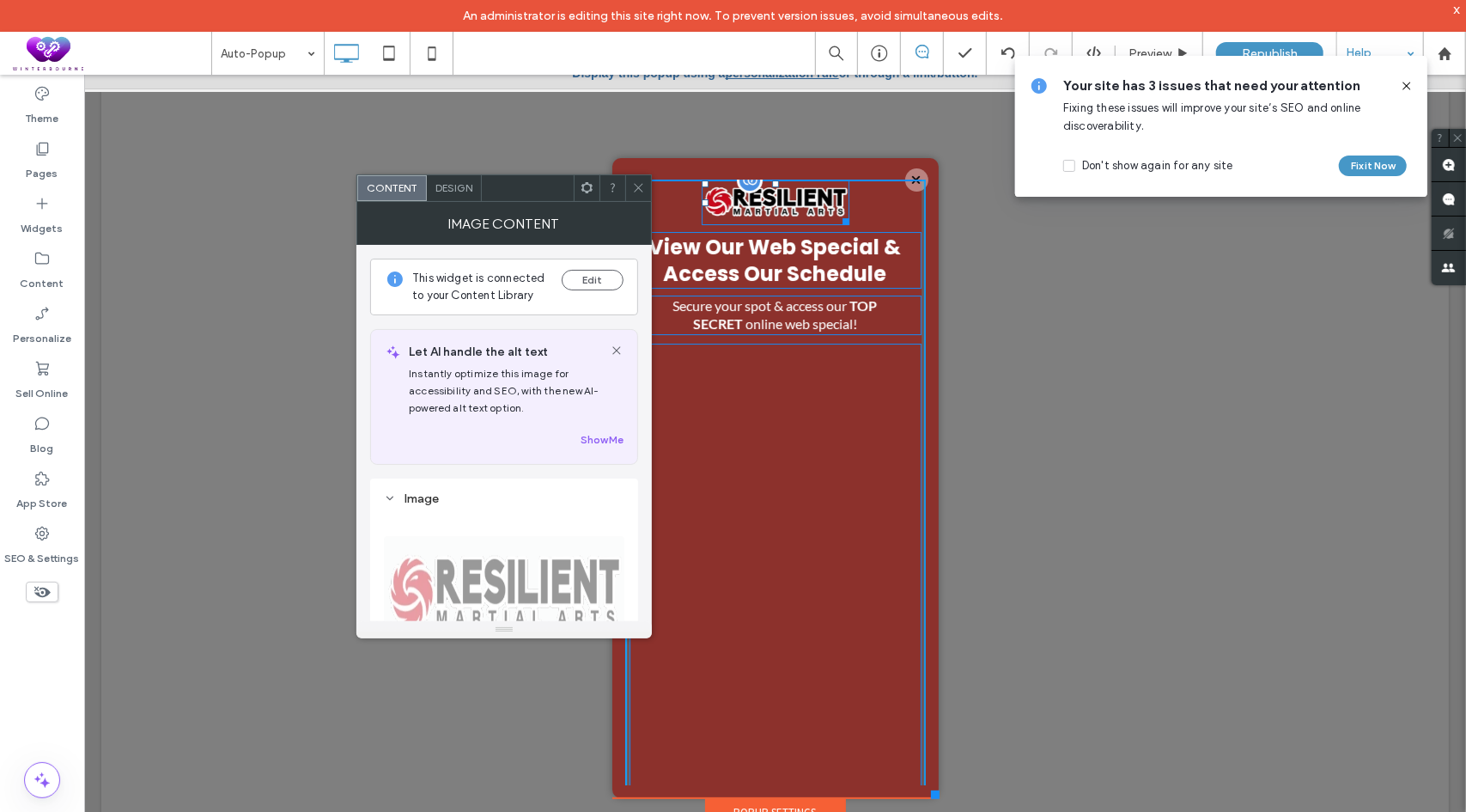
drag, startPoint x: 832, startPoint y: 220, endPoint x: 910, endPoint y: 294, distance: 107.5
click at [836, 216] on div at bounding box center [842, 218] width 12 height 12
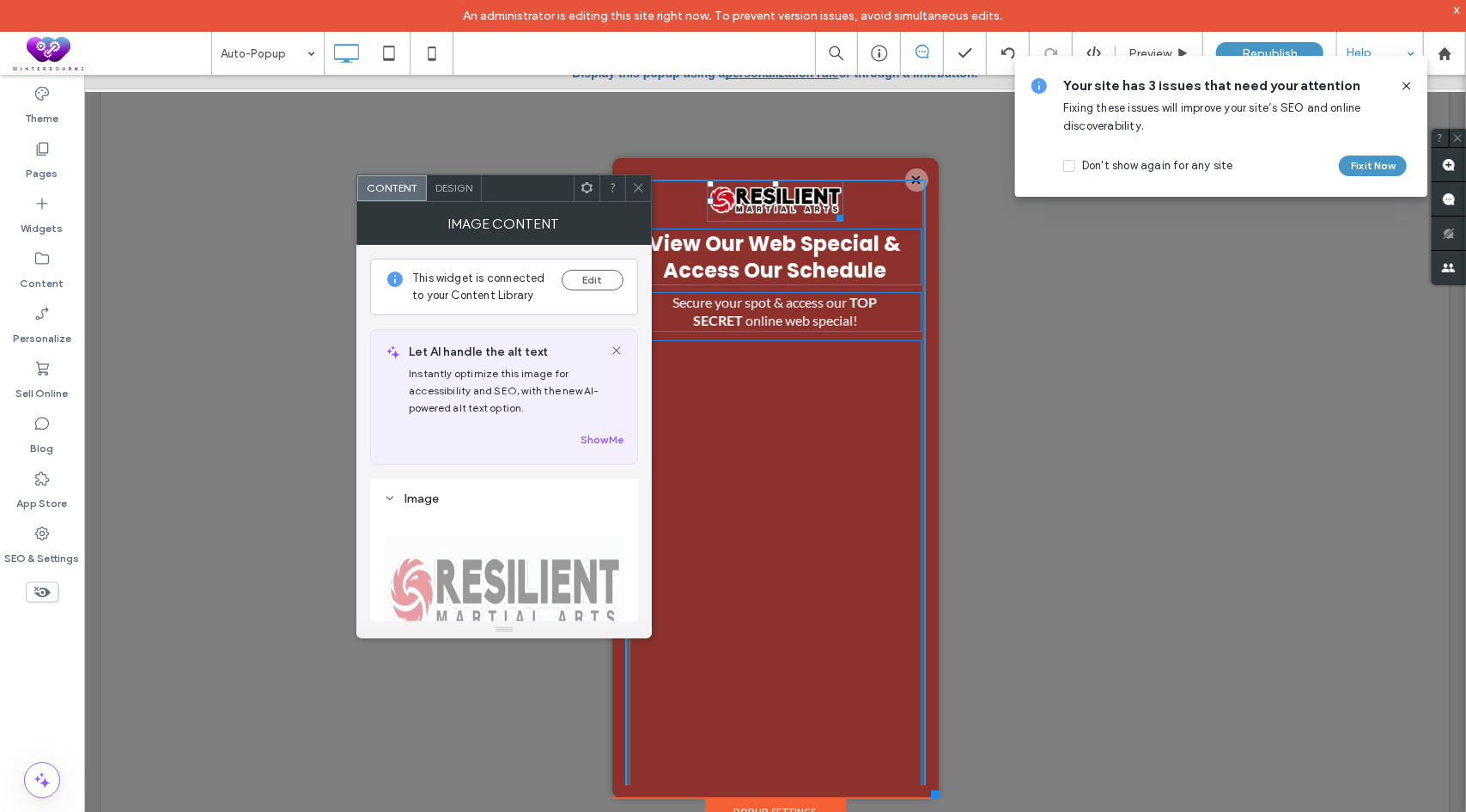
drag, startPoint x: 826, startPoint y: 216, endPoint x: 825, endPoint y: 207, distance: 9.1
click at [825, 207] on div "W:152 H:45 View Our Web Special & Access Our Schedule Secure your spot & access…" at bounding box center [775, 490] width 301 height 623
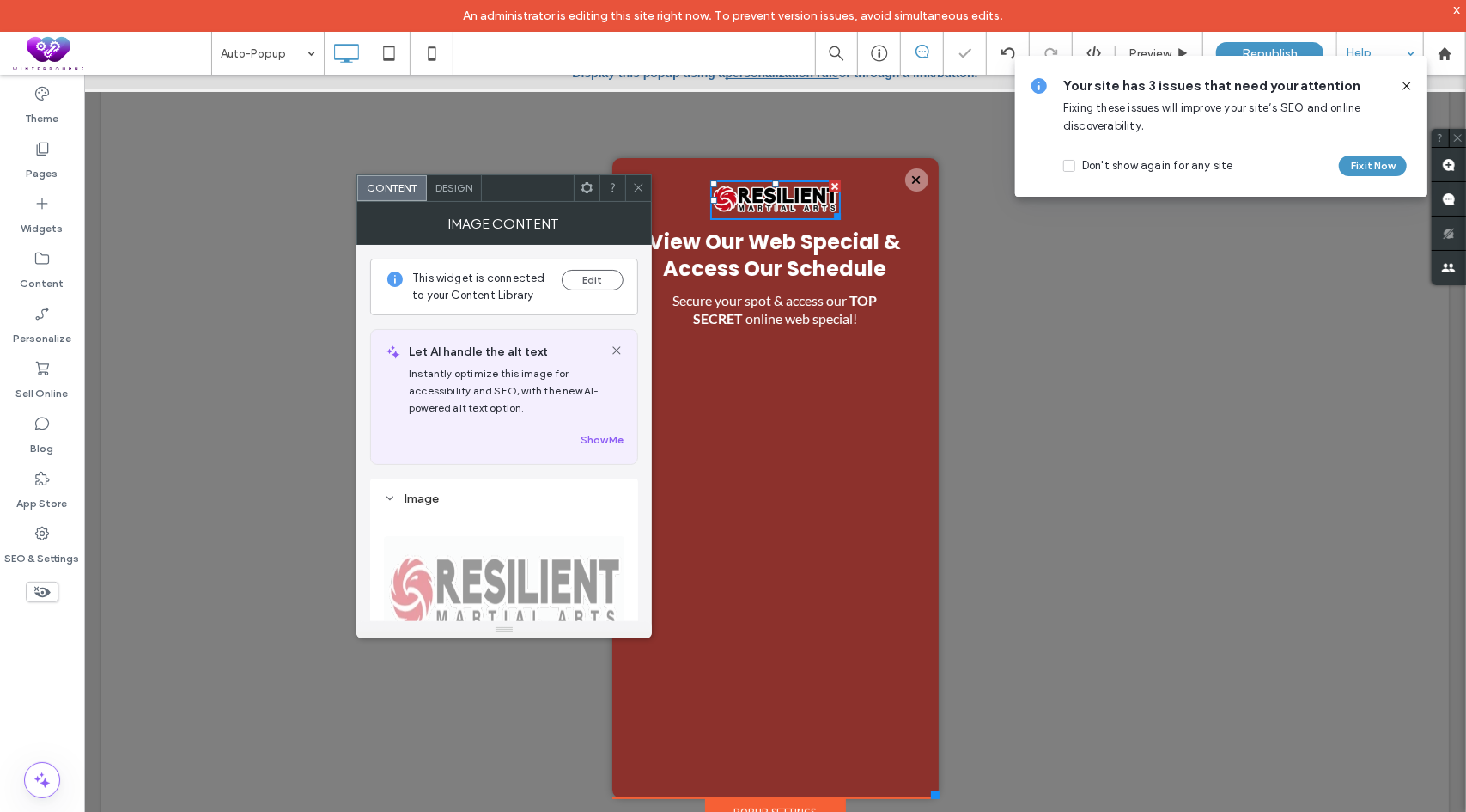
click at [648, 191] on div at bounding box center [638, 188] width 26 height 26
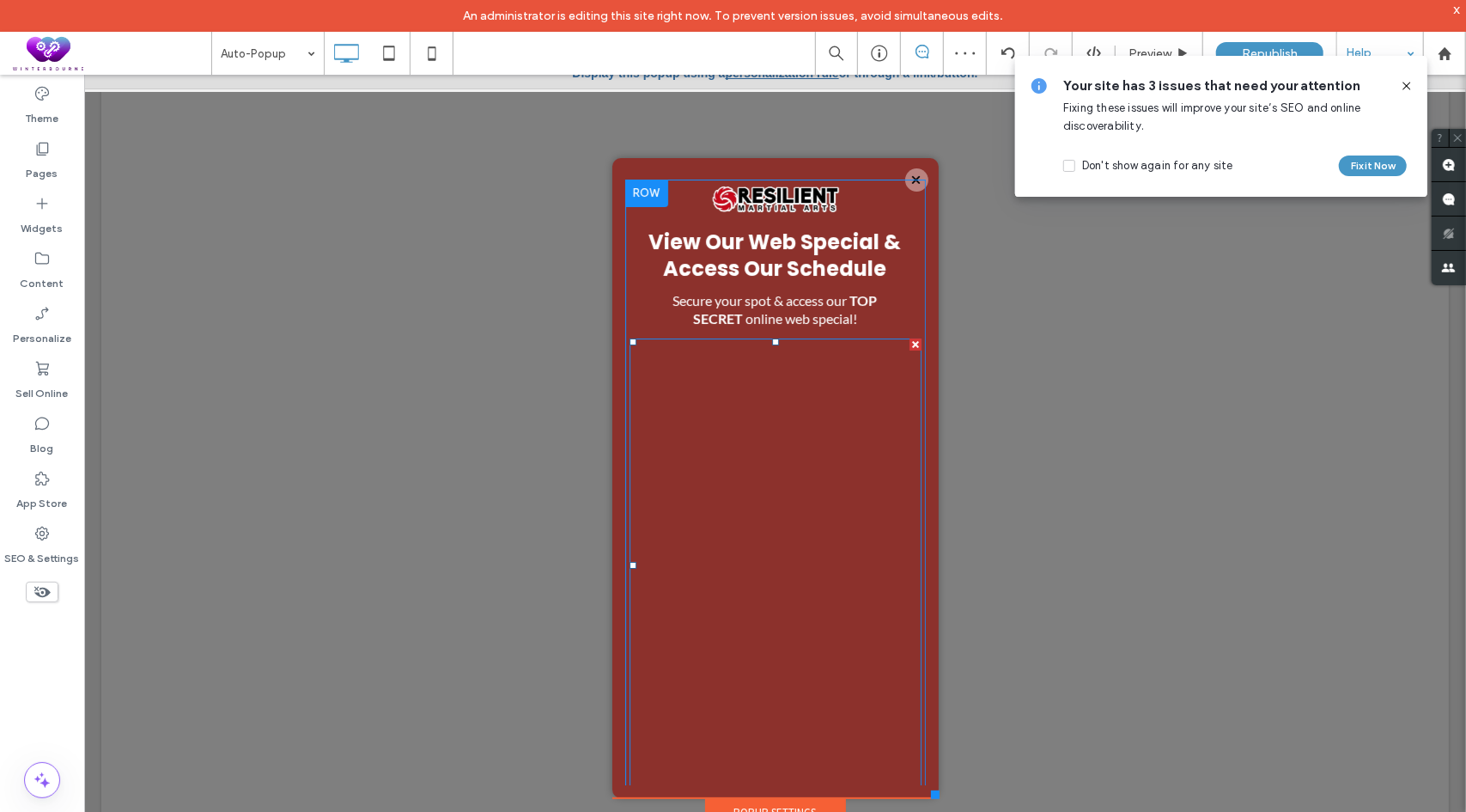
click at [722, 351] on span at bounding box center [775, 564] width 292 height 454
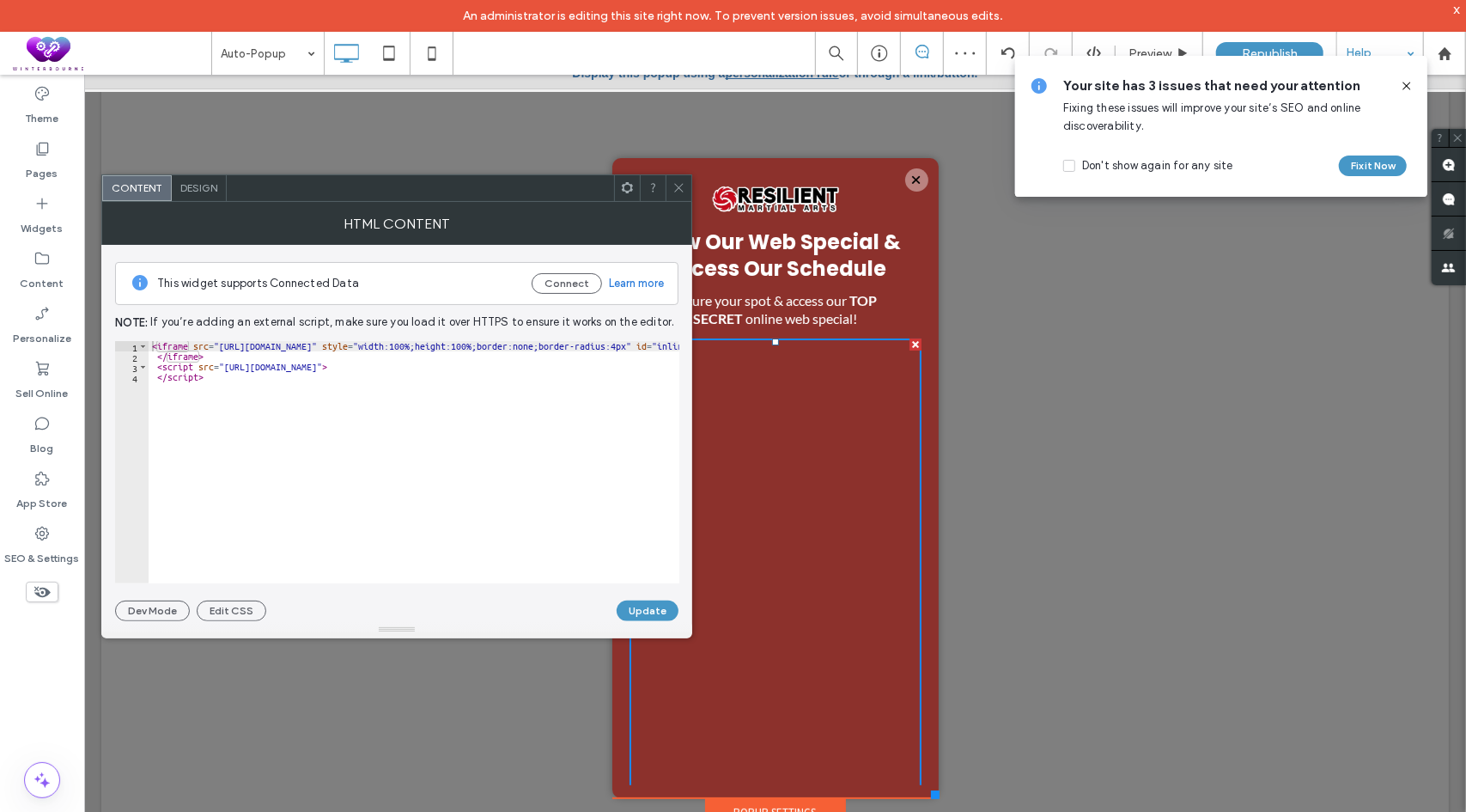
click at [624, 188] on use at bounding box center [627, 188] width 12 height 12
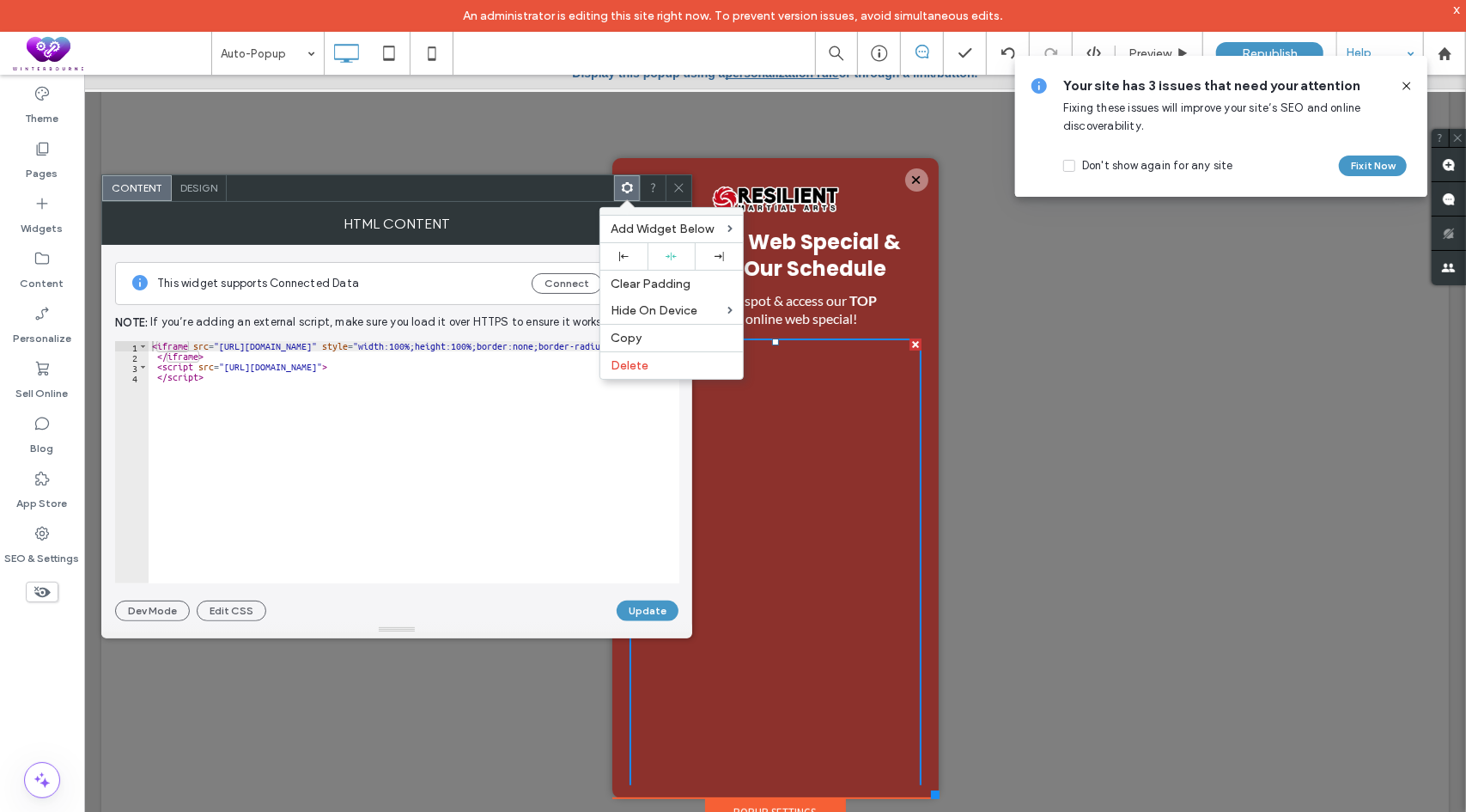
click at [194, 185] on span "Design" at bounding box center [199, 188] width 37 height 12
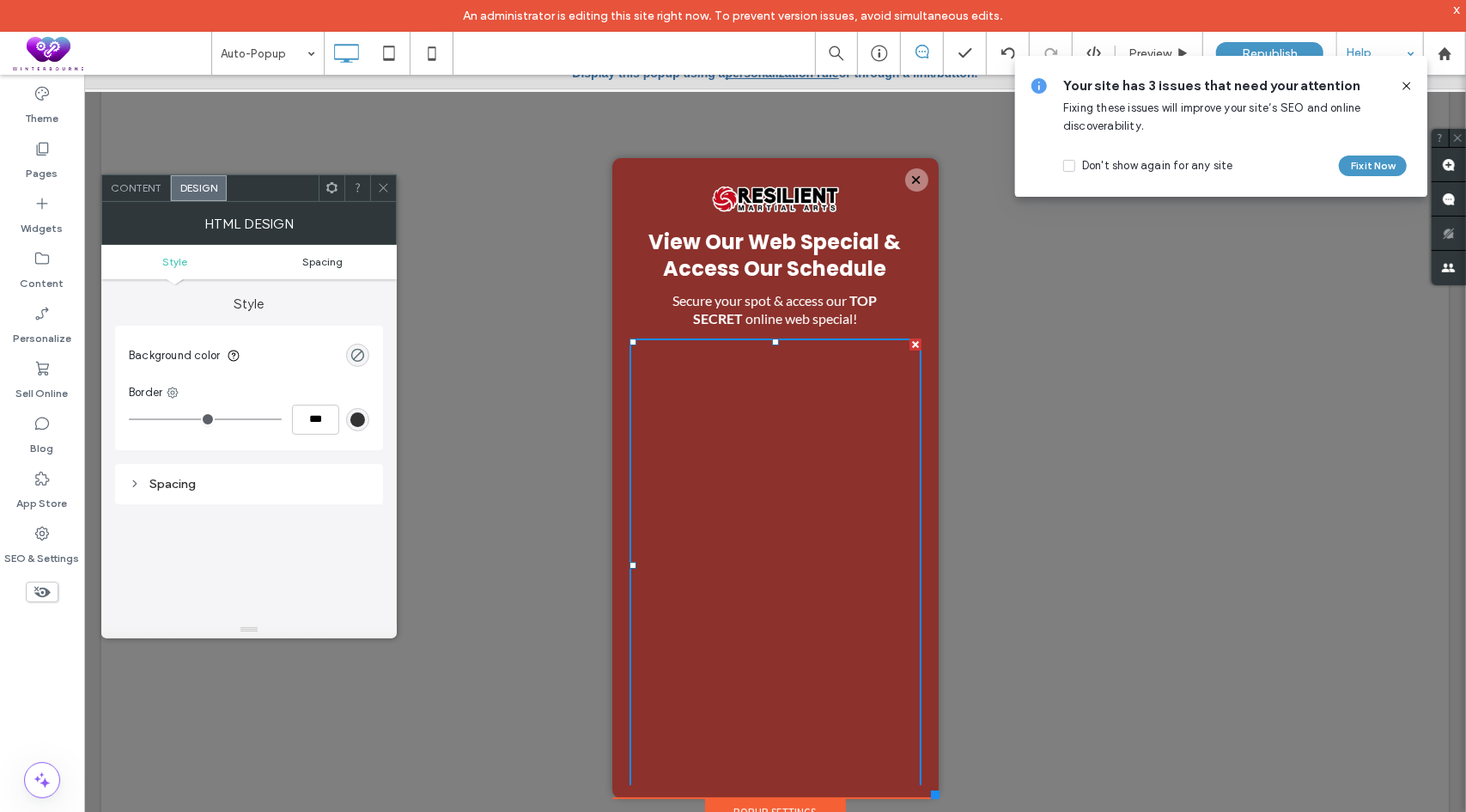
click at [326, 258] on span "Spacing" at bounding box center [323, 261] width 40 height 12
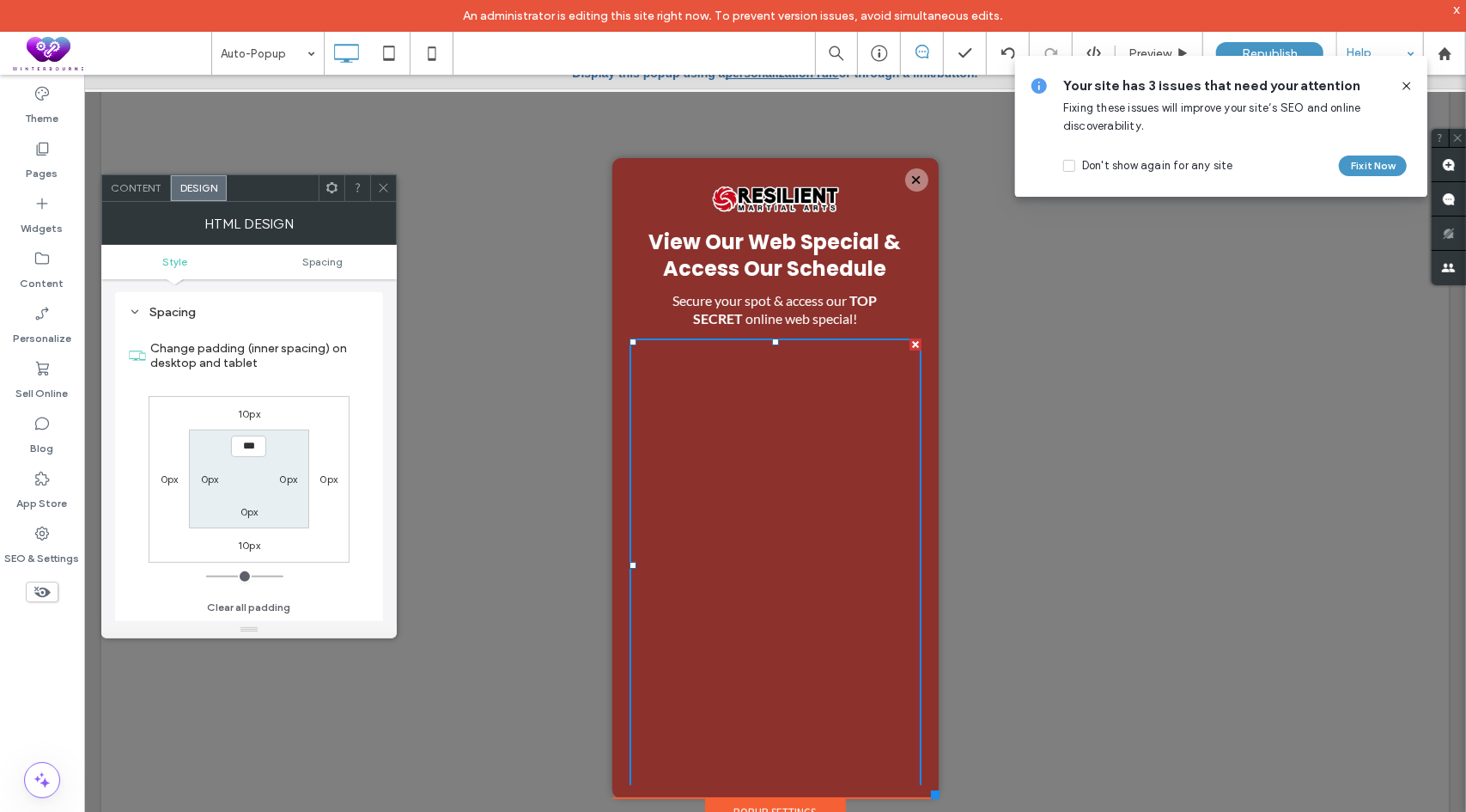
scroll to position [172, 0]
click at [258, 413] on label "10px" at bounding box center [248, 414] width 22 height 12
type input "**"
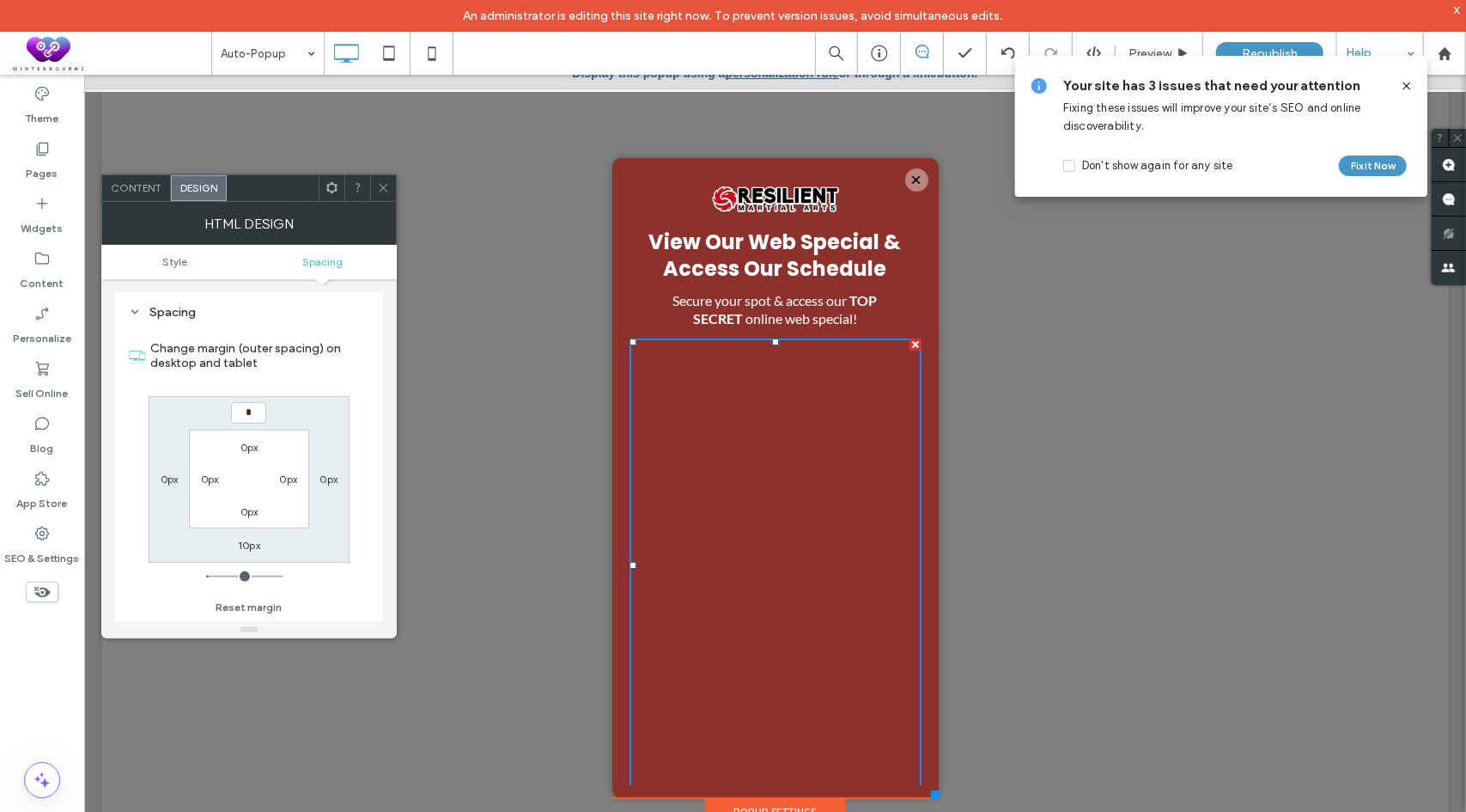
type input "*"
type input "***"
drag, startPoint x: 1407, startPoint y: 88, endPoint x: 1268, endPoint y: 9, distance: 159.9
click at [1407, 88] on icon at bounding box center [1406, 85] width 13 height 13
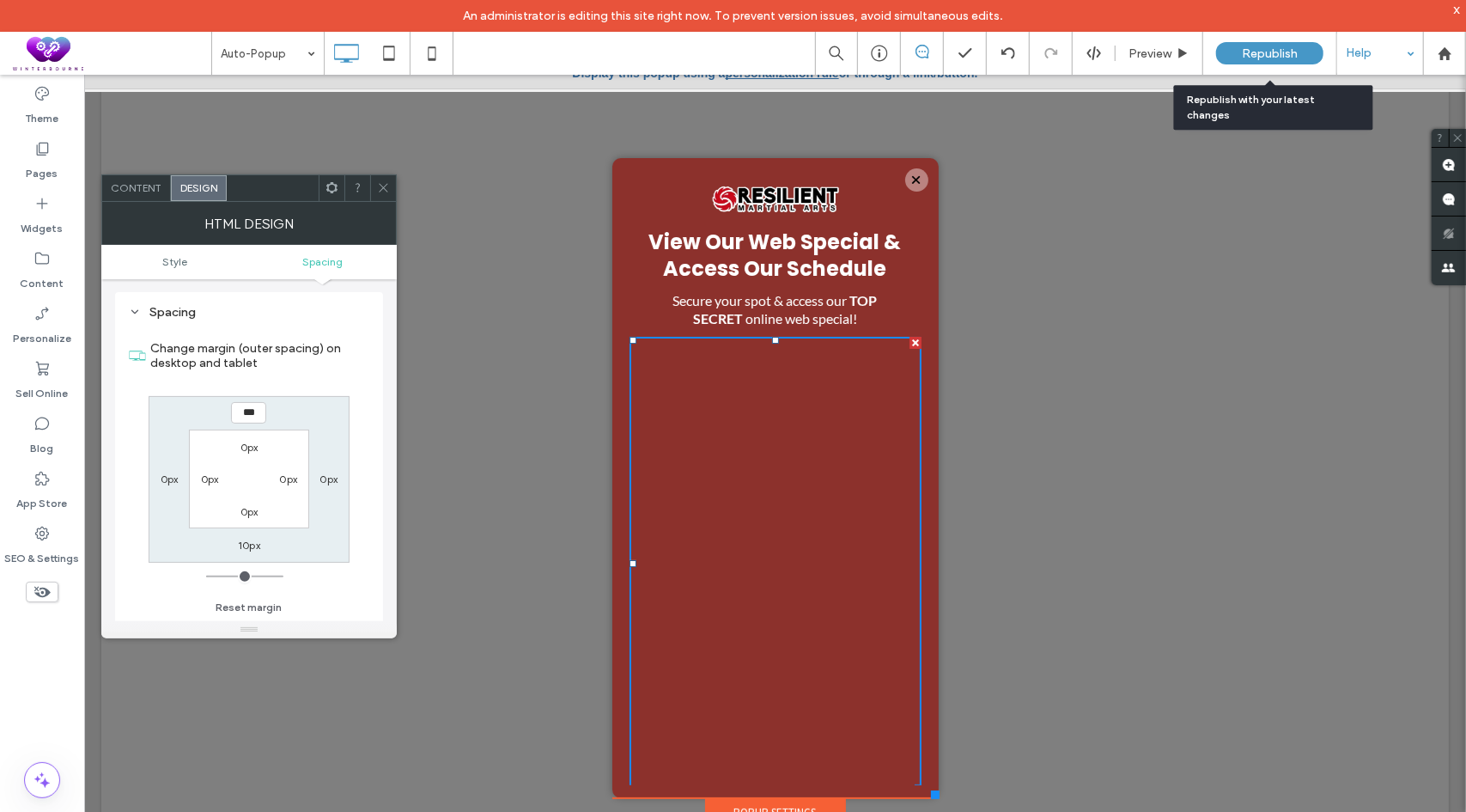
click at [1254, 47] on span "Republish" at bounding box center [1269, 53] width 56 height 14
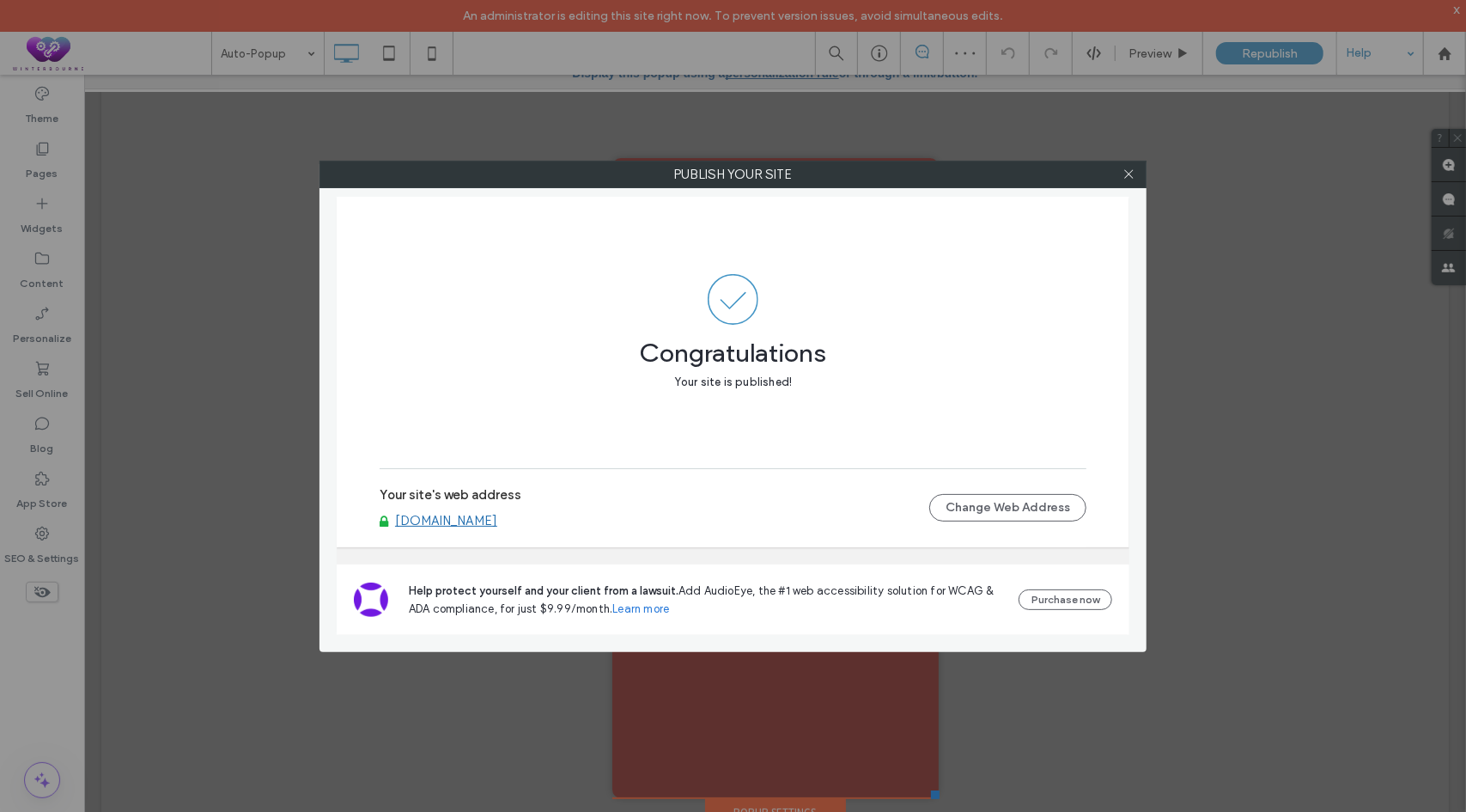
click at [497, 521] on link "[DOMAIN_NAME]" at bounding box center [446, 519] width 102 height 15
click at [1125, 177] on use at bounding box center [1129, 174] width 9 height 9
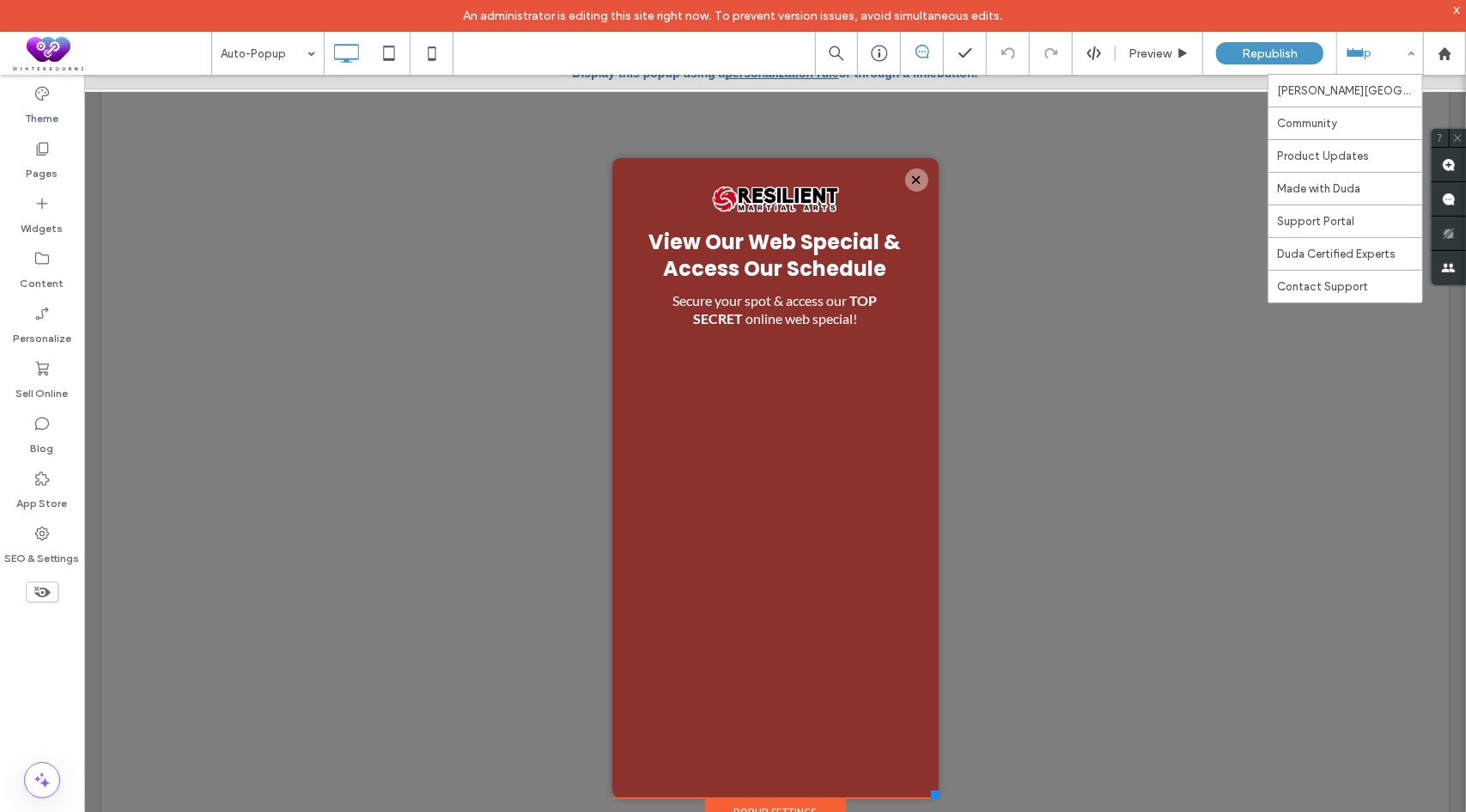
click at [1373, 53] on div "Help" at bounding box center [1381, 53] width 86 height 43
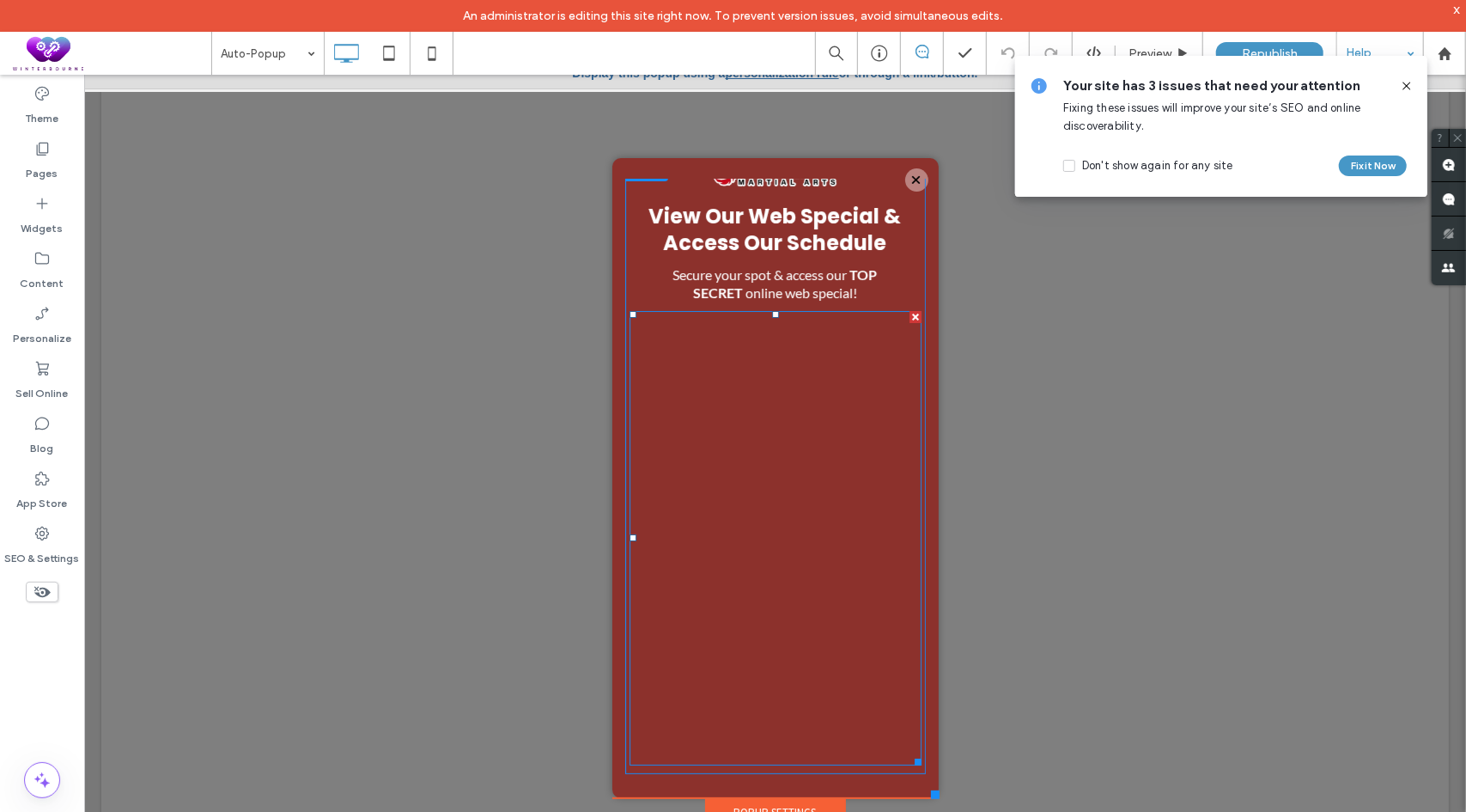
scroll to position [27, 0]
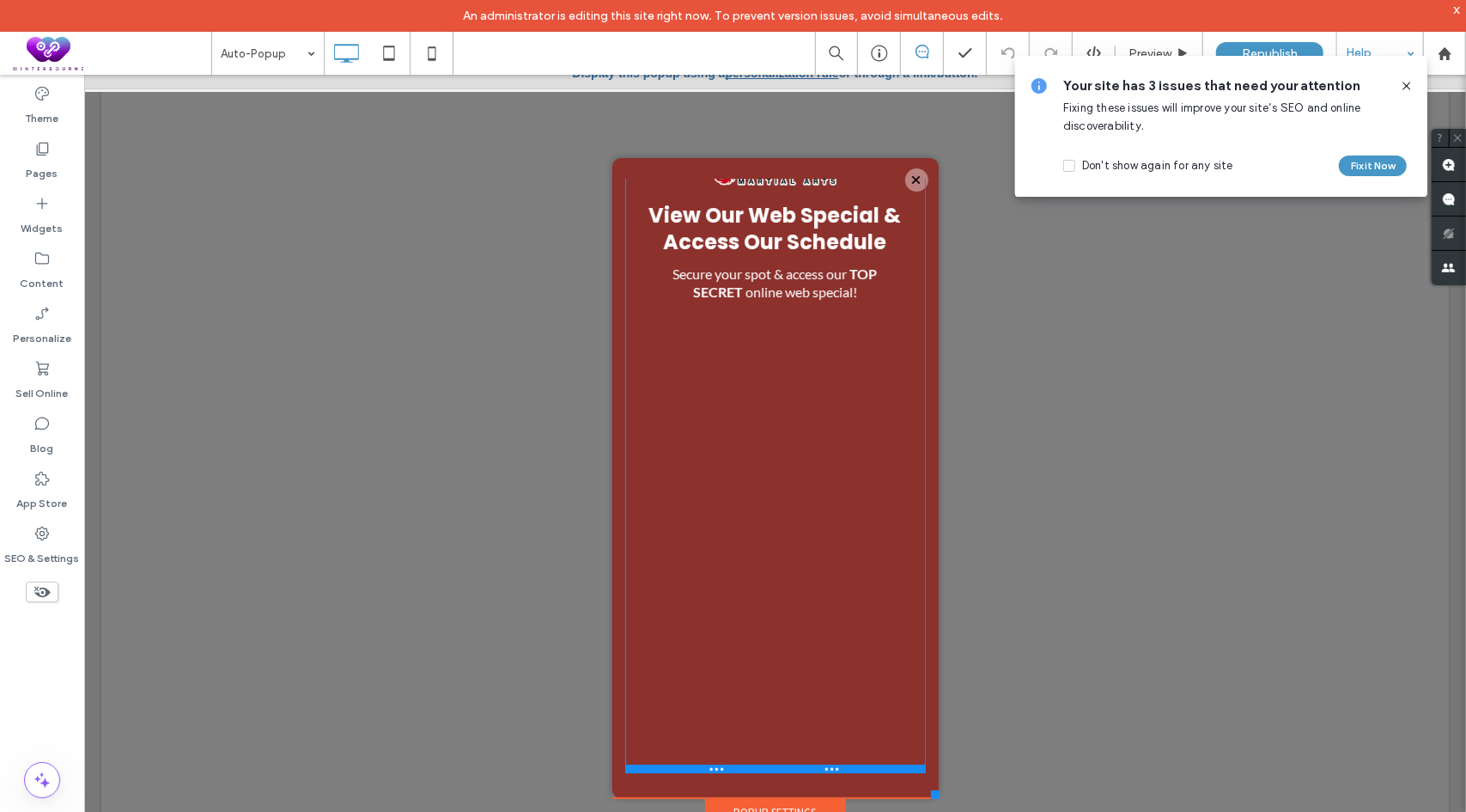
drag, startPoint x: 639, startPoint y: 768, endPoint x: 733, endPoint y: 752, distance: 95.4
click at [648, 678] on div "View Our Web Special & Access Our Schedule Secure your spot & access our TOP SE…" at bounding box center [775, 462] width 301 height 620
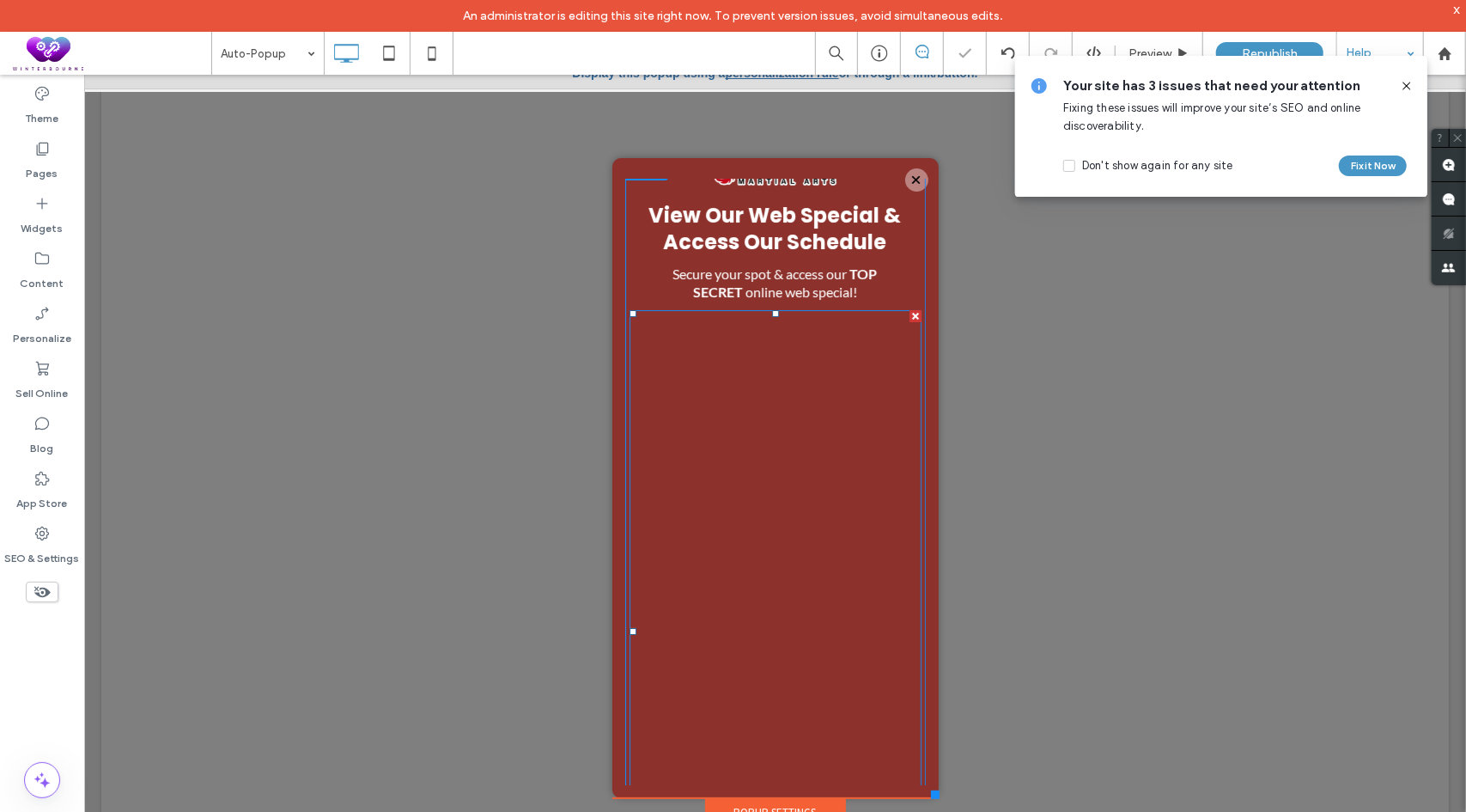
click at [639, 581] on span at bounding box center [775, 631] width 292 height 642
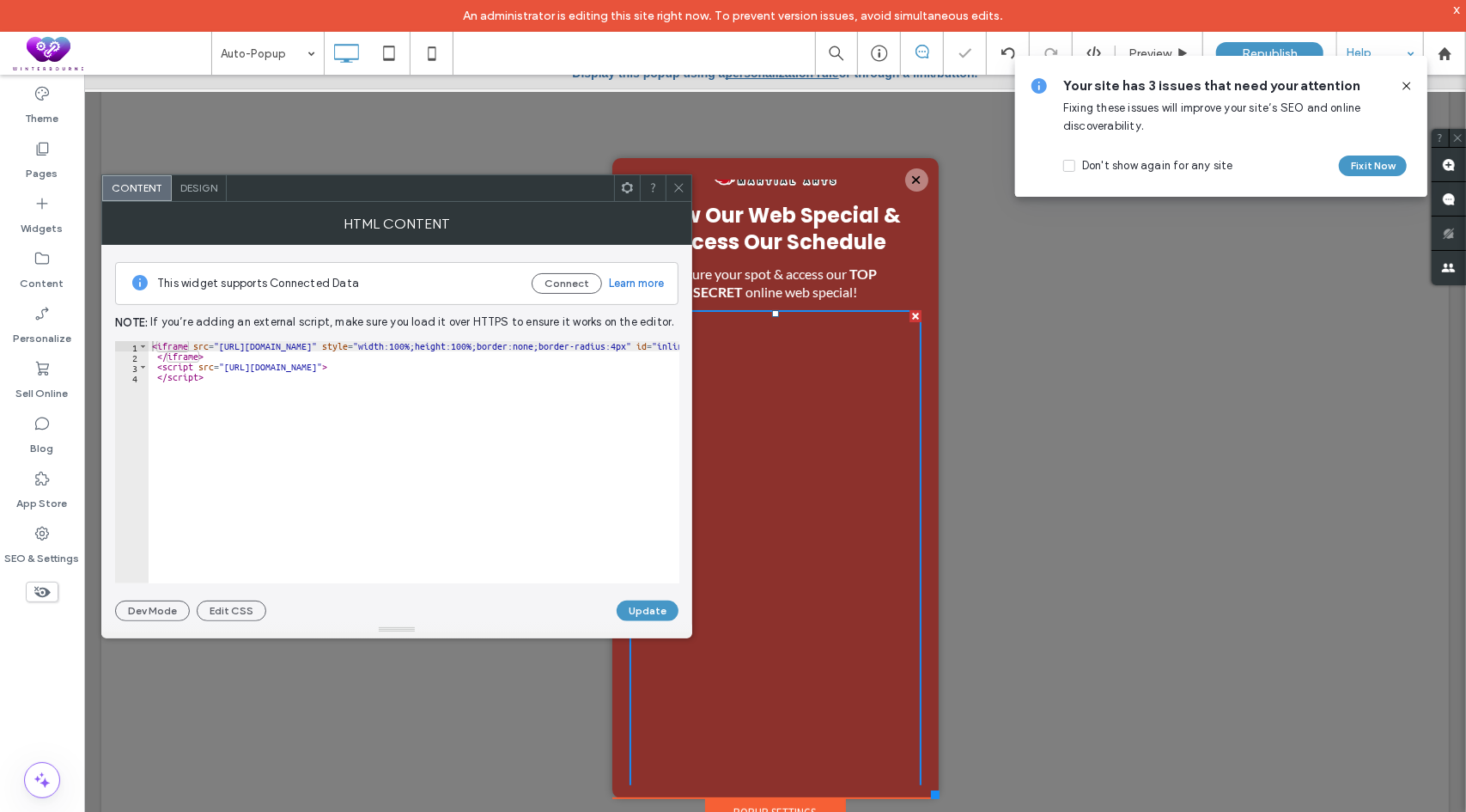
click at [679, 189] on icon at bounding box center [679, 188] width 12 height 12
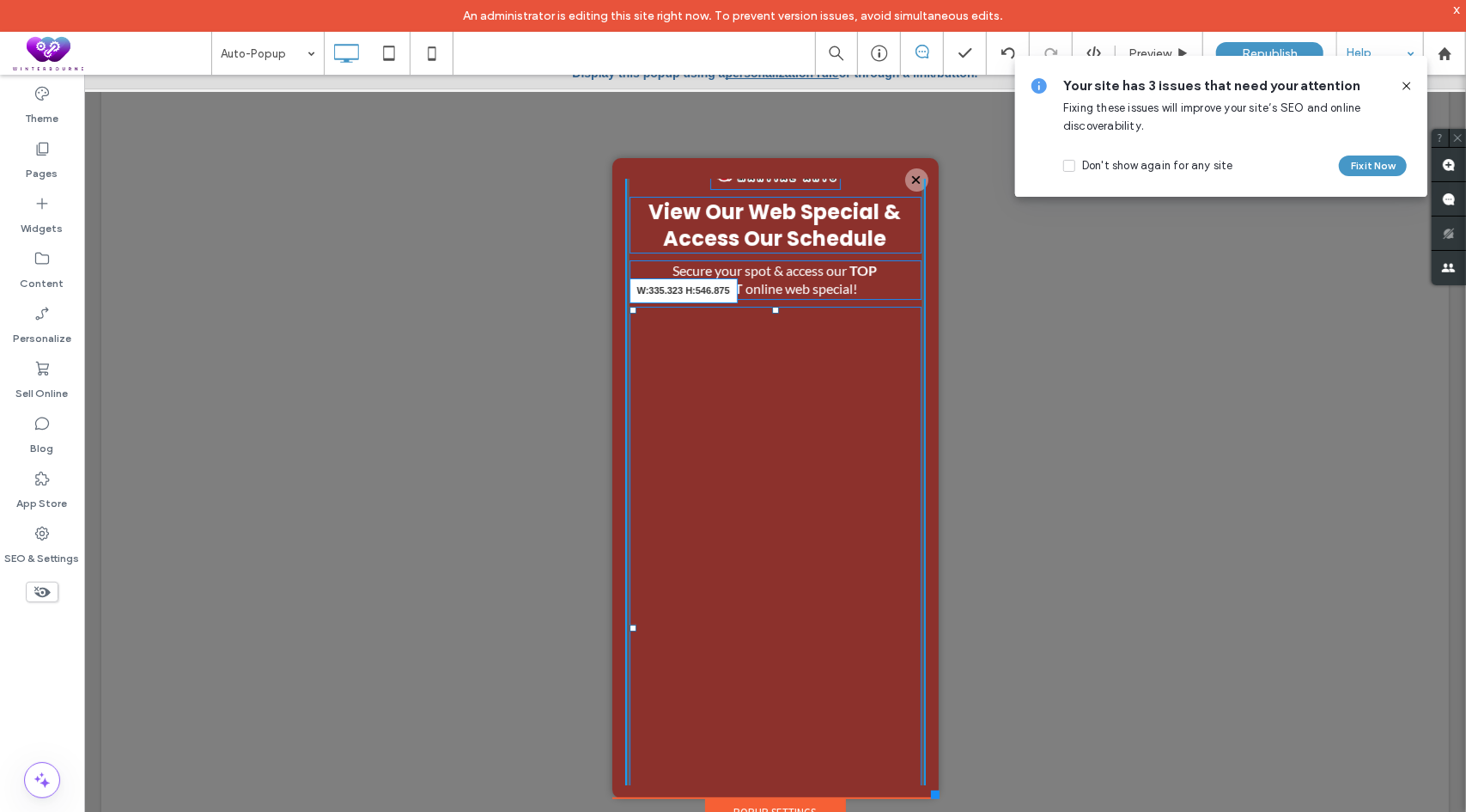
scroll to position [44, 0]
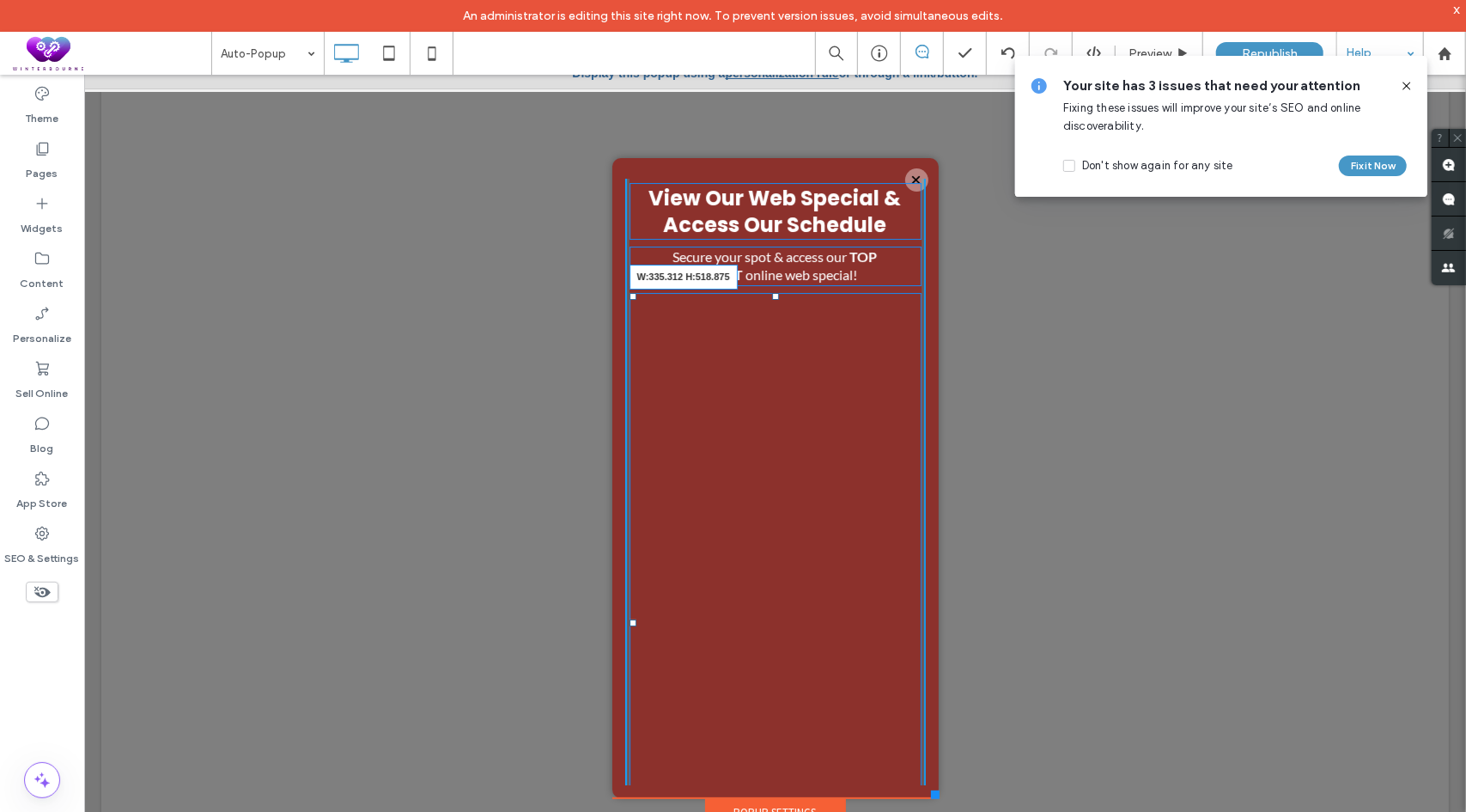
drag, startPoint x: 898, startPoint y: 776, endPoint x: 981, endPoint y: 655, distance: 146.7
click at [897, 581] on div "W:335.312 H:518.875" at bounding box center [775, 622] width 292 height 660
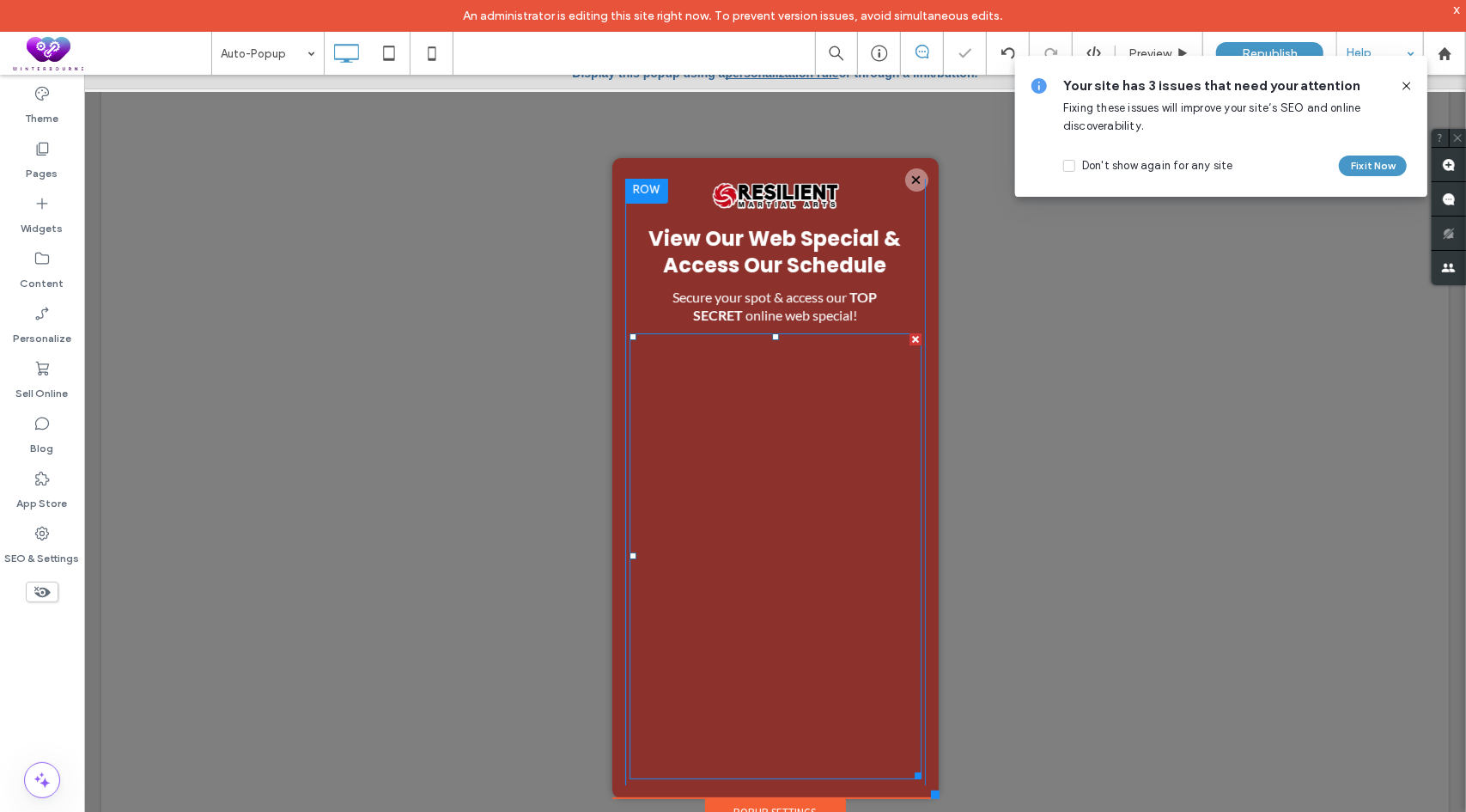
scroll to position [0, 0]
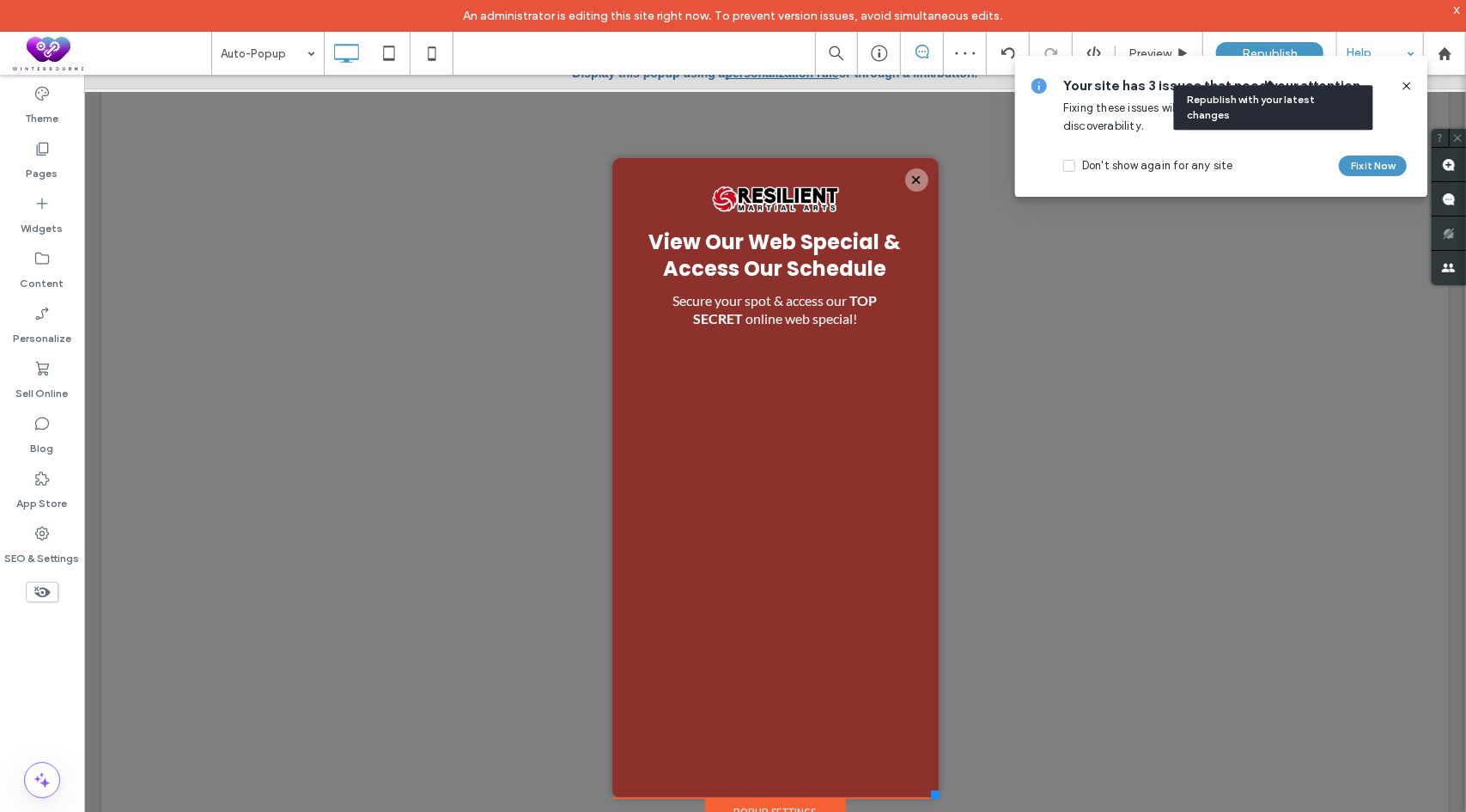
click at [1261, 49] on span "Republish" at bounding box center [1269, 53] width 56 height 14
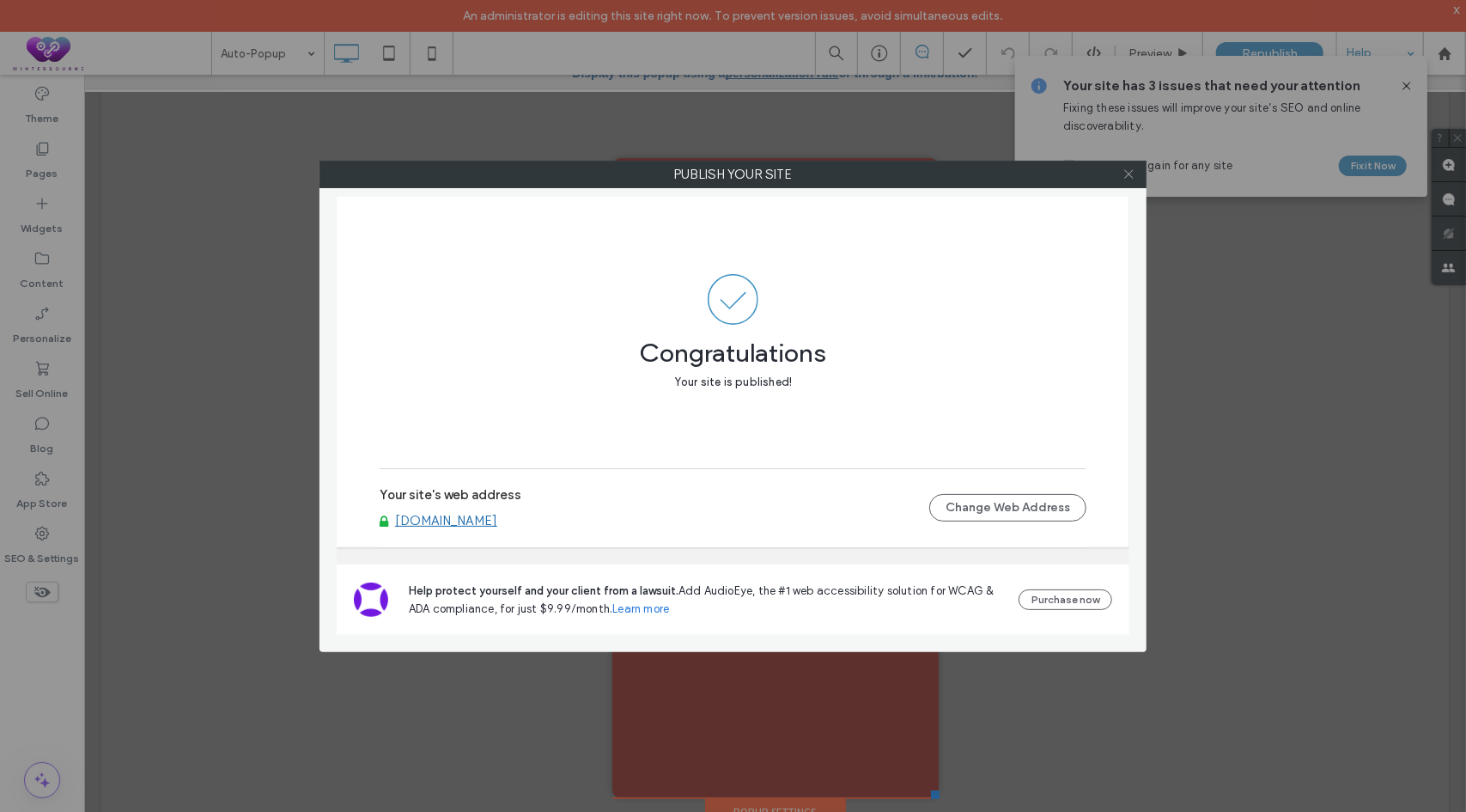
click at [1132, 177] on icon at bounding box center [1129, 173] width 12 height 12
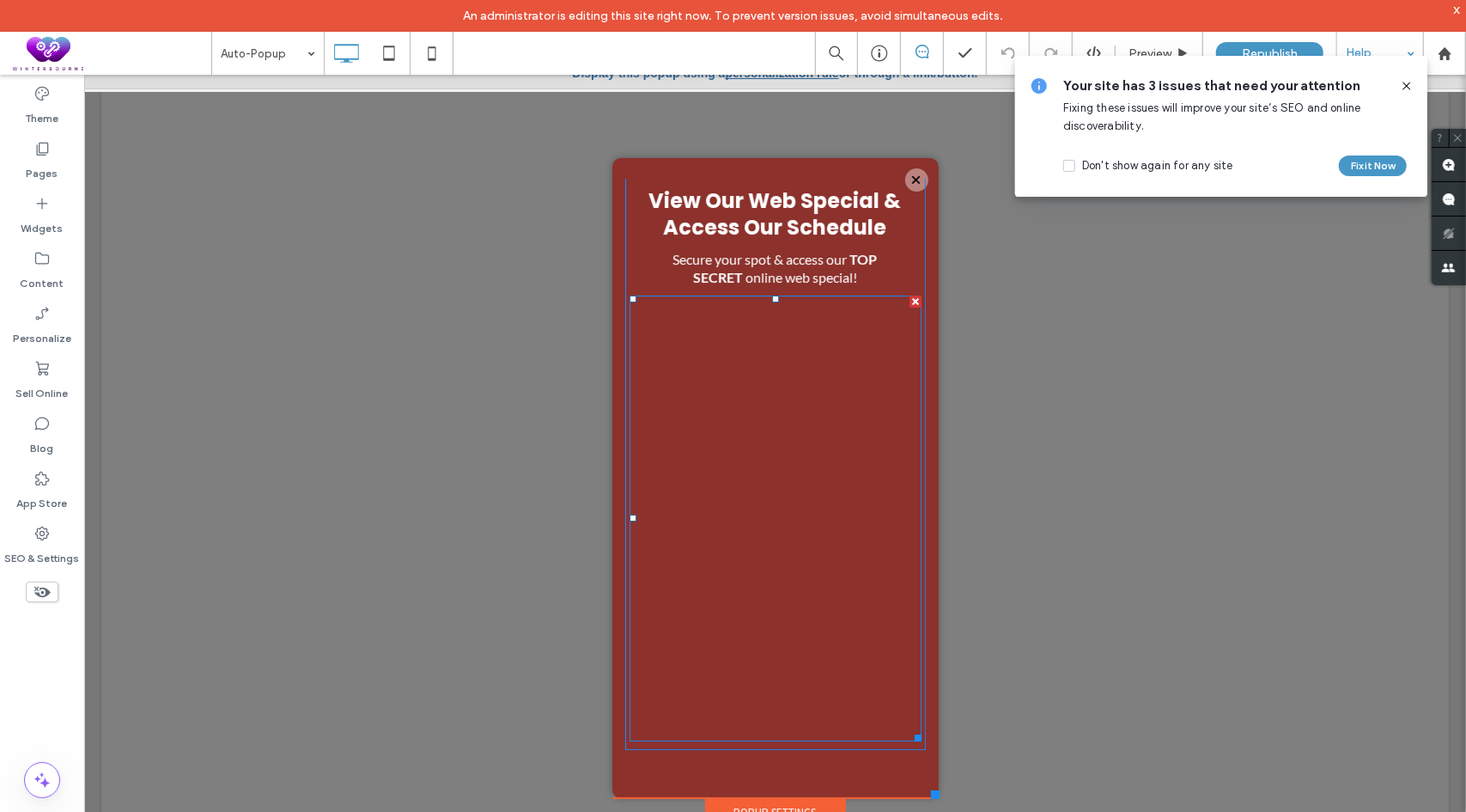
scroll to position [44, 0]
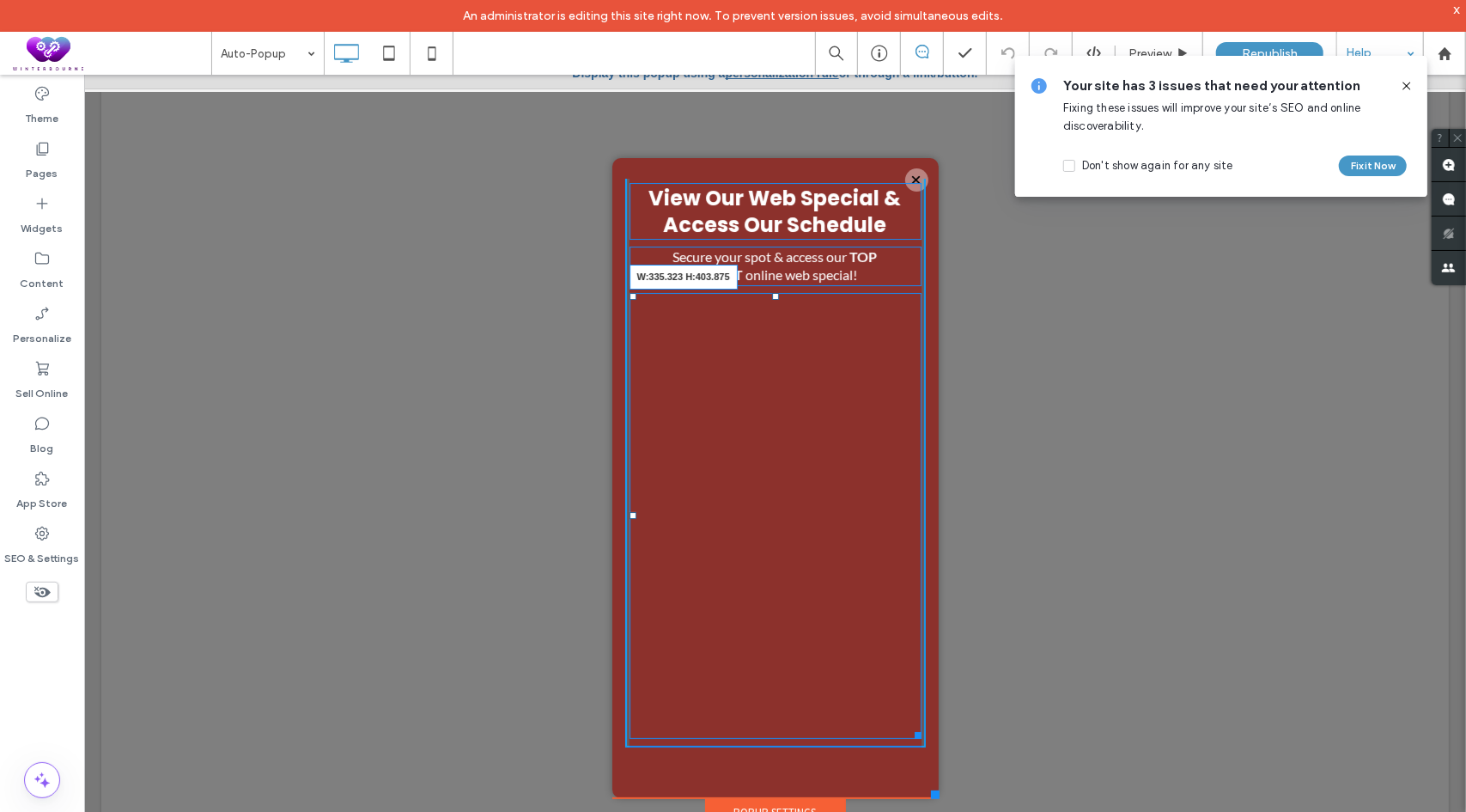
drag, startPoint x: 898, startPoint y: 732, endPoint x: 987, endPoint y: 704, distance: 93.3
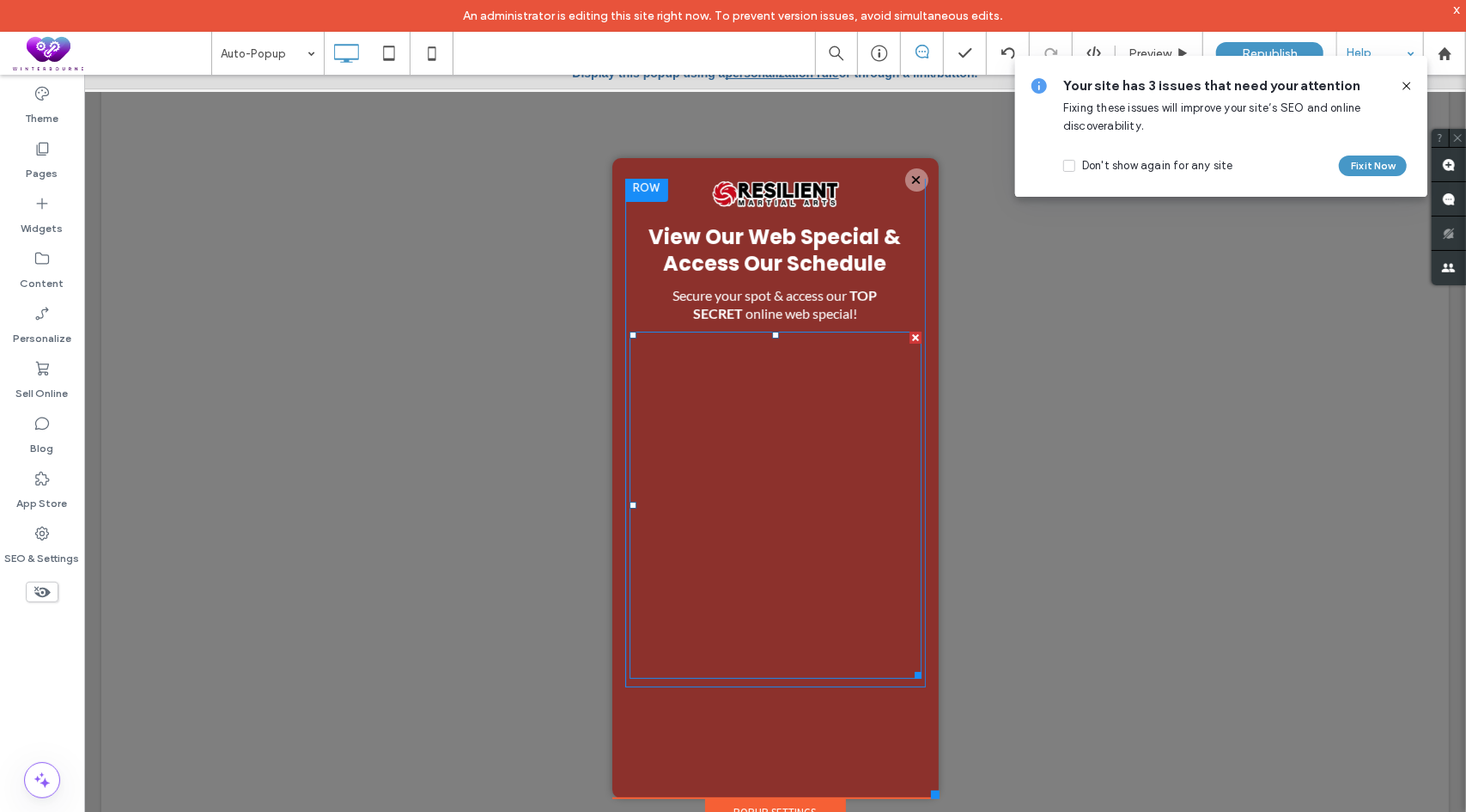
scroll to position [0, 0]
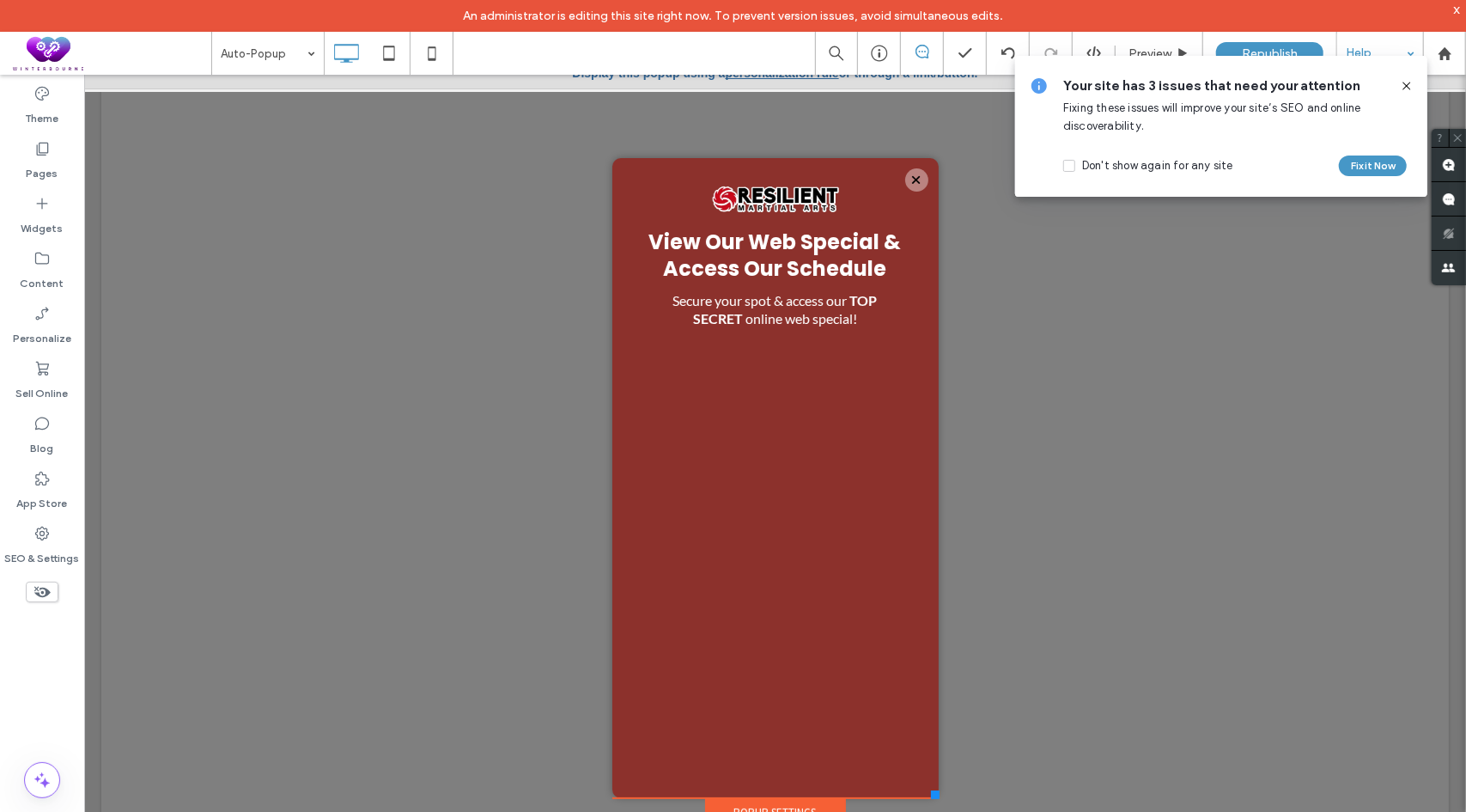
click at [1407, 85] on use at bounding box center [1406, 85] width 8 height 8
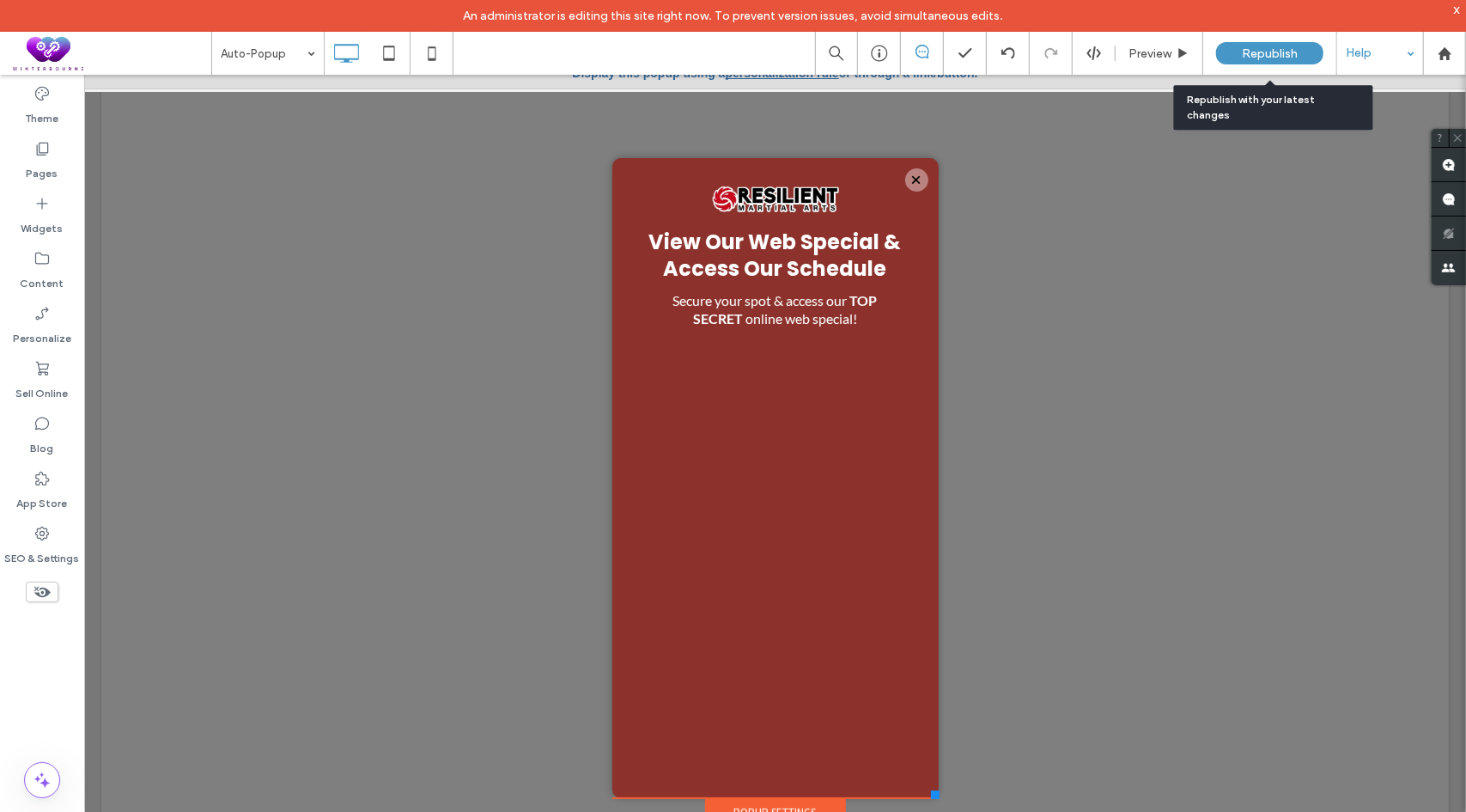
click at [1277, 51] on span "Republish" at bounding box center [1269, 53] width 56 height 14
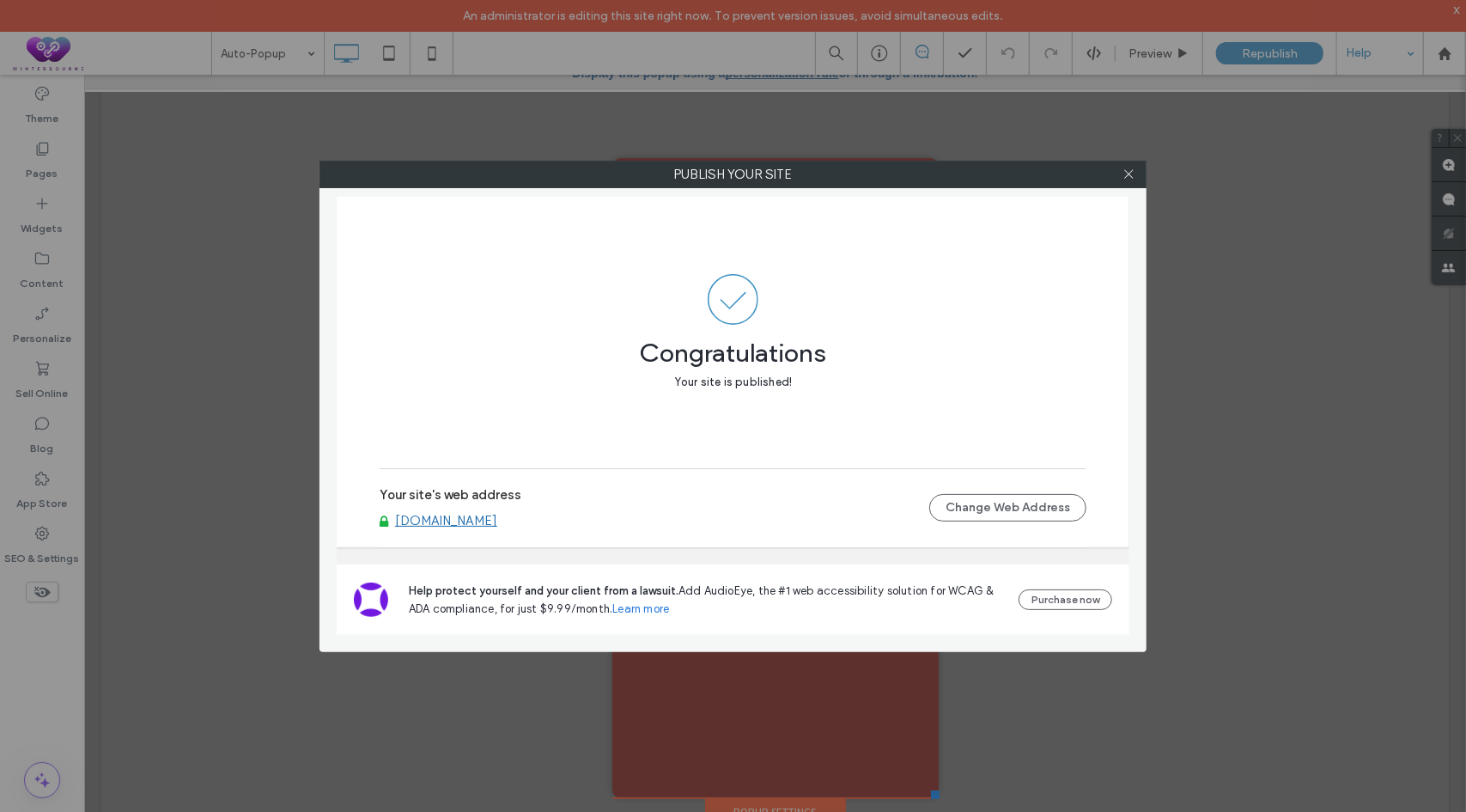
click at [497, 523] on link "[DOMAIN_NAME]" at bounding box center [446, 519] width 102 height 15
click at [1129, 179] on icon at bounding box center [1129, 173] width 12 height 12
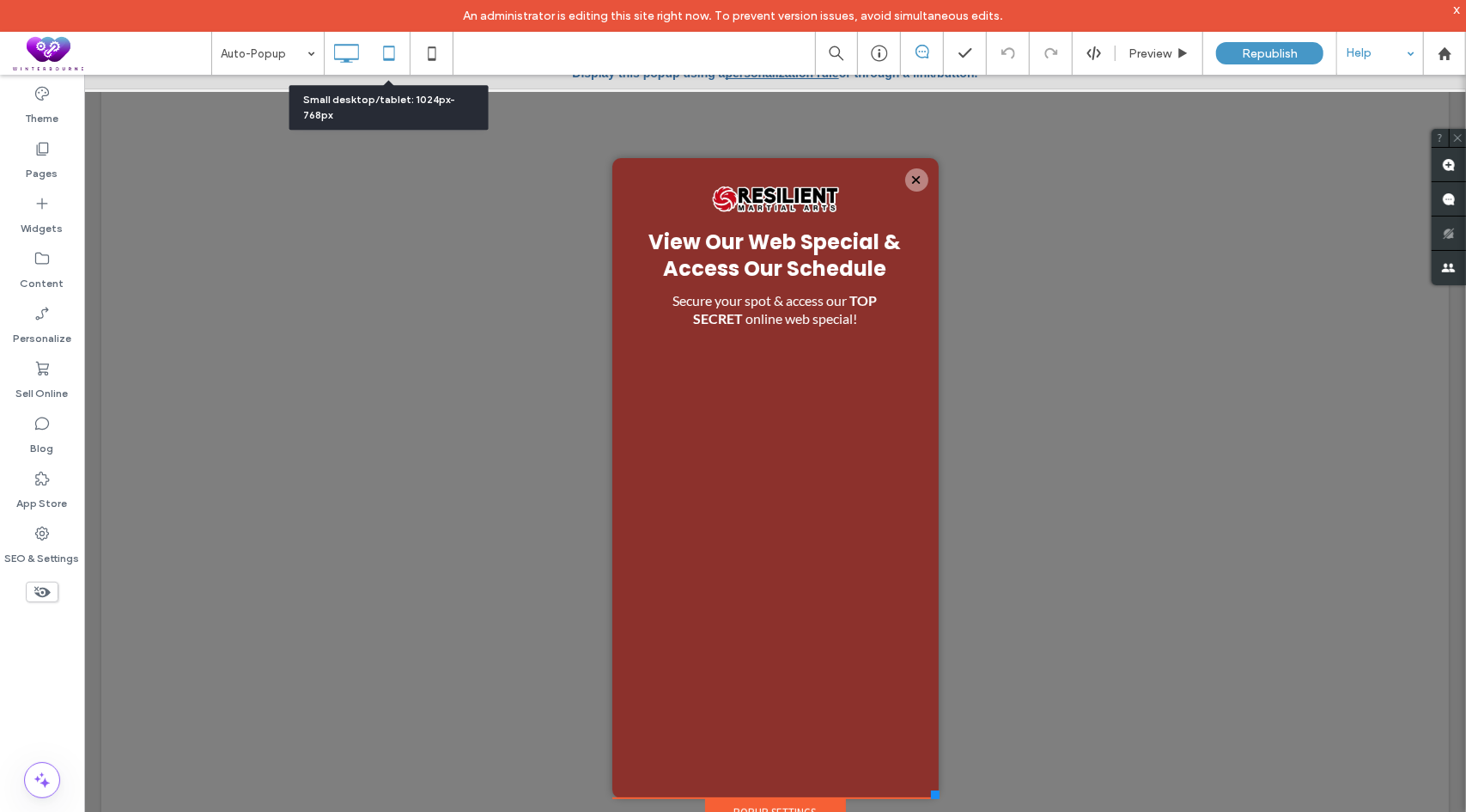
click at [388, 45] on use at bounding box center [389, 52] width 12 height 14
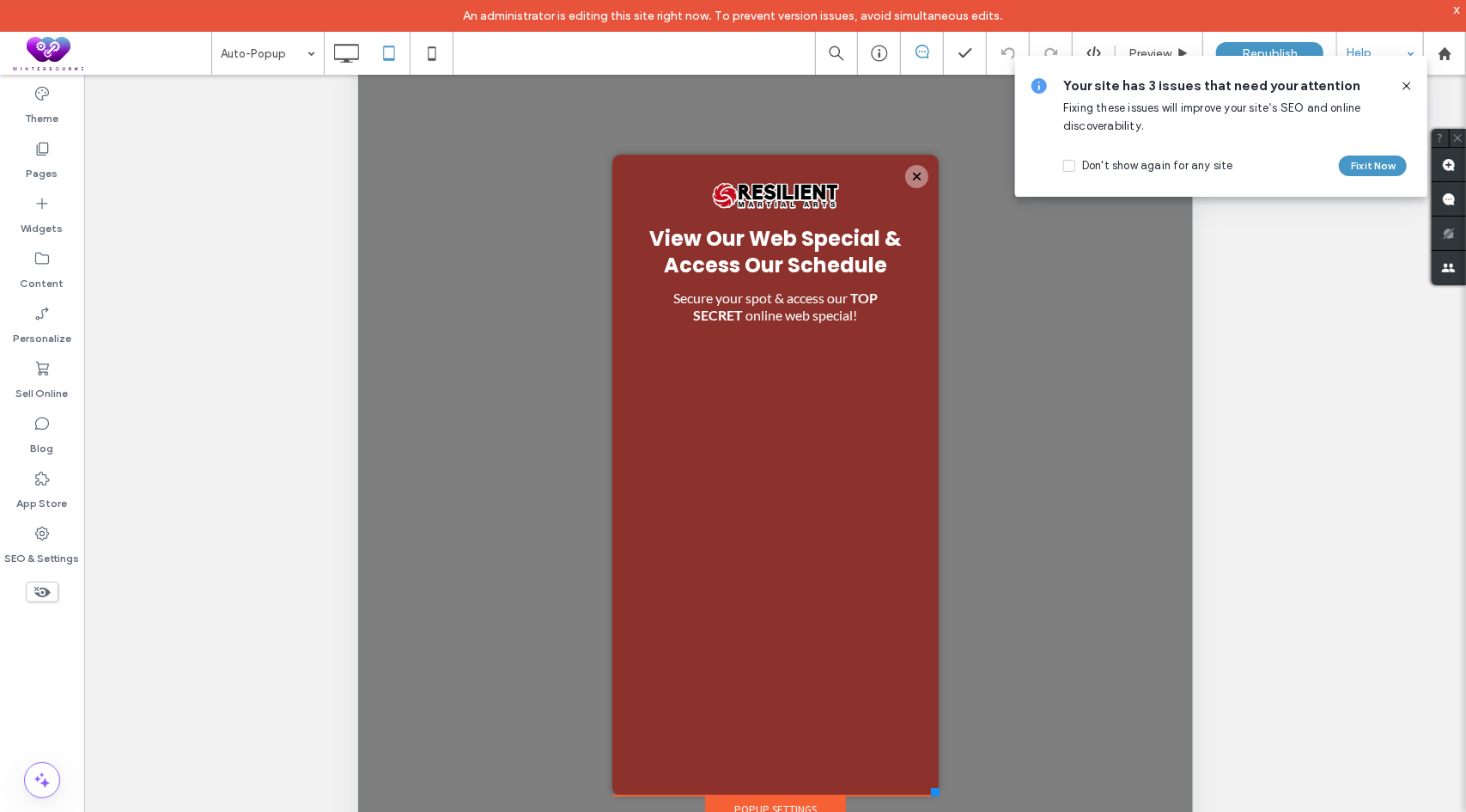
scroll to position [86, 0]
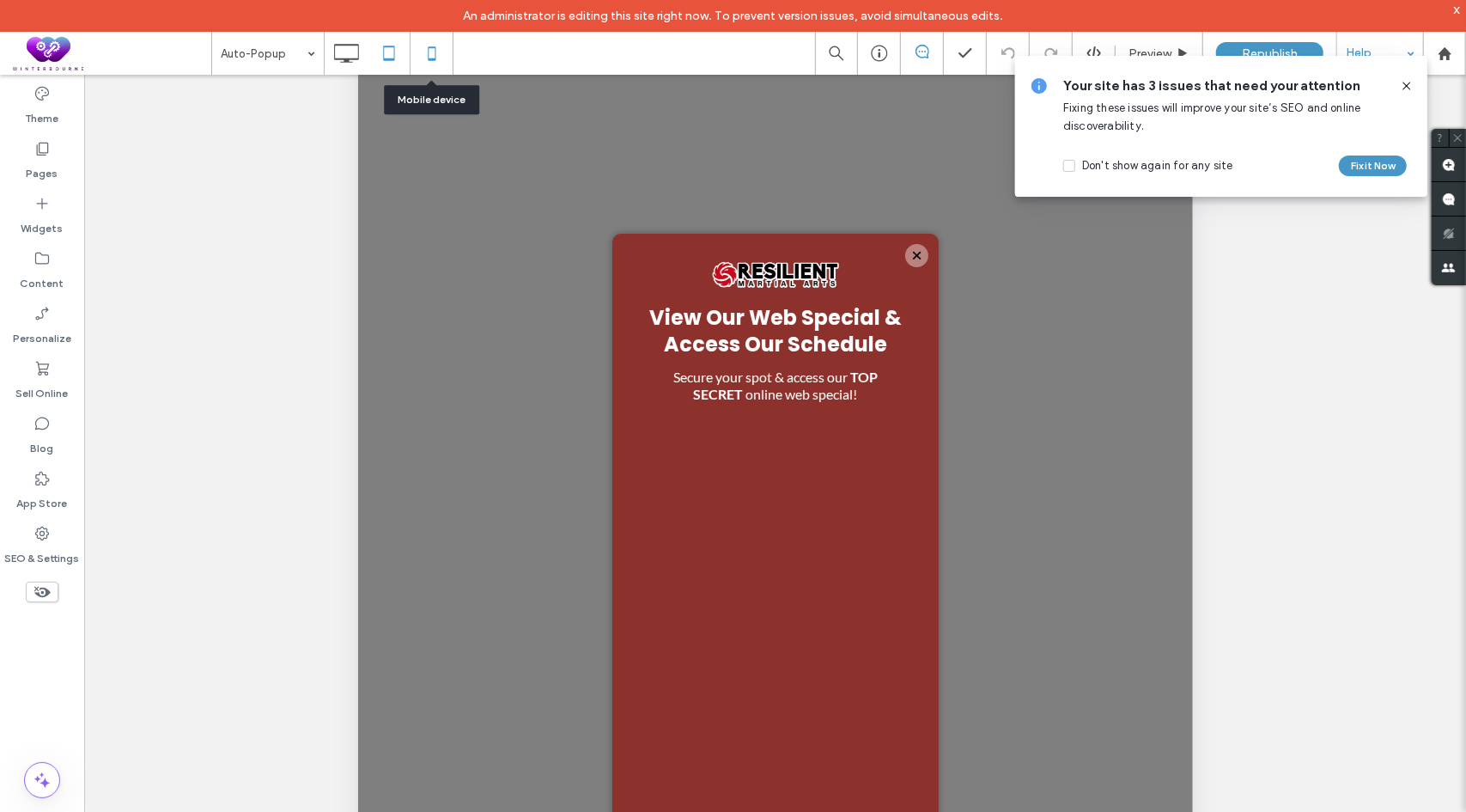
click at [428, 50] on icon at bounding box center [431, 53] width 35 height 35
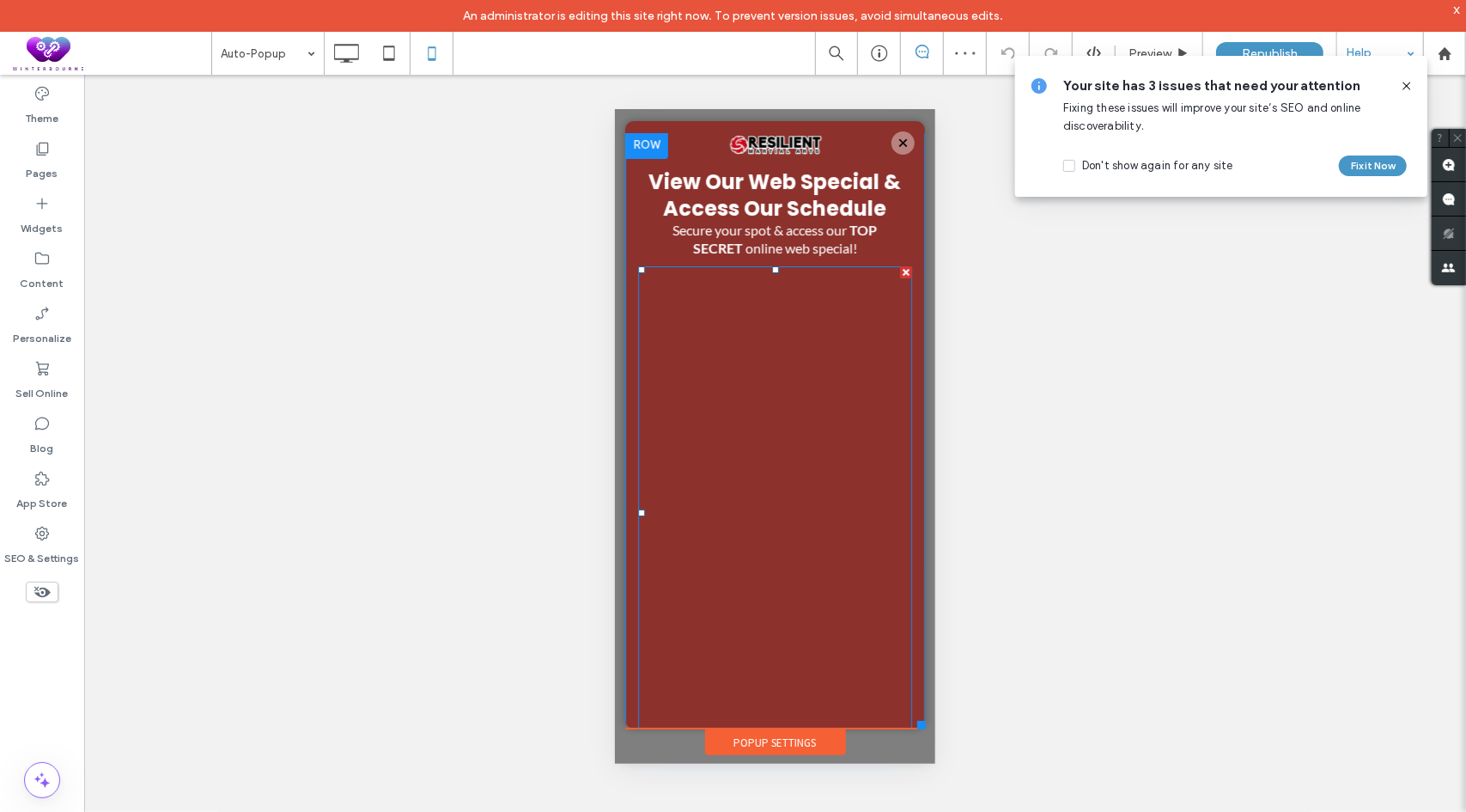
scroll to position [0, 0]
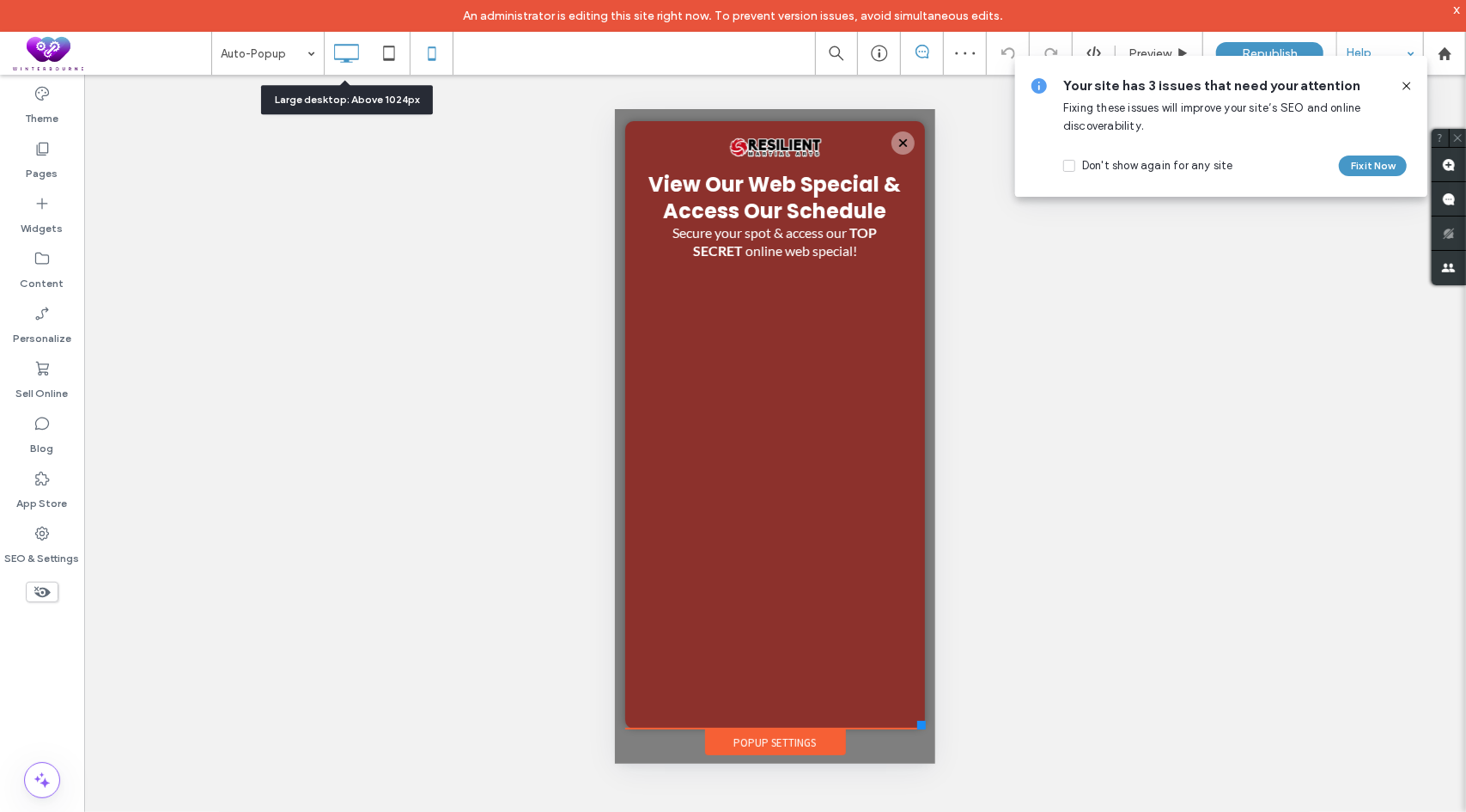
click at [350, 55] on icon at bounding box center [346, 53] width 35 height 35
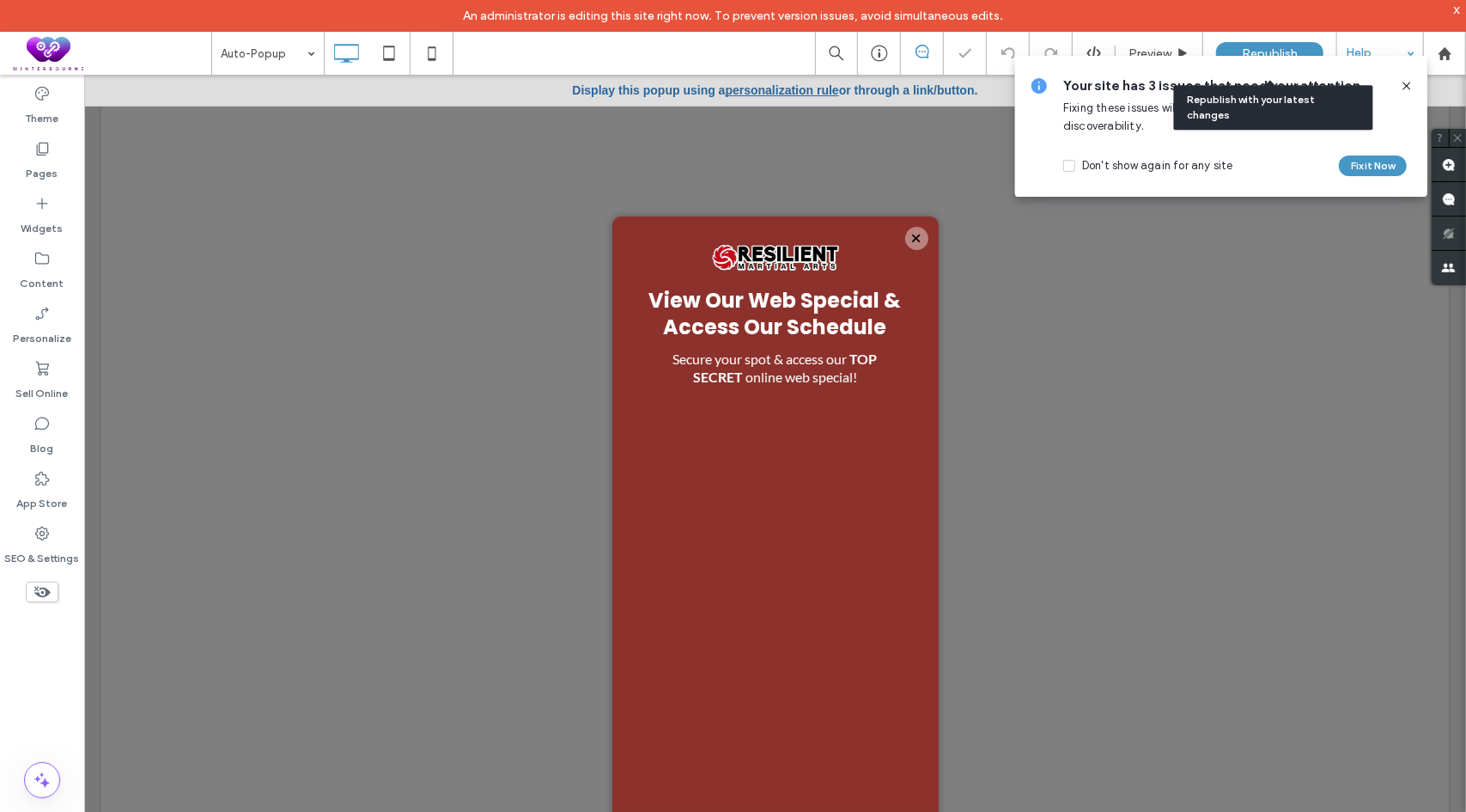
click at [1276, 47] on span "Republish" at bounding box center [1269, 53] width 56 height 14
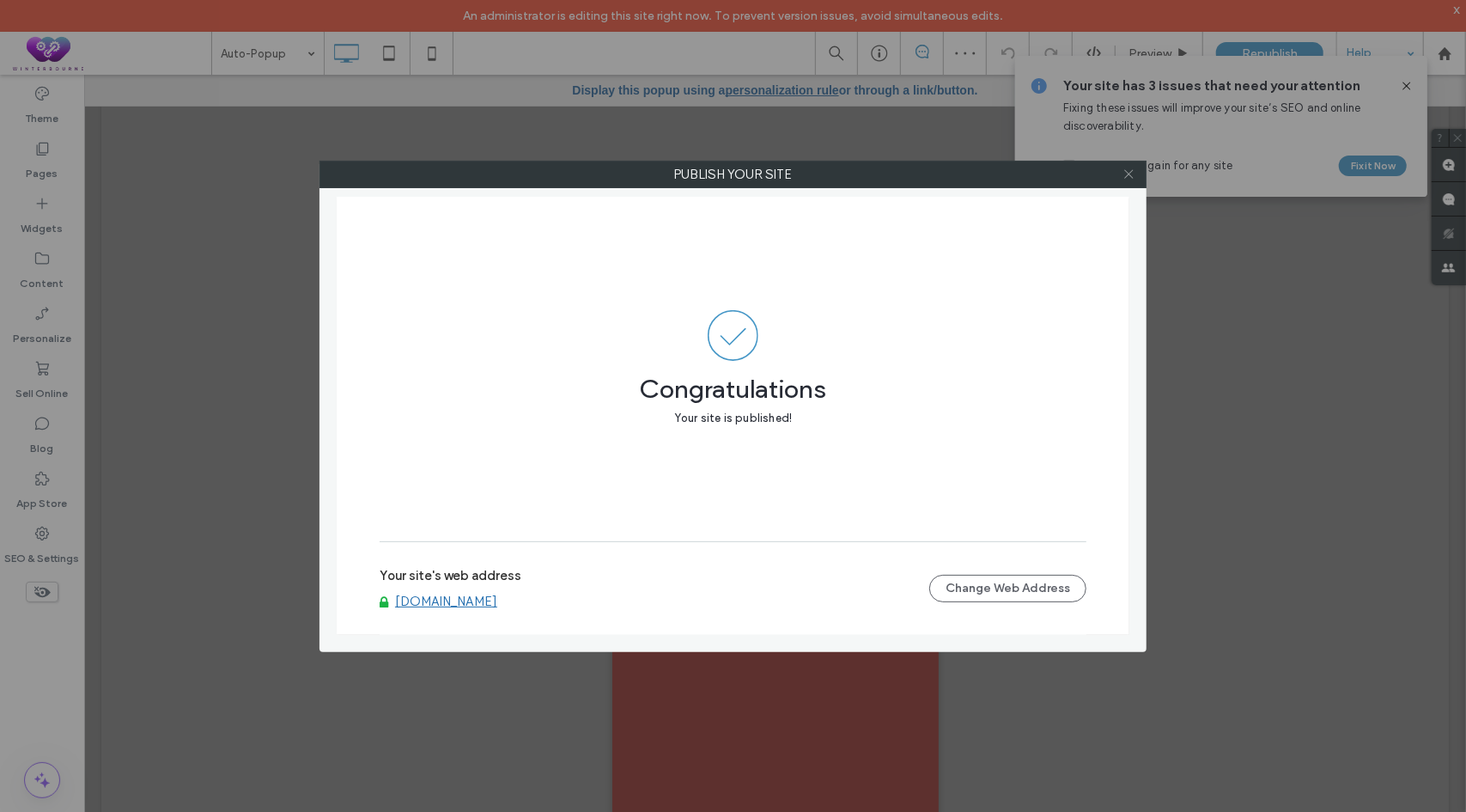
click at [1132, 173] on icon at bounding box center [1129, 173] width 12 height 12
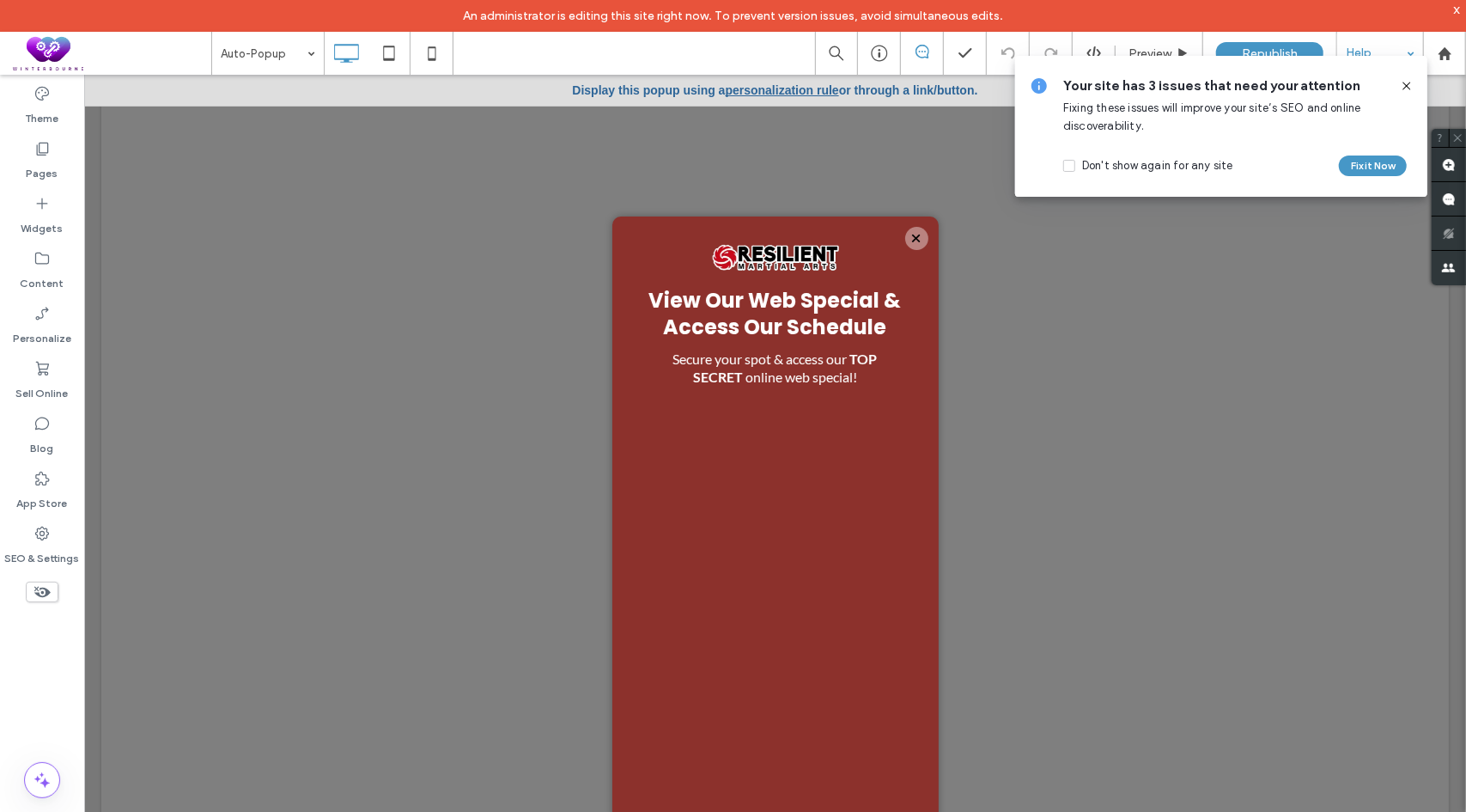
click at [1409, 84] on use at bounding box center [1406, 85] width 8 height 8
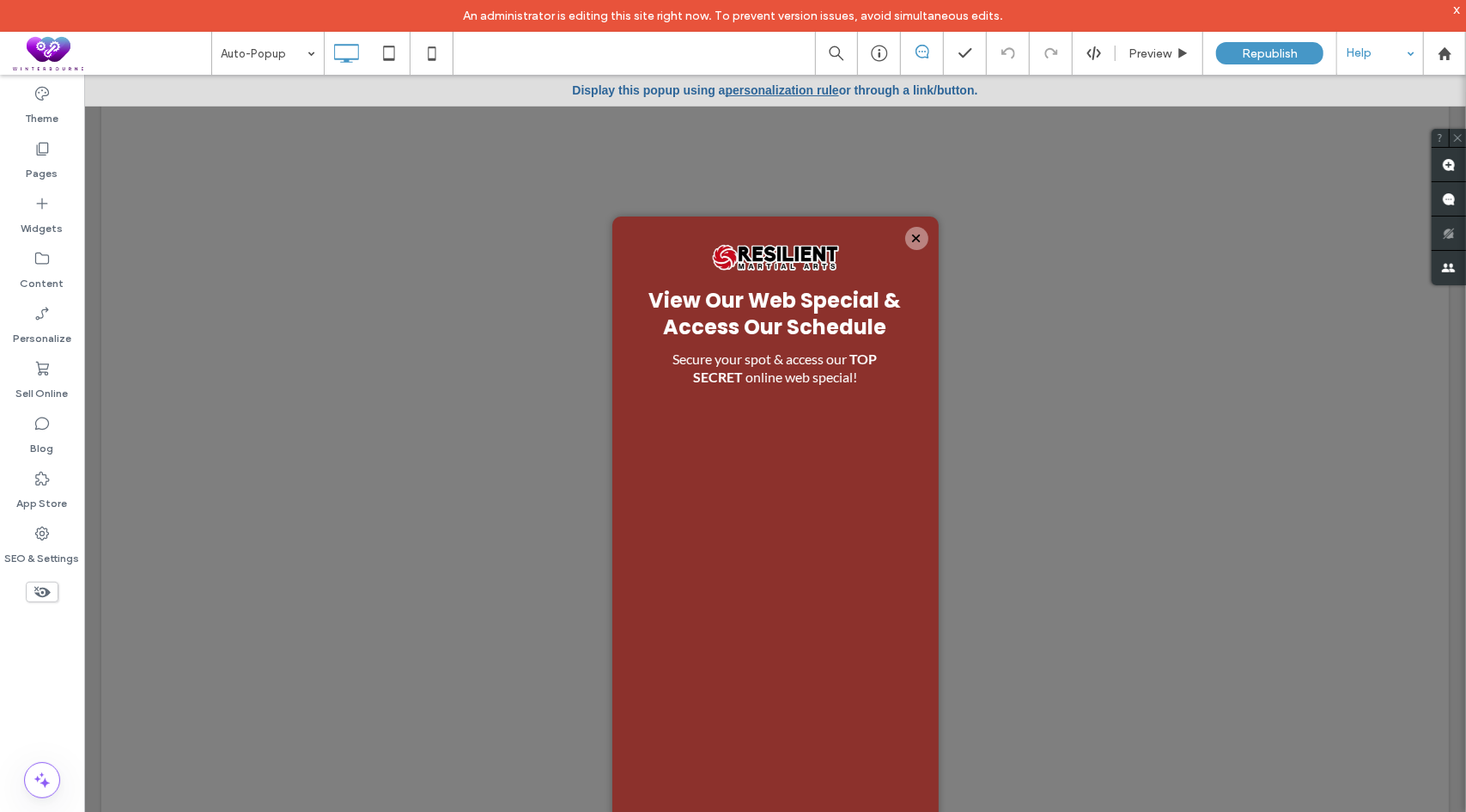
click at [1389, 61] on div "Help" at bounding box center [1381, 53] width 86 height 43
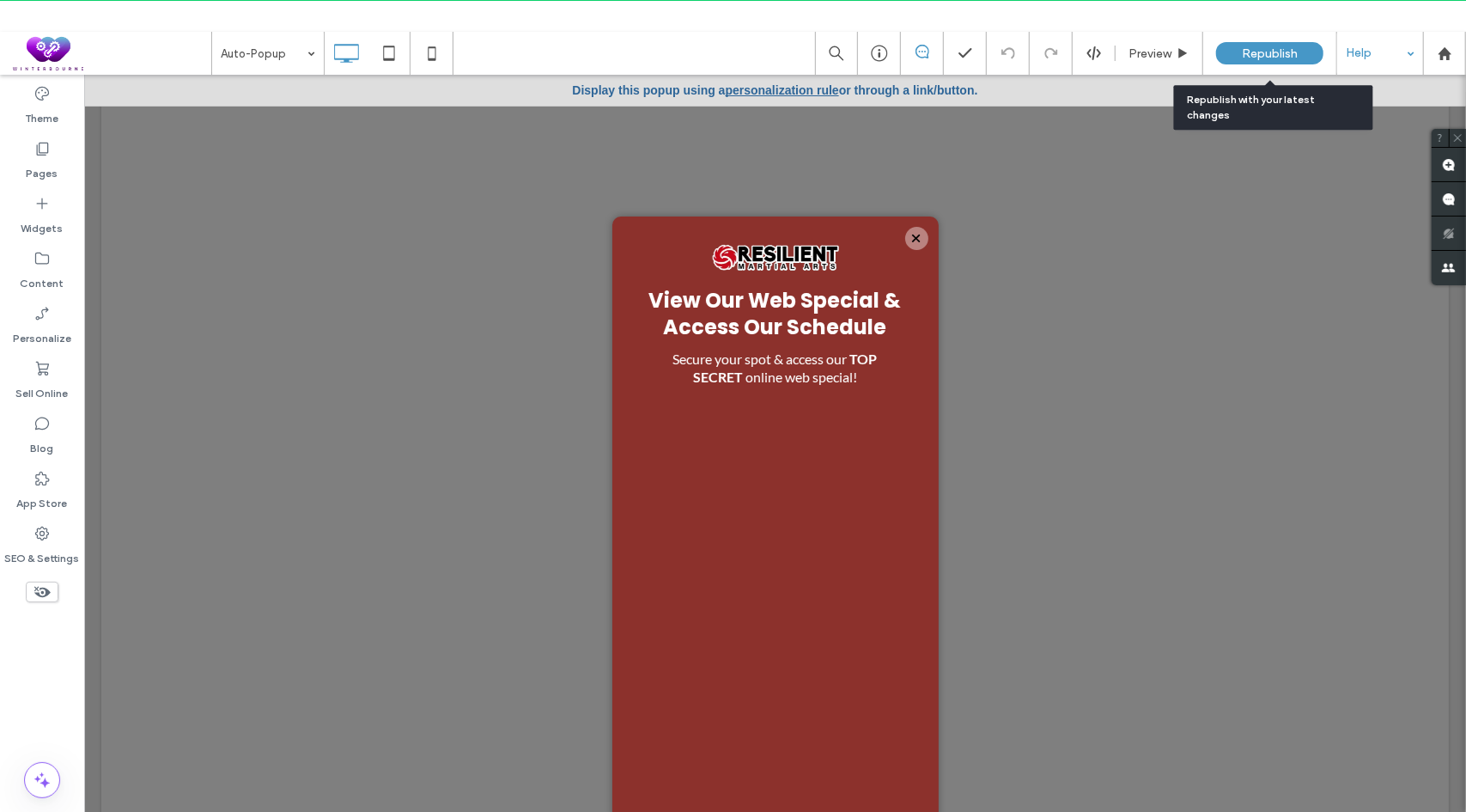
click at [1253, 52] on span "Republish" at bounding box center [1269, 53] width 56 height 14
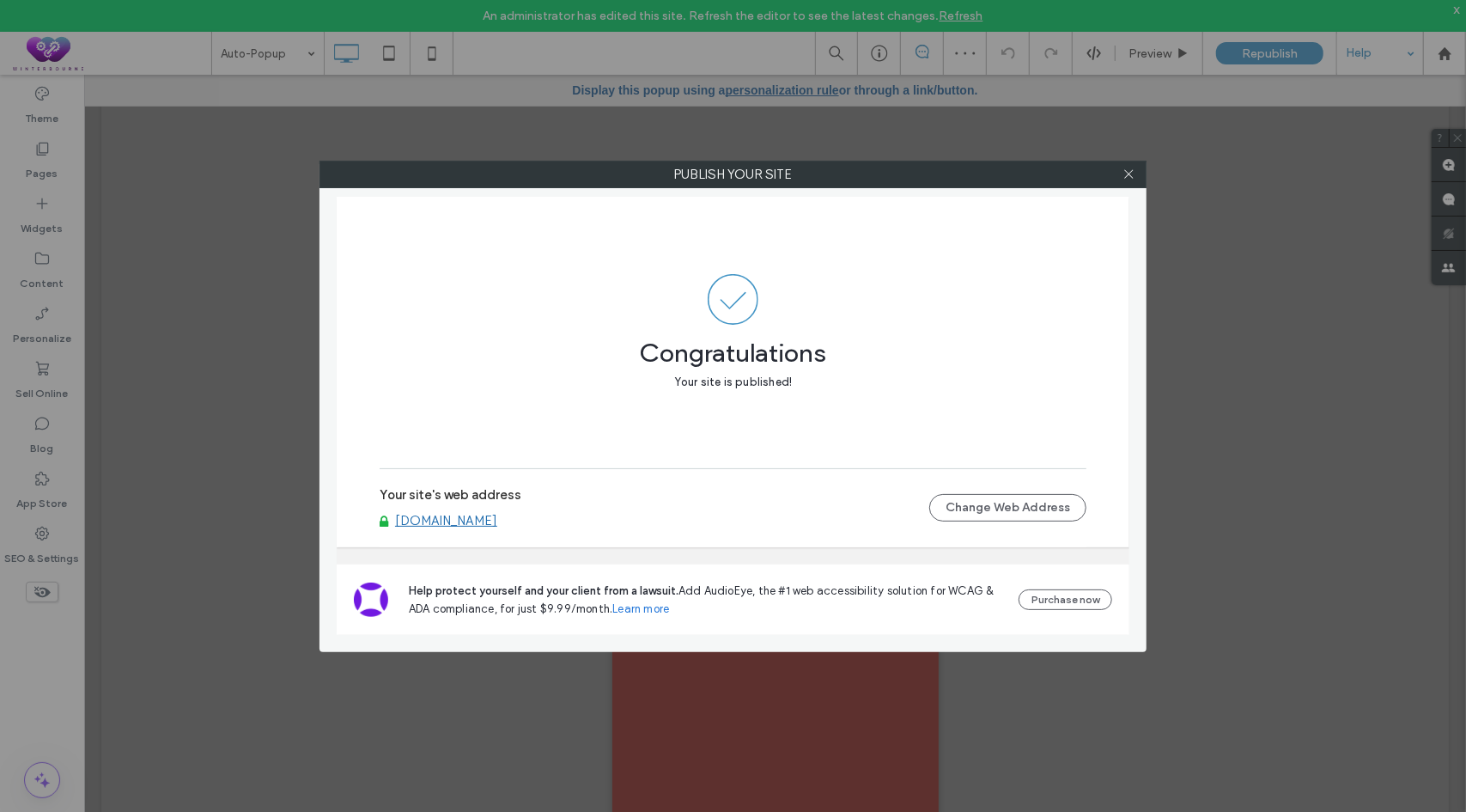
click at [489, 519] on link "[DOMAIN_NAME]" at bounding box center [446, 519] width 102 height 15
click at [1127, 172] on use at bounding box center [1129, 174] width 9 height 9
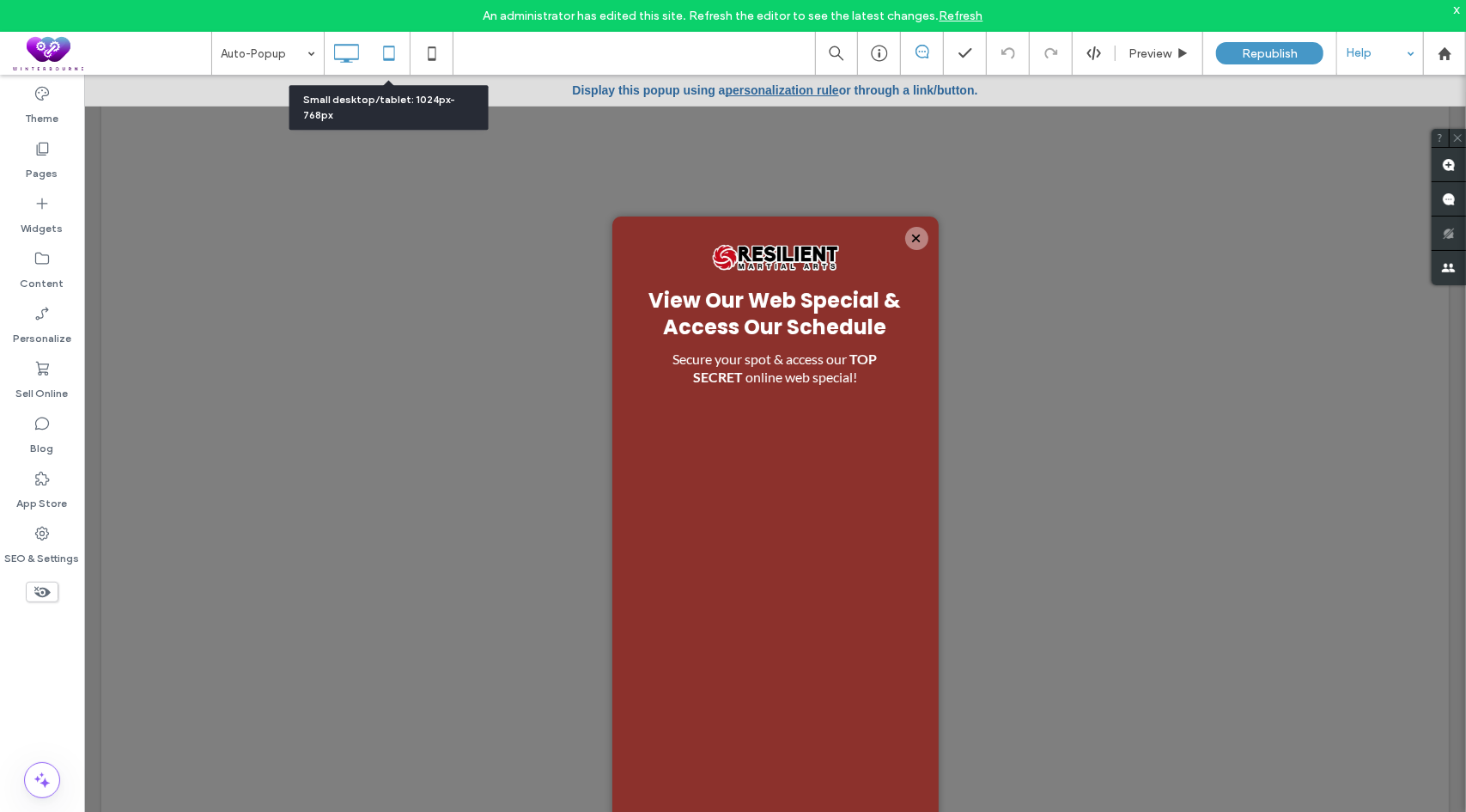
click at [391, 49] on icon at bounding box center [389, 53] width 35 height 35
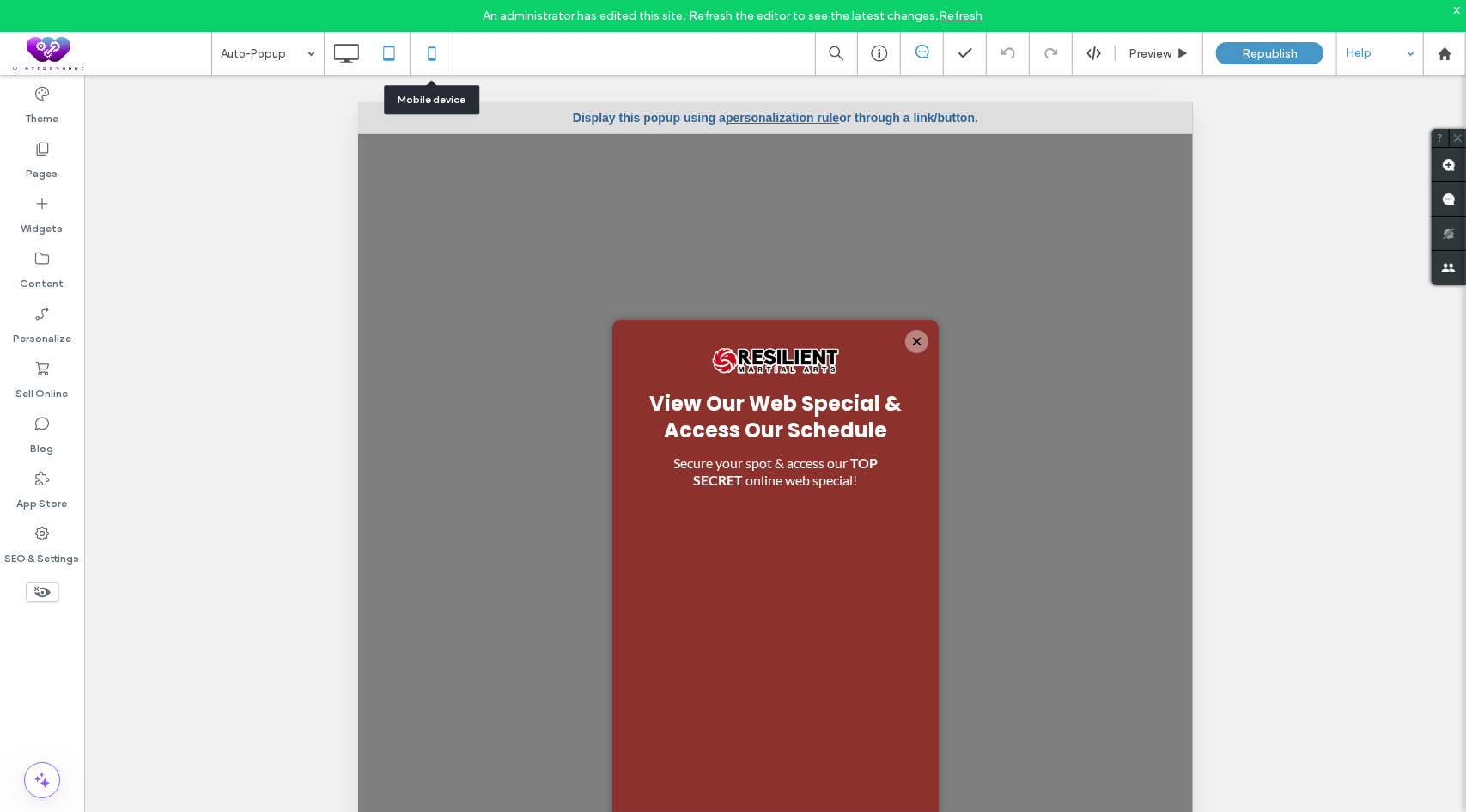
click at [432, 53] on icon at bounding box center [431, 53] width 35 height 35
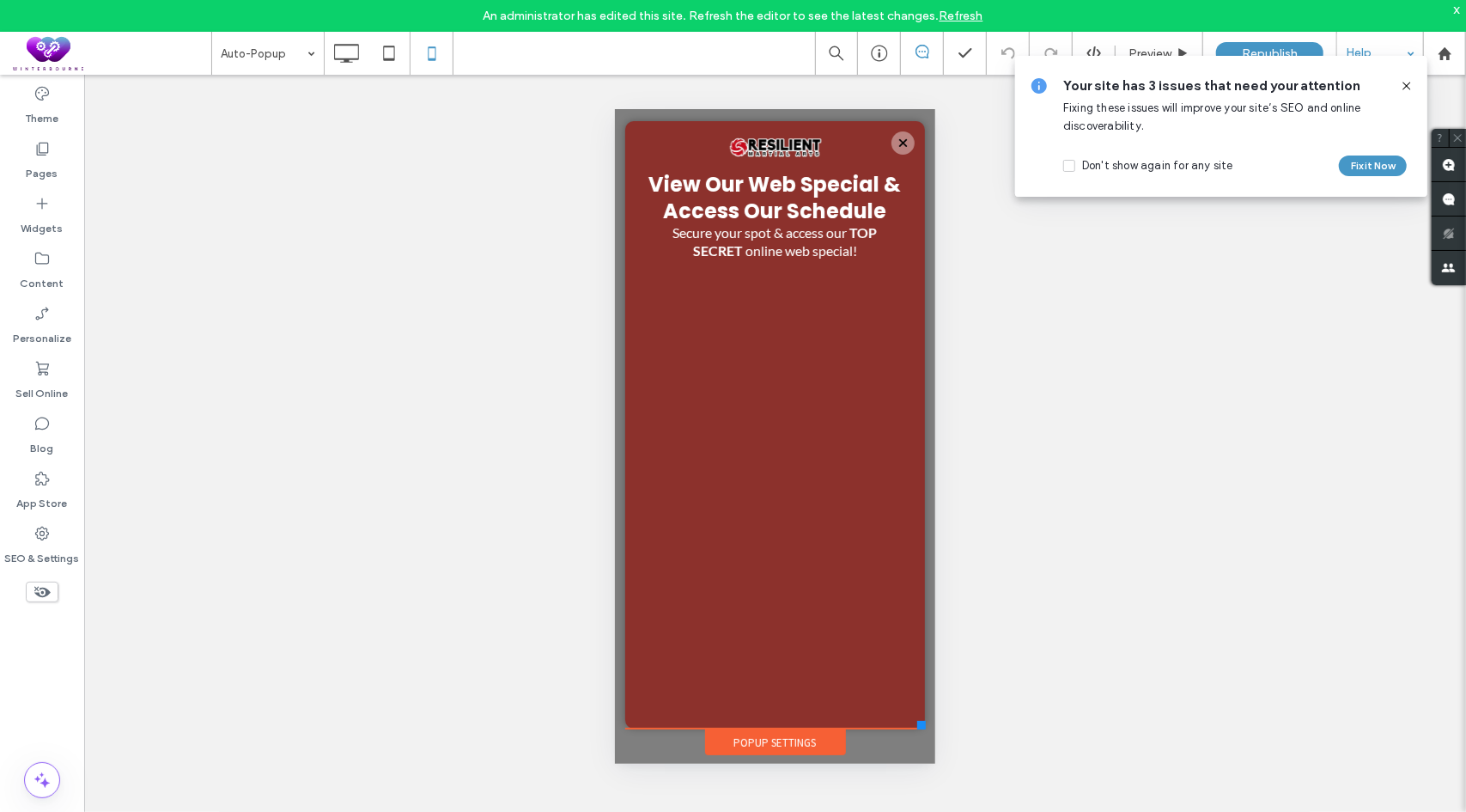
click at [1404, 84] on icon at bounding box center [1406, 85] width 13 height 13
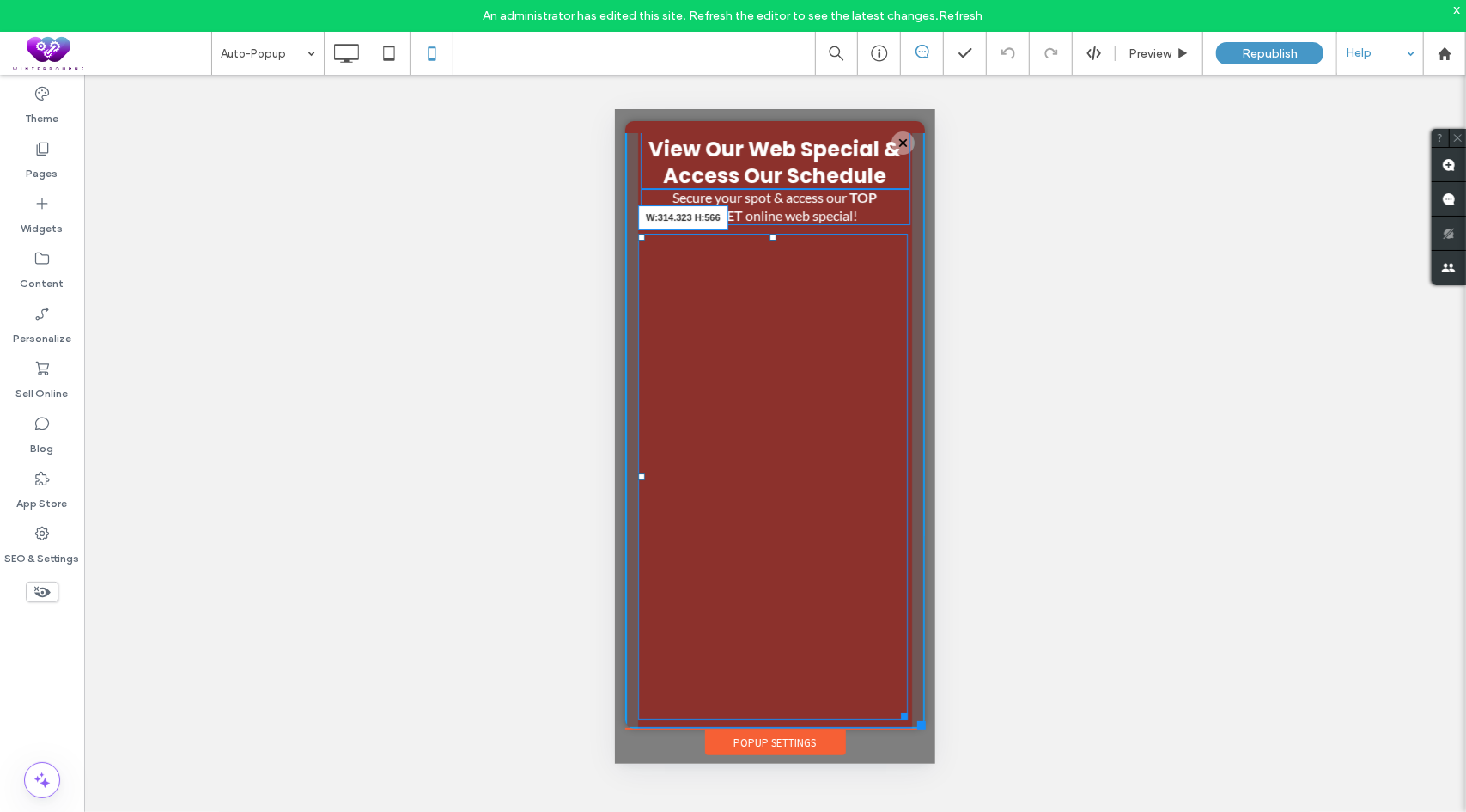
scroll to position [35, 0]
drag, startPoint x: 904, startPoint y: 714, endPoint x: 906, endPoint y: 680, distance: 34.1
click at [906, 684] on div at bounding box center [900, 690] width 12 height 12
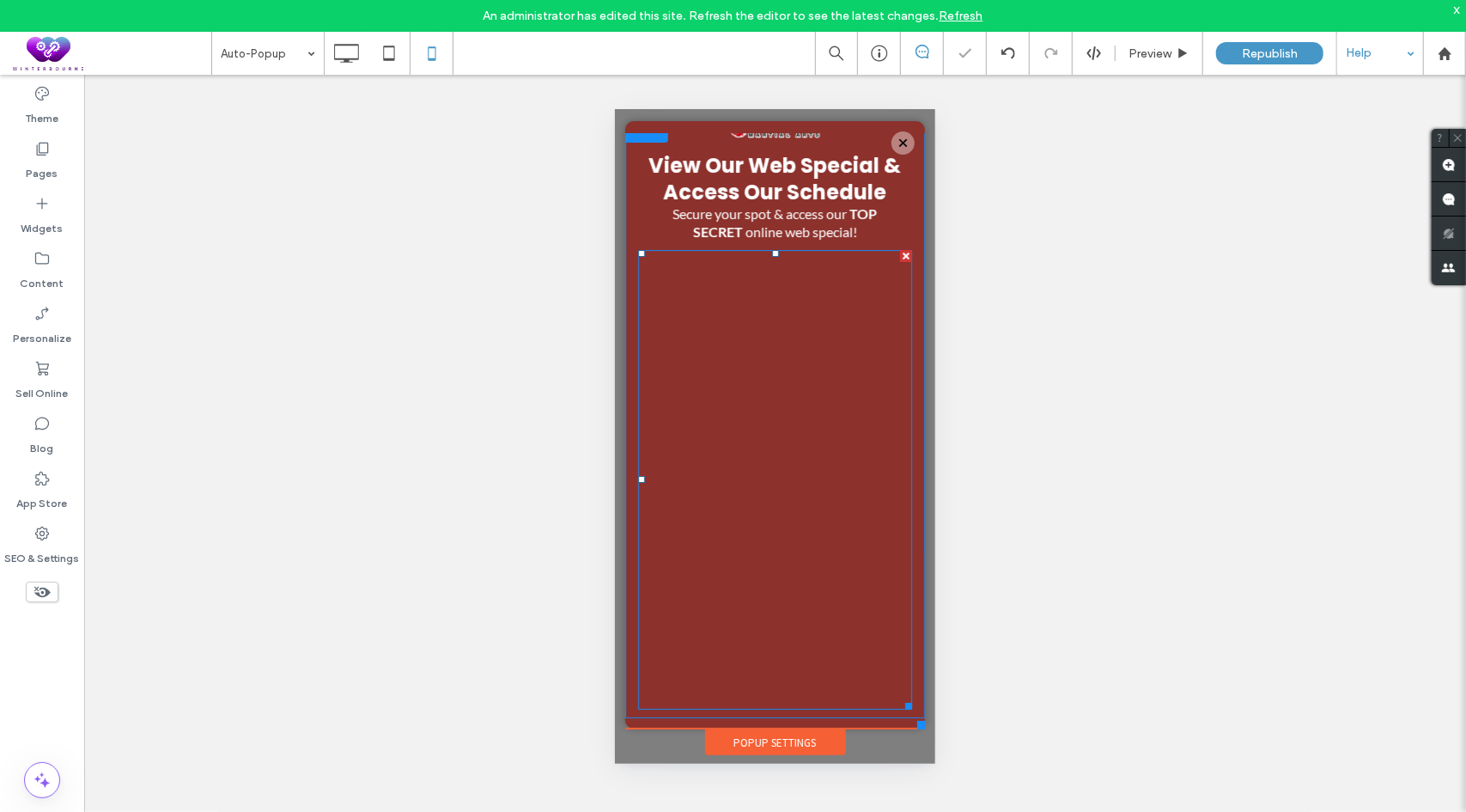
scroll to position [0, 0]
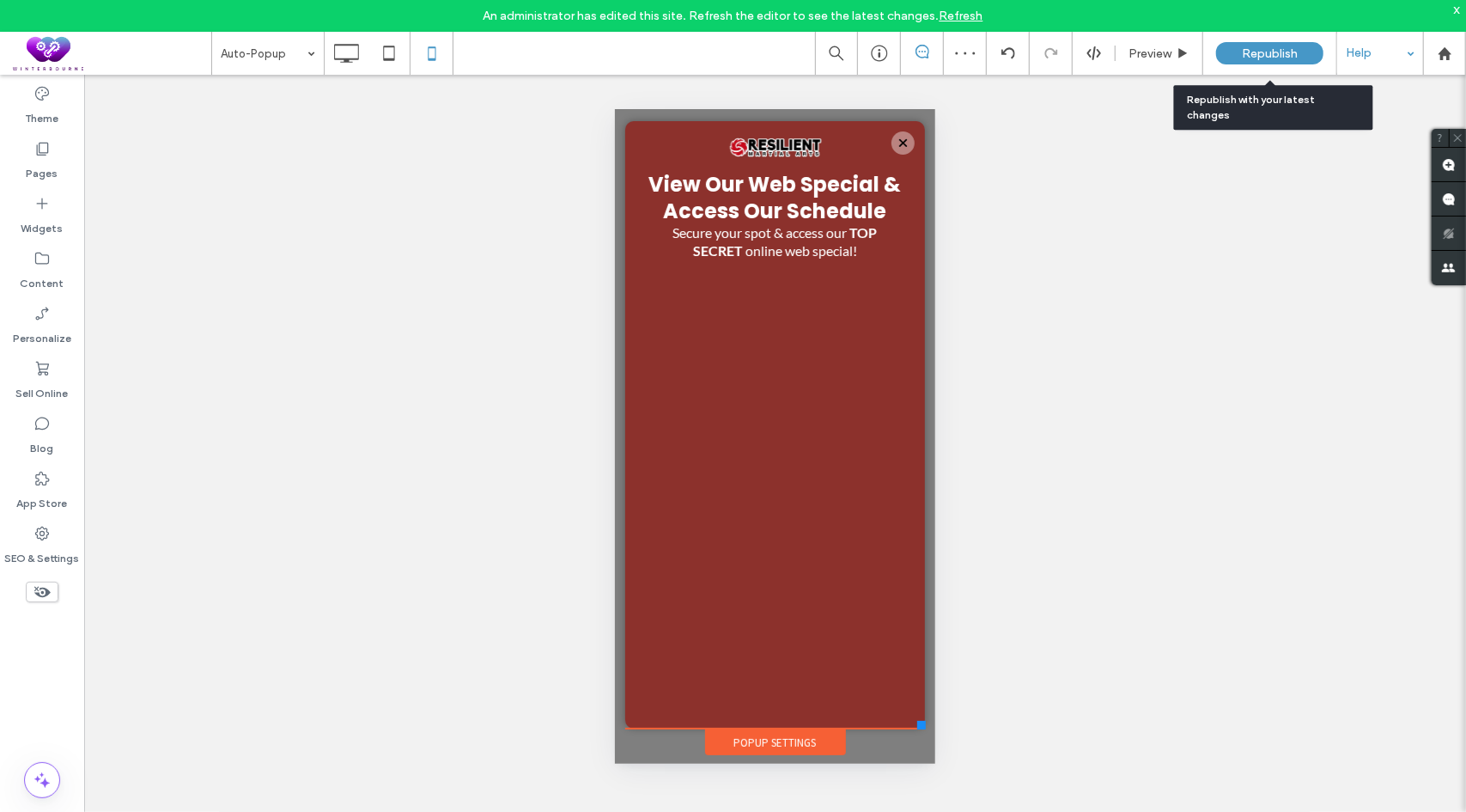
click at [1280, 46] on span "Republish" at bounding box center [1269, 53] width 56 height 14
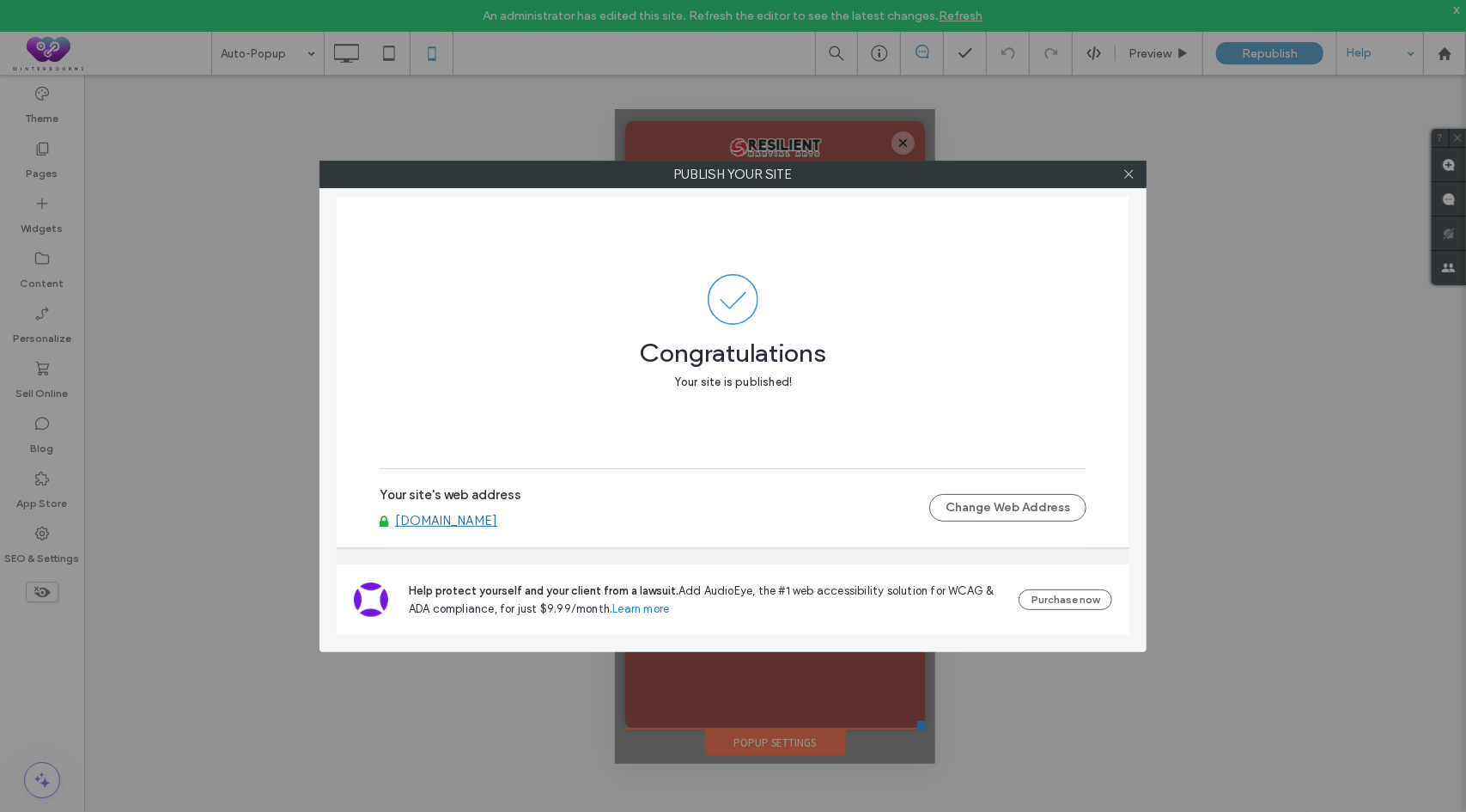
click at [1140, 178] on div at bounding box center [1128, 174] width 26 height 26
click at [1128, 171] on icon at bounding box center [1129, 173] width 12 height 12
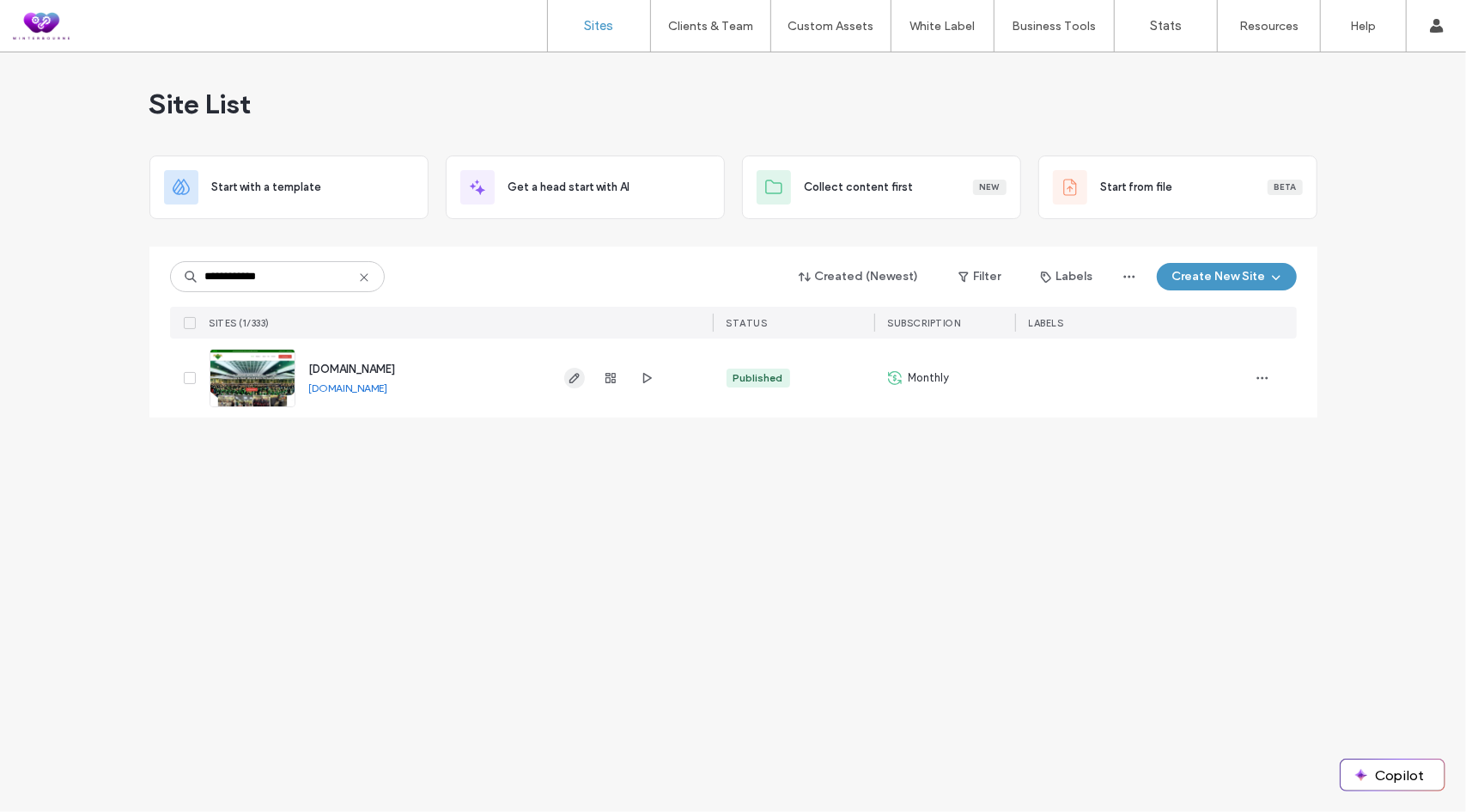
type input "**********"
click at [572, 374] on icon "button" at bounding box center [574, 377] width 13 height 13
